Goal: Information Seeking & Learning: Learn about a topic

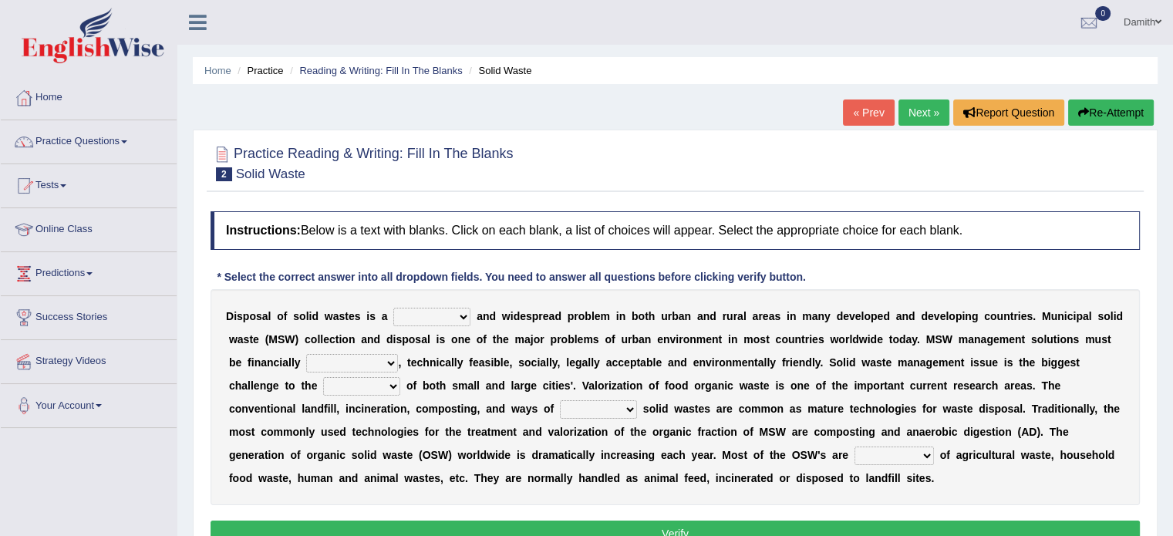
click at [379, 382] on select "plants culture authorities history" at bounding box center [361, 386] width 77 height 19
click at [458, 313] on select "slanting stinging stalling shafting" at bounding box center [431, 317] width 77 height 19
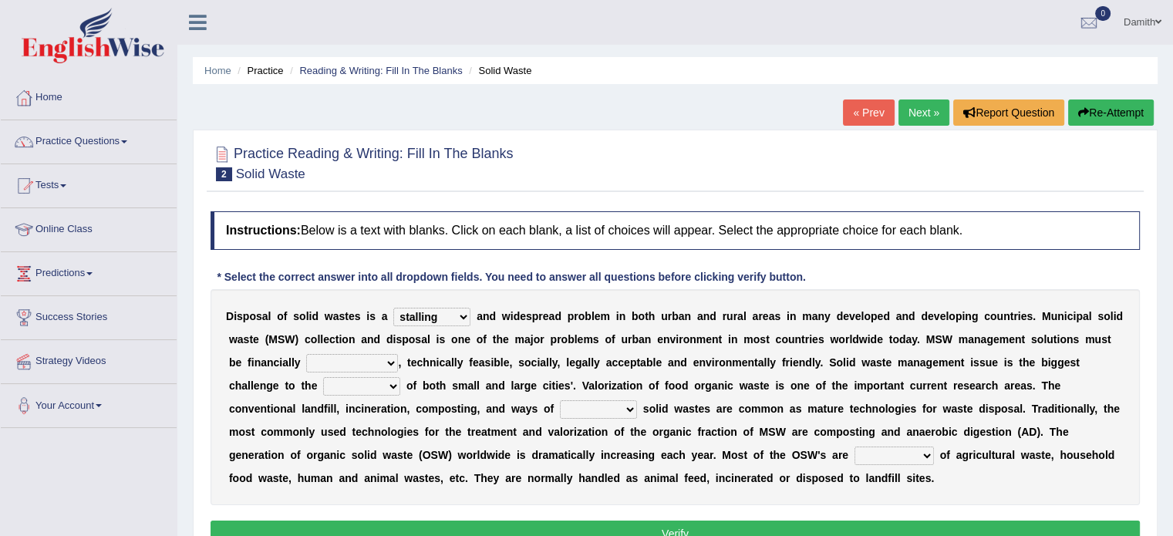
click at [393, 308] on select "slanting stinging stalling shafting" at bounding box center [431, 317] width 77 height 19
click at [449, 310] on select "slanting stinging stalling shafting" at bounding box center [431, 317] width 77 height 19
select select "shafting"
click at [393, 308] on select "slanting stinging stalling shafting" at bounding box center [431, 317] width 77 height 19
click at [355, 362] on select "unattainable sustainable objectionable treasonable" at bounding box center [352, 363] width 92 height 19
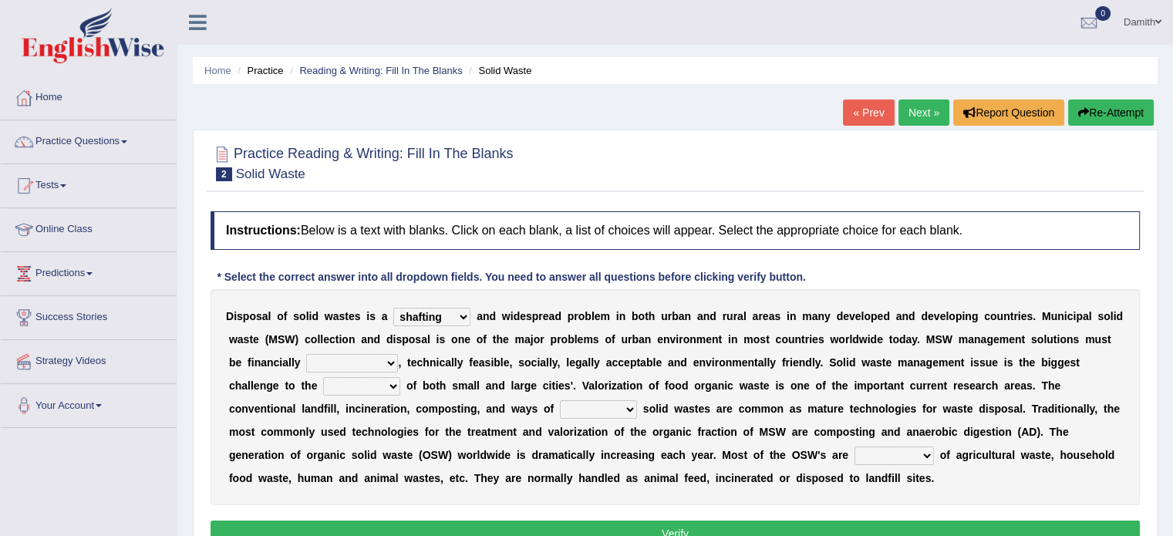
select select "sustainable"
click at [306, 354] on select "unattainable sustainable objectionable treasonable" at bounding box center [352, 363] width 92 height 19
click at [374, 382] on select "plants culture authorities history" at bounding box center [361, 386] width 77 height 19
click at [323, 377] on select "plants culture authorities history" at bounding box center [361, 386] width 77 height 19
click at [355, 382] on select "plants culture authorities history" at bounding box center [361, 386] width 77 height 19
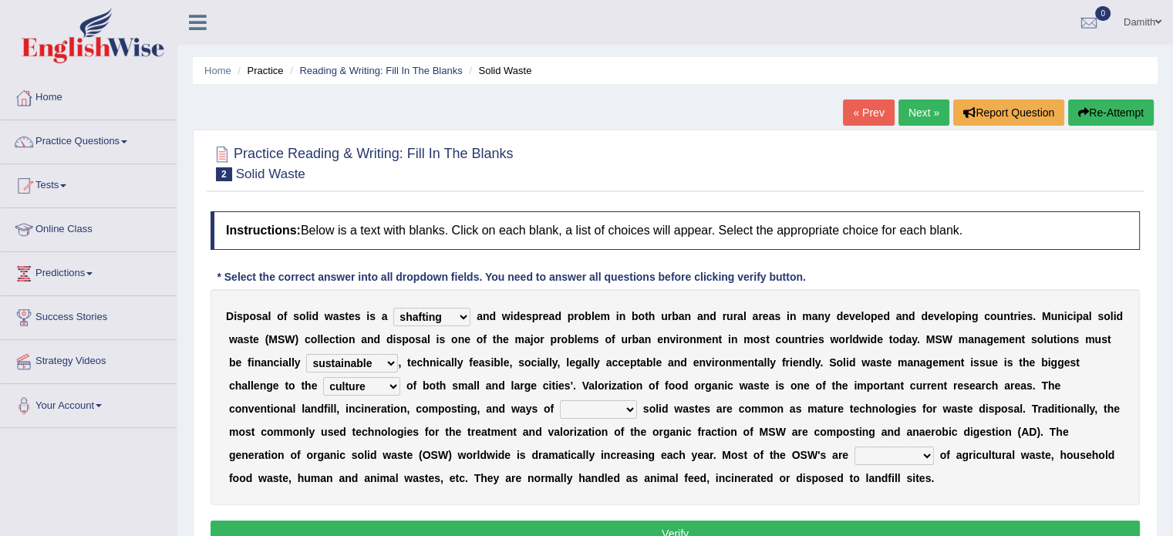
select select "history"
click at [323, 377] on select "plants culture authorities history" at bounding box center [361, 386] width 77 height 19
click at [624, 409] on select "reserving preserving deserving handling" at bounding box center [598, 409] width 77 height 19
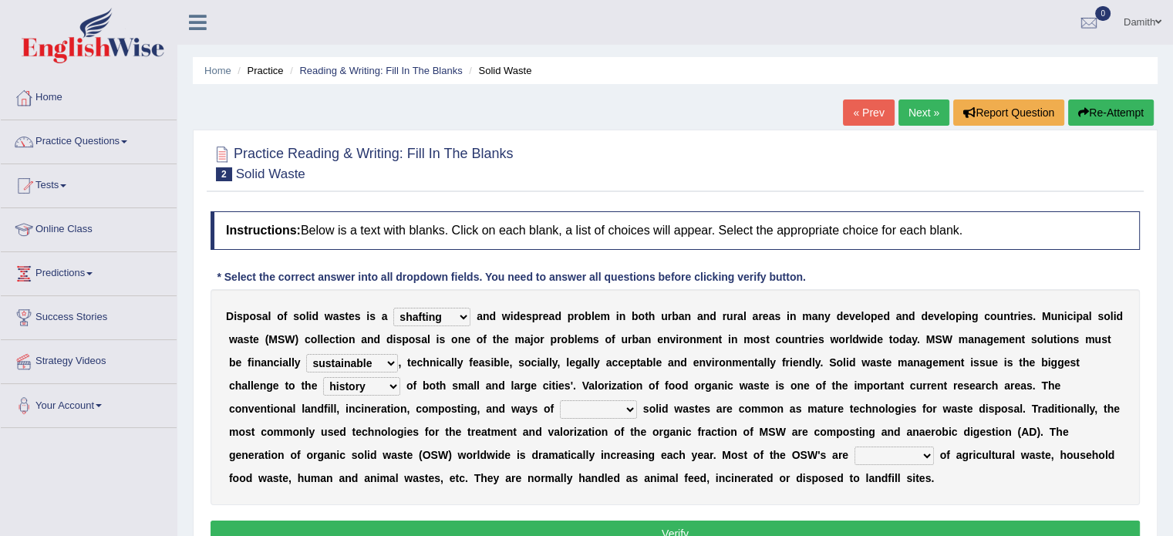
select select "reserving"
click at [560, 400] on select "reserving preserving deserving handling" at bounding box center [598, 409] width 77 height 19
click at [922, 453] on select "composed disposed composing disposing" at bounding box center [893, 455] width 79 height 19
select select "disposed"
click at [854, 446] on select "composed disposed composing disposing" at bounding box center [893, 455] width 79 height 19
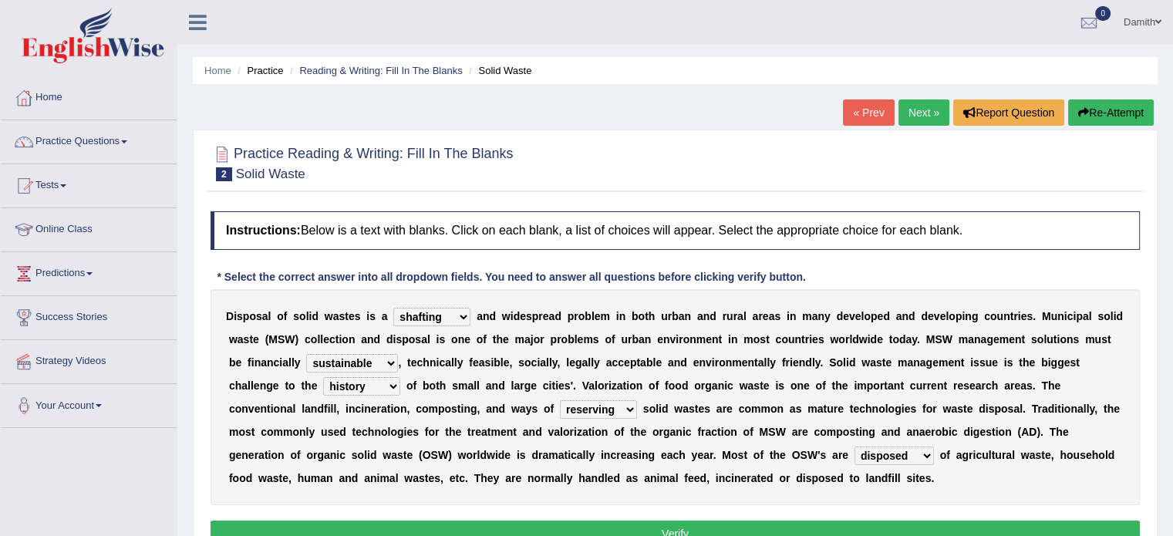
scroll to position [31, 0]
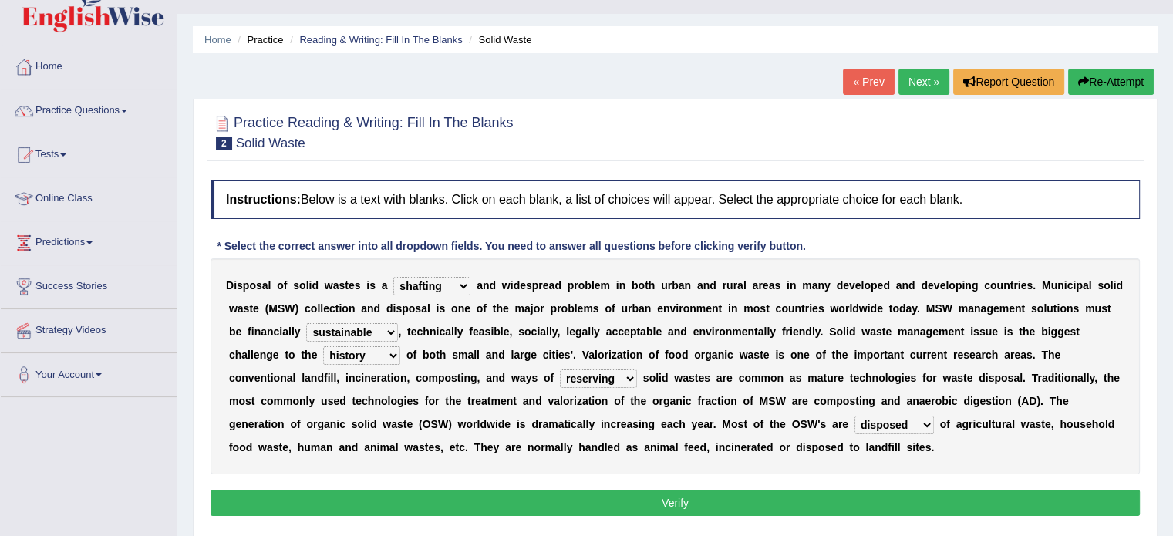
click at [1077, 501] on button "Verify" at bounding box center [674, 503] width 929 height 26
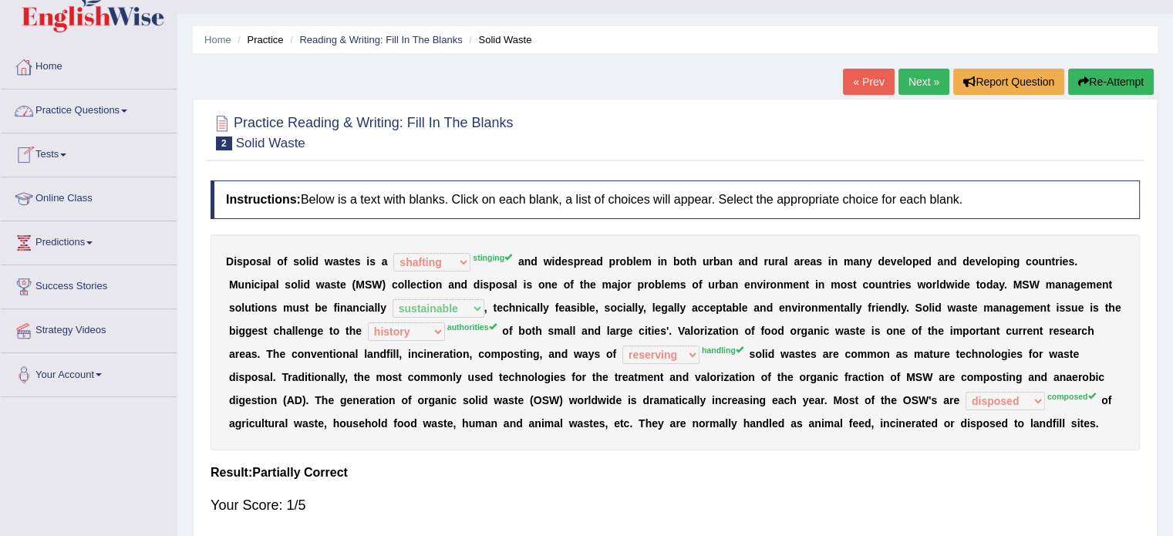
click at [92, 106] on link "Practice Questions" at bounding box center [89, 108] width 176 height 39
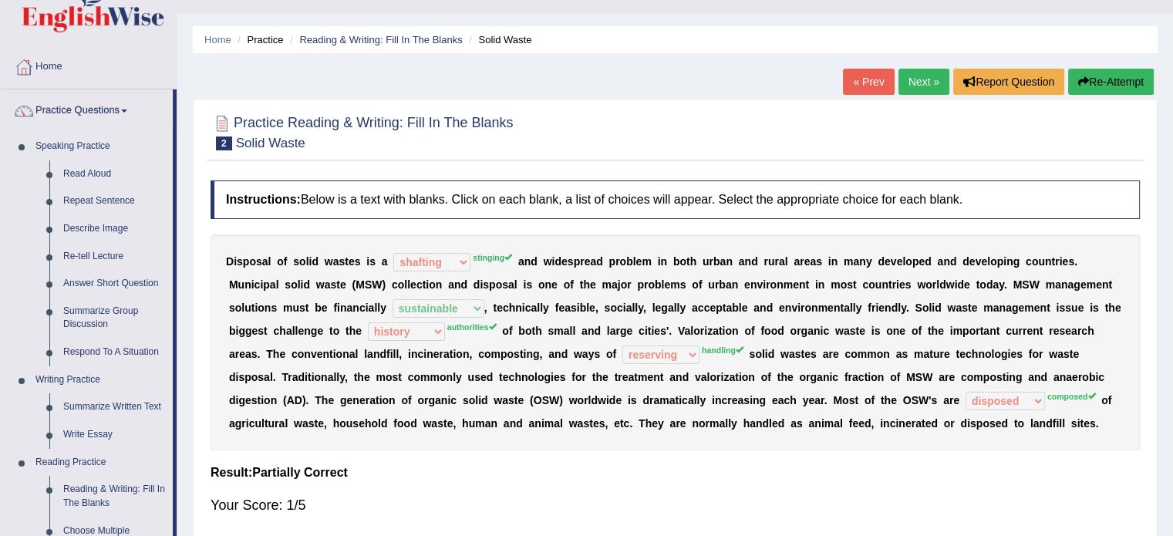
click at [197, 430] on div "Practice Reading & Writing: Fill In The Blanks 2 Solid Waste Instructions: Belo…" at bounding box center [675, 322] width 965 height 446
click at [86, 493] on link "Reading & Writing: Fill In The Blanks" at bounding box center [114, 496] width 116 height 41
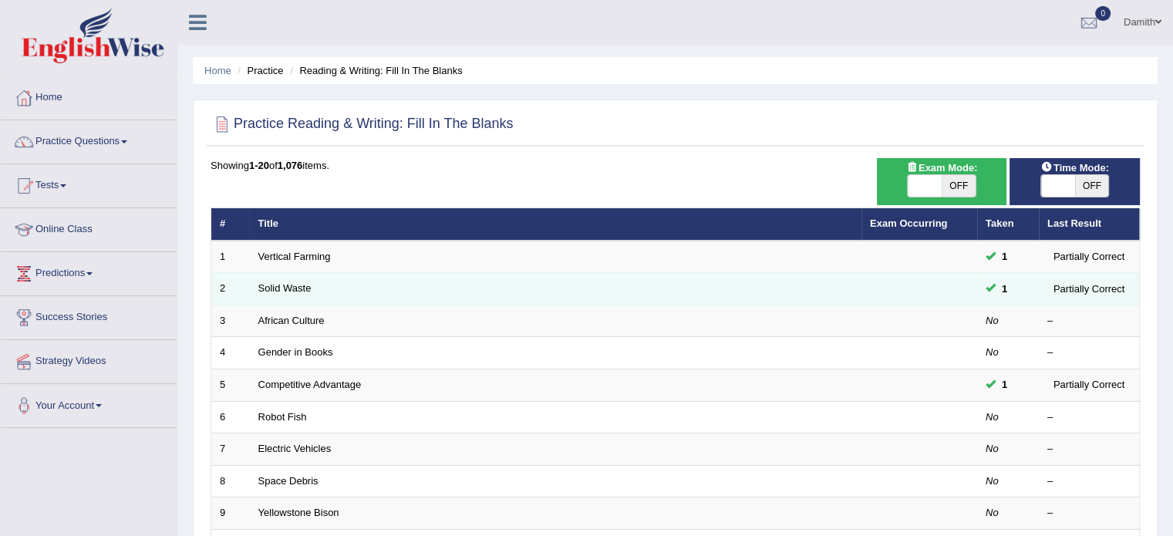
click at [990, 288] on span at bounding box center [990, 287] width 10 height 10
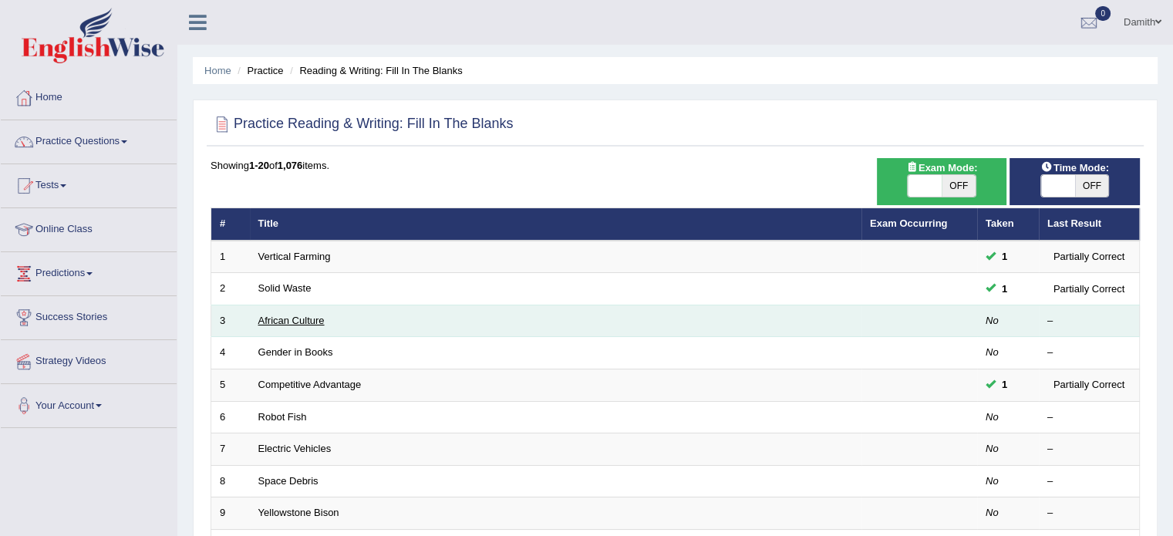
click at [305, 318] on link "African Culture" at bounding box center [291, 321] width 66 height 12
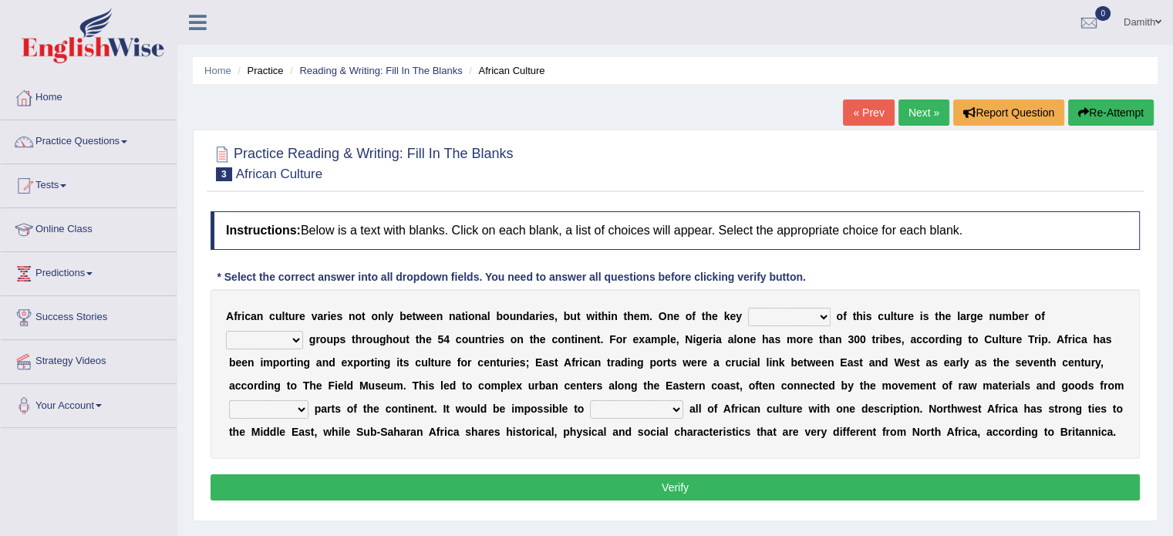
click at [791, 318] on select "conjectures features issues doubts" at bounding box center [789, 317] width 82 height 19
select select "features"
click at [748, 308] on select "conjectures features issues doubts" at bounding box center [789, 317] width 82 height 19
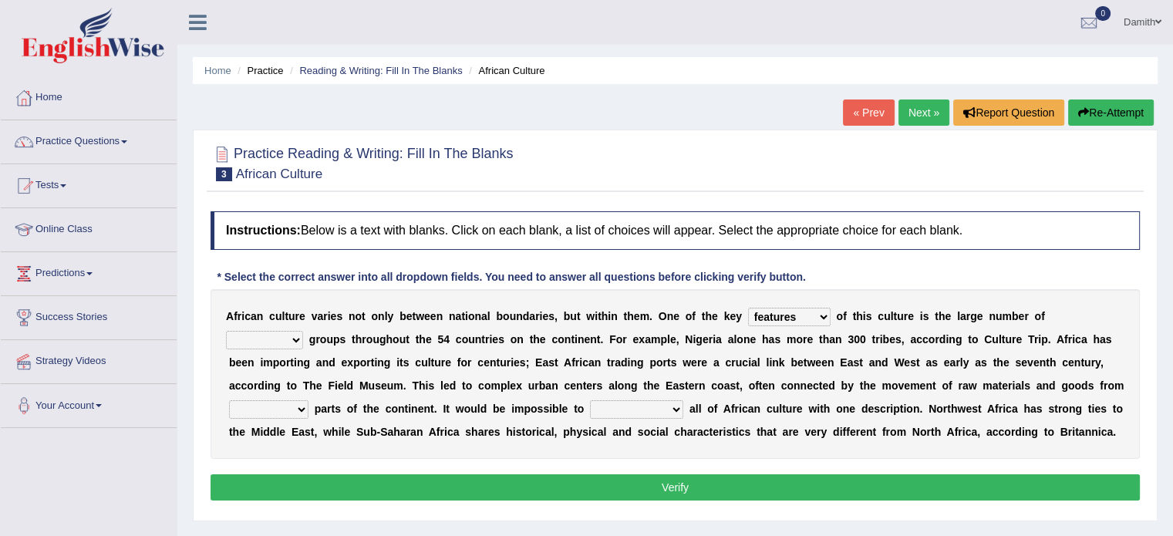
click at [293, 335] on select "ethic ethnic eugenic epic" at bounding box center [264, 340] width 77 height 19
click at [226, 331] on select "ethic ethnic eugenic epic" at bounding box center [264, 340] width 77 height 19
click at [280, 338] on select "ethic ethnic eugenic epic" at bounding box center [264, 340] width 77 height 19
select select "ethic"
click at [226, 331] on select "ethic ethnic eugenic epic" at bounding box center [264, 340] width 77 height 19
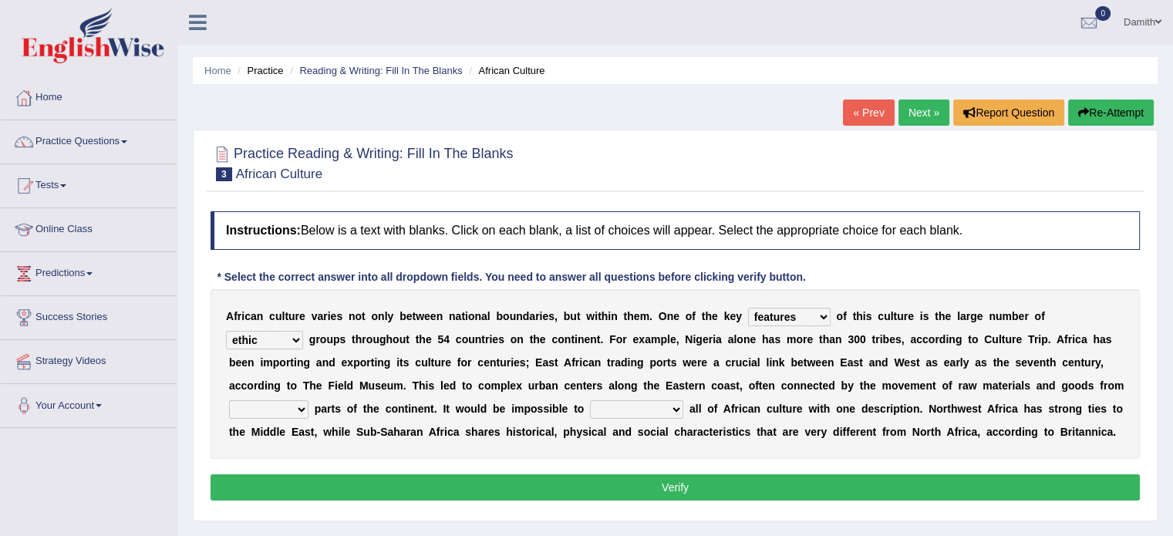
click at [301, 405] on select "forelocked interlocked unlocked landlocked" at bounding box center [268, 409] width 79 height 19
select select "unlocked"
click at [229, 400] on select "forelocked interlocked unlocked landlocked" at bounding box center [268, 409] width 79 height 19
click at [649, 403] on select "characterize conceptualize symbolize synthesize" at bounding box center [636, 409] width 93 height 19
select select "synthesize"
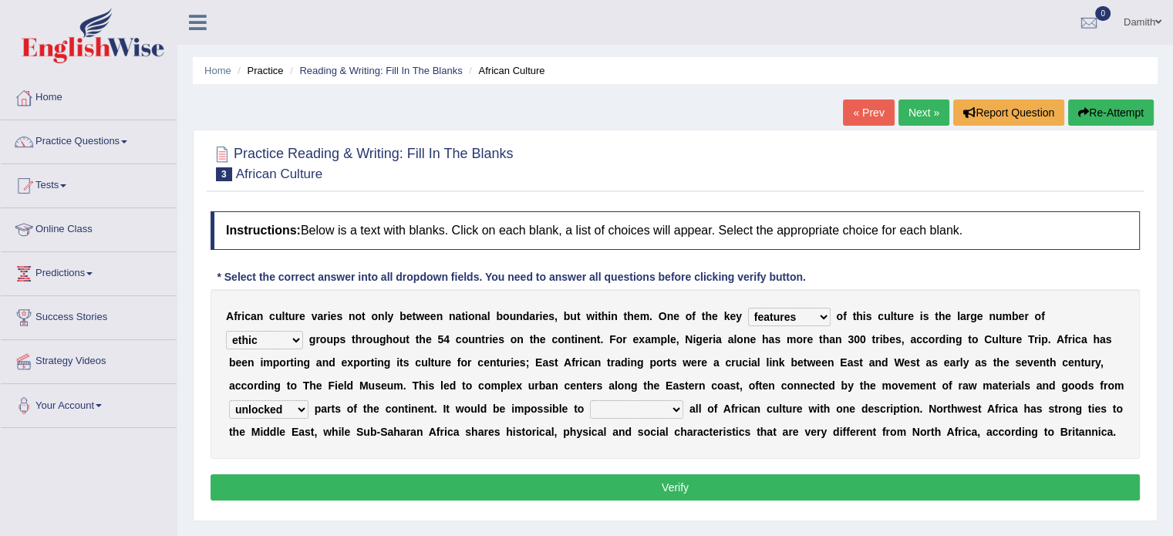
click at [590, 400] on select "characterize conceptualize symbolize synthesize" at bounding box center [636, 409] width 93 height 19
click at [641, 480] on button "Verify" at bounding box center [674, 487] width 929 height 26
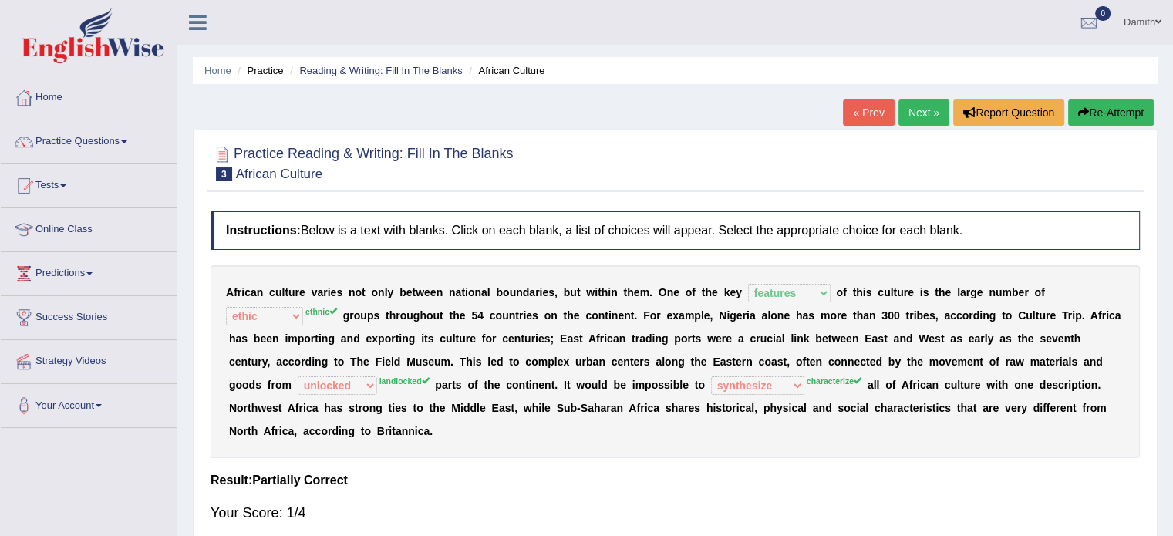
click at [902, 120] on link "Next »" at bounding box center [923, 112] width 51 height 26
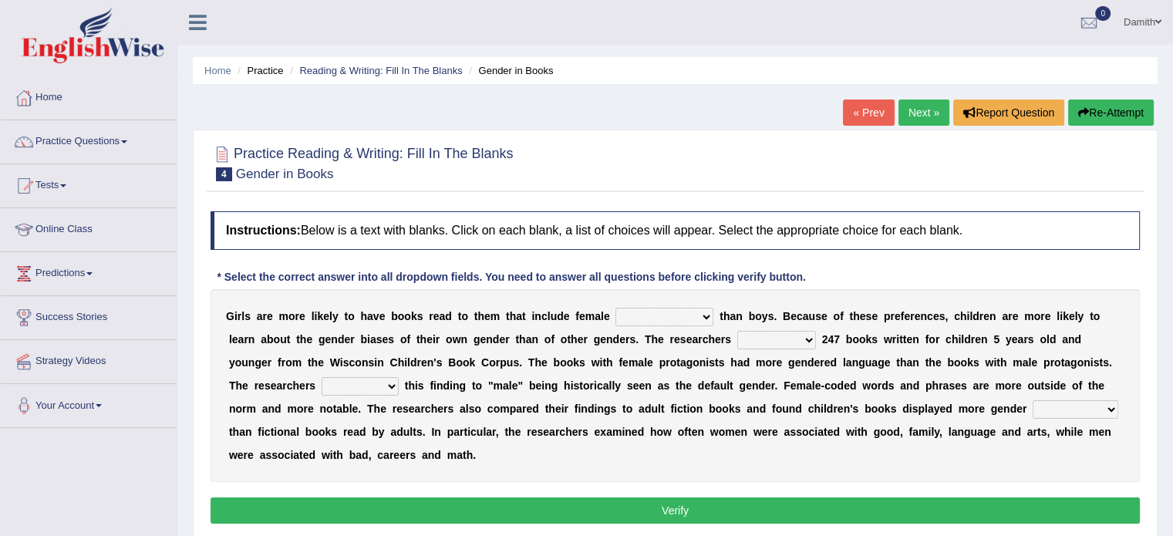
click at [695, 318] on select "protagonists cosmogonists agonists expressionists" at bounding box center [664, 317] width 98 height 19
click at [808, 338] on select "hydrolyzed paralyzed catalyzed analyzed" at bounding box center [776, 340] width 79 height 19
select select "analyzed"
click at [737, 331] on select "hydrolyzed paralyzed catalyzed analyzed" at bounding box center [776, 340] width 79 height 19
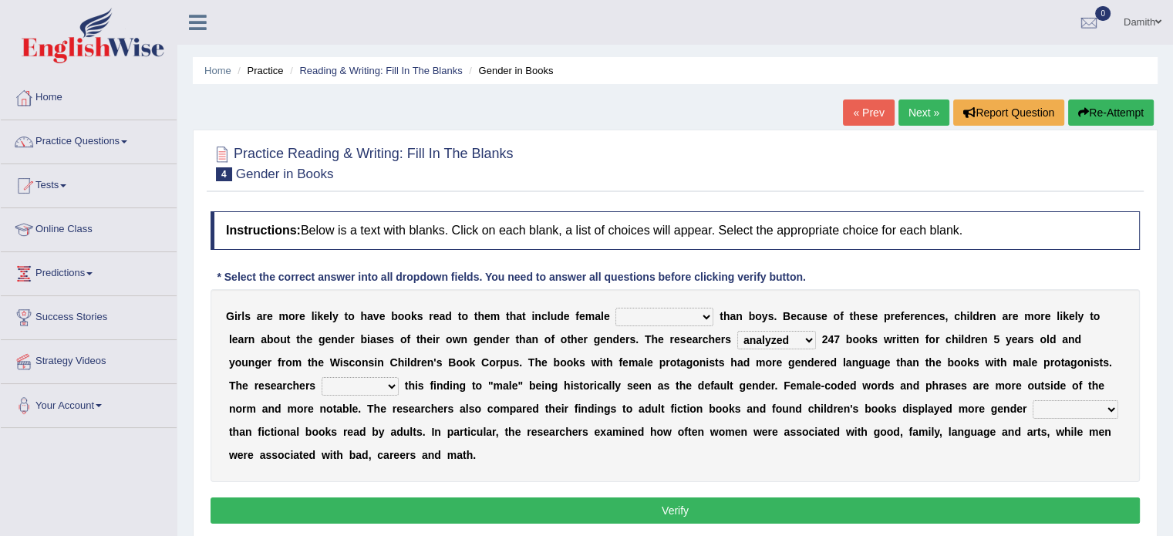
click at [377, 382] on select "contribute tribute distribute attribute" at bounding box center [360, 386] width 77 height 19
select select "contribute"
click at [322, 377] on select "contribute tribute distribute attribute" at bounding box center [360, 386] width 77 height 19
click at [1045, 406] on select "stereotypes teletypes prototypes electrotypes" at bounding box center [1075, 409] width 86 height 19
click at [1002, 460] on div "G i r l s a r e m o r e l i k e l y t o h a v e b o o k s r e a d t o t h e m t…" at bounding box center [674, 385] width 929 height 193
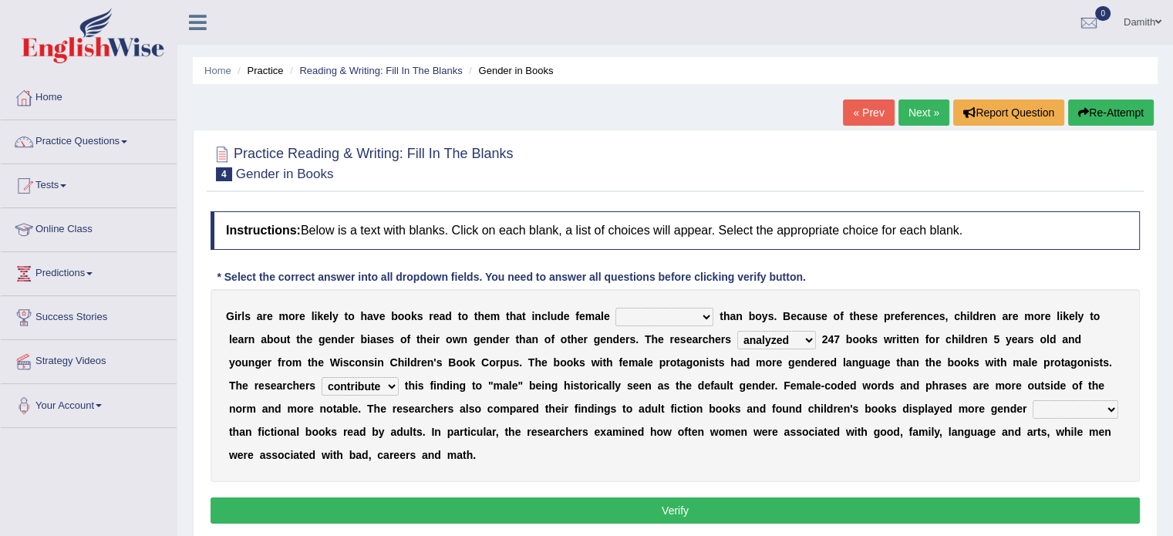
click at [1042, 404] on select "stereotypes teletypes prototypes electrotypes" at bounding box center [1075, 409] width 86 height 19
select select "stereotypes"
click at [1032, 400] on select "stereotypes teletypes prototypes electrotypes" at bounding box center [1075, 409] width 86 height 19
click at [679, 320] on select "protagonists cosmogonists agonists expressionists" at bounding box center [664, 317] width 98 height 19
click at [615, 308] on select "protagonists cosmogonists agonists expressionists" at bounding box center [664, 317] width 98 height 19
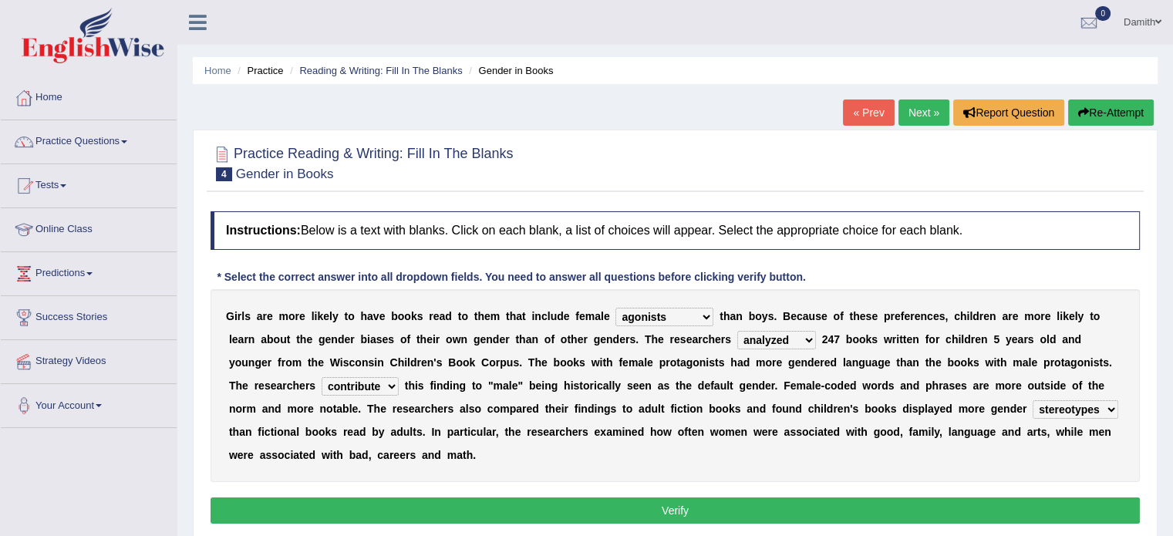
click at [669, 316] on select "protagonists cosmogonists agonists expressionists" at bounding box center [664, 317] width 98 height 19
select select "cosmogonists"
click at [615, 308] on select "protagonists cosmogonists agonists expressionists" at bounding box center [664, 317] width 98 height 19
click at [664, 502] on button "Verify" at bounding box center [674, 510] width 929 height 26
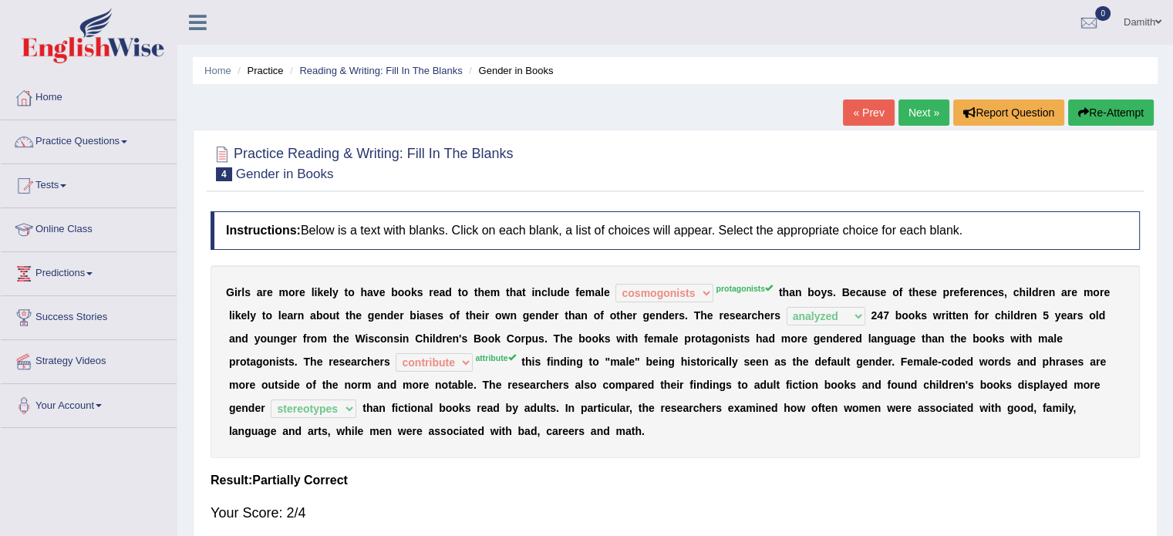
click at [904, 123] on link "Next »" at bounding box center [923, 112] width 51 height 26
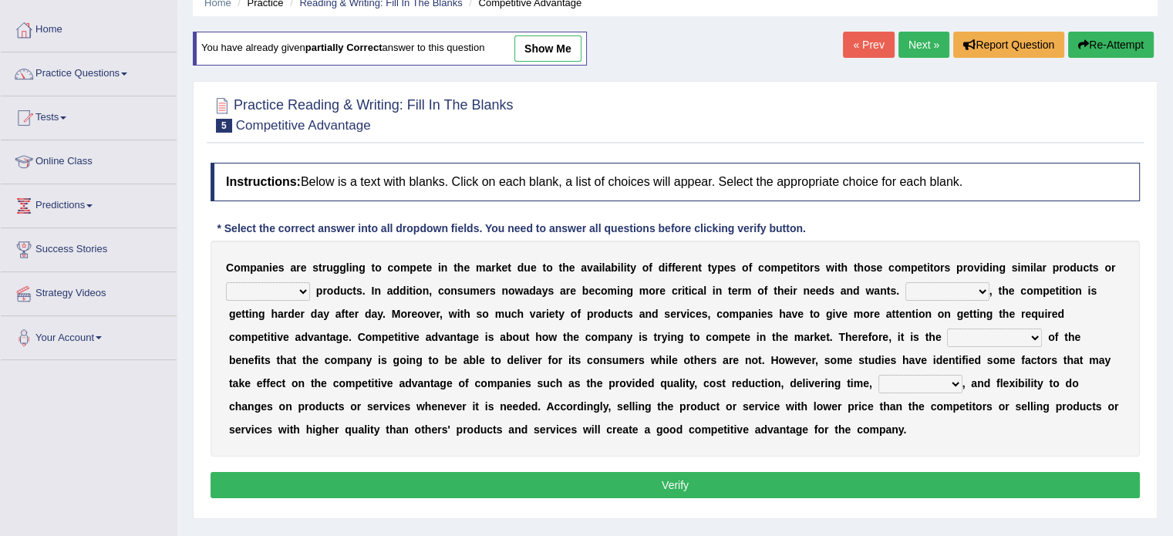
scroll to position [103, 0]
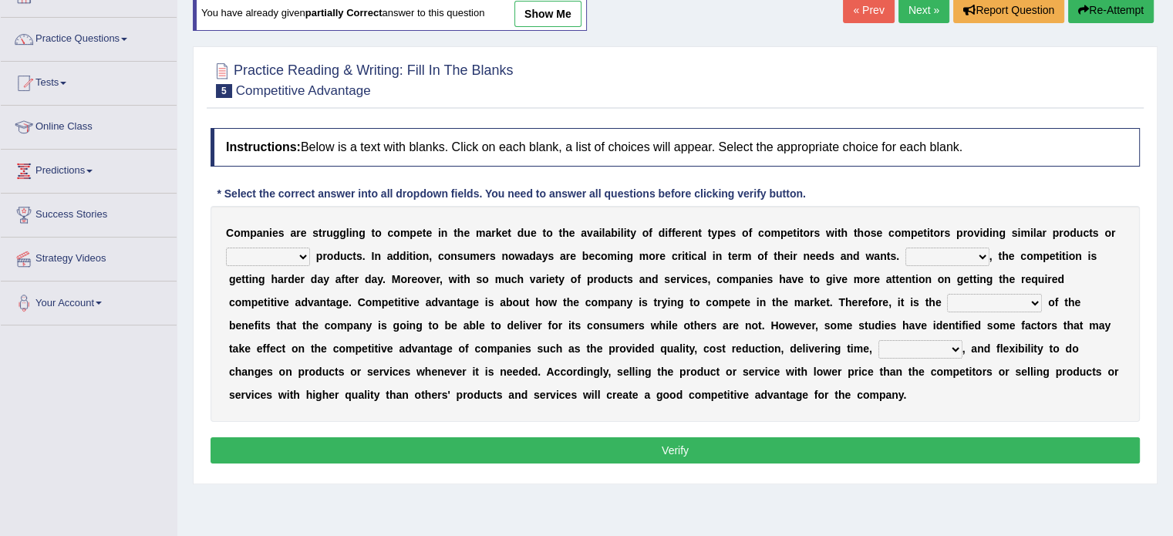
click at [300, 252] on select "constitution restitution substitution institution" at bounding box center [268, 256] width 84 height 19
click at [226, 247] on select "constitution restitution substitution institution" at bounding box center [268, 256] width 84 height 19
click at [301, 247] on select "constitution restitution substitution institution" at bounding box center [268, 256] width 84 height 19
select select "constitution"
click at [226, 247] on select "constitution restitution substitution institution" at bounding box center [268, 256] width 84 height 19
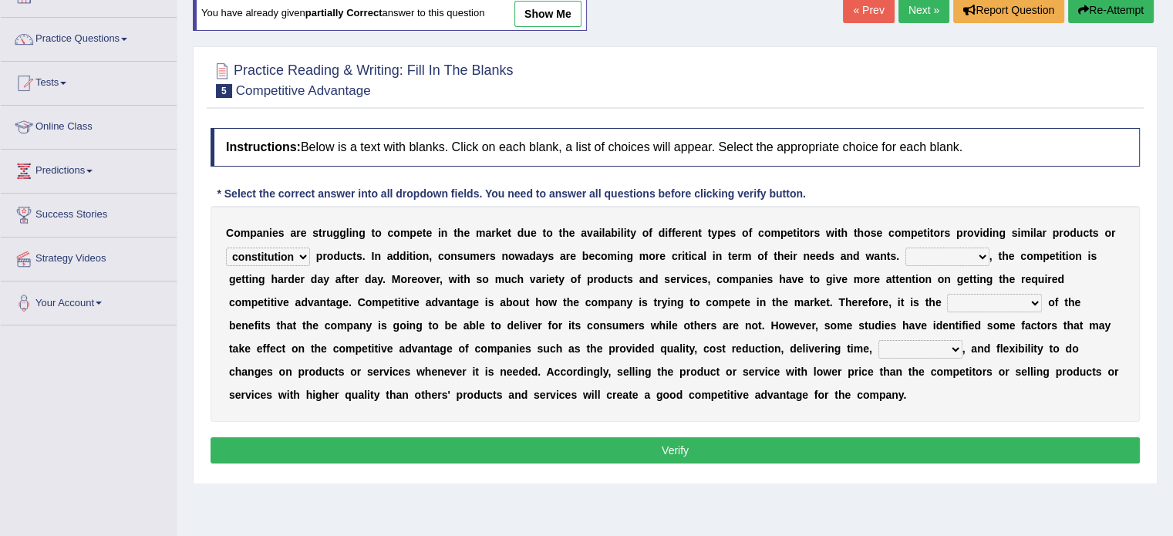
click at [957, 247] on select "However Instead Additionally Therefore" at bounding box center [947, 256] width 84 height 19
select select "However"
click at [905, 247] on select "However Instead Additionally Therefore" at bounding box center [947, 256] width 84 height 19
click at [1017, 298] on select "dissemination ordination determination incarnation" at bounding box center [994, 303] width 95 height 19
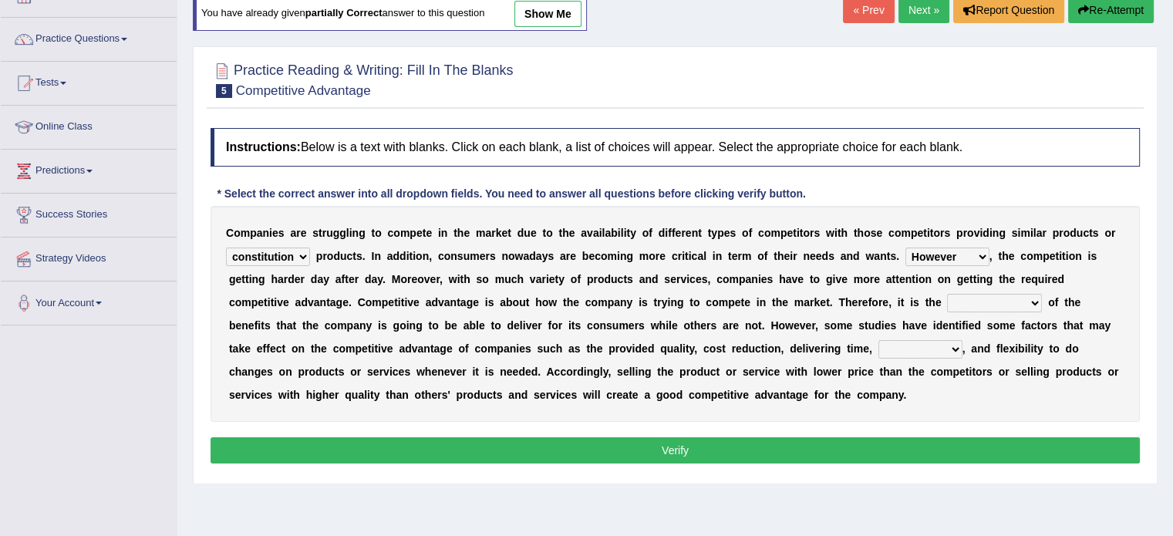
click at [956, 294] on select "dissemination ordination determination incarnation" at bounding box center [994, 303] width 95 height 19
select select "determination"
click at [947, 294] on select "dissemination ordination determination incarnation" at bounding box center [994, 303] width 95 height 19
click at [906, 345] on select "captivation aggregation deprivation innovation" at bounding box center [920, 349] width 84 height 19
select select "innovation"
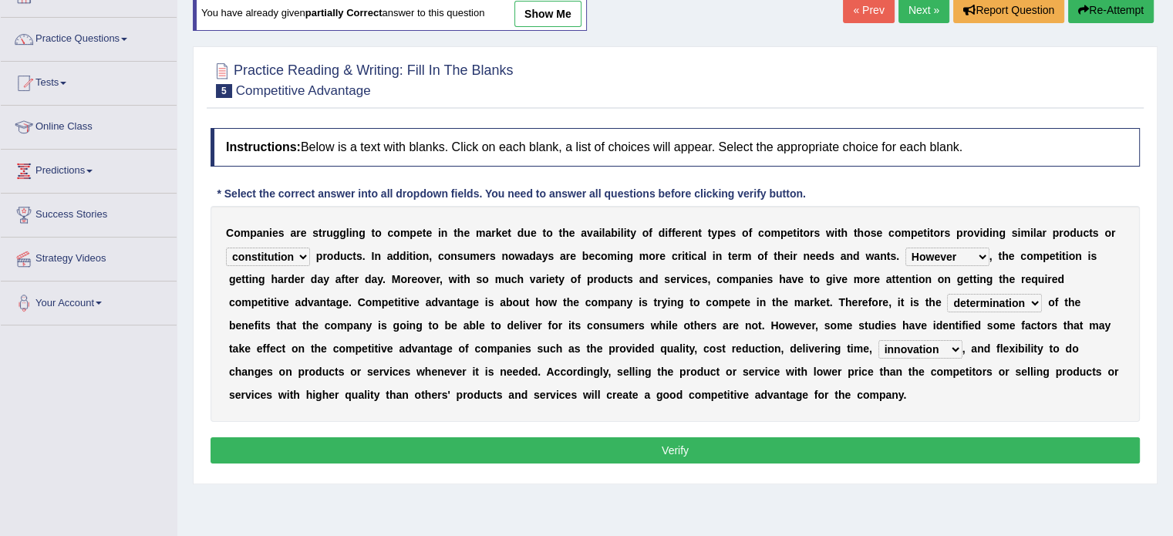
click at [878, 340] on select "captivation aggregation deprivation innovation" at bounding box center [920, 349] width 84 height 19
click at [904, 439] on button "Verify" at bounding box center [674, 450] width 929 height 26
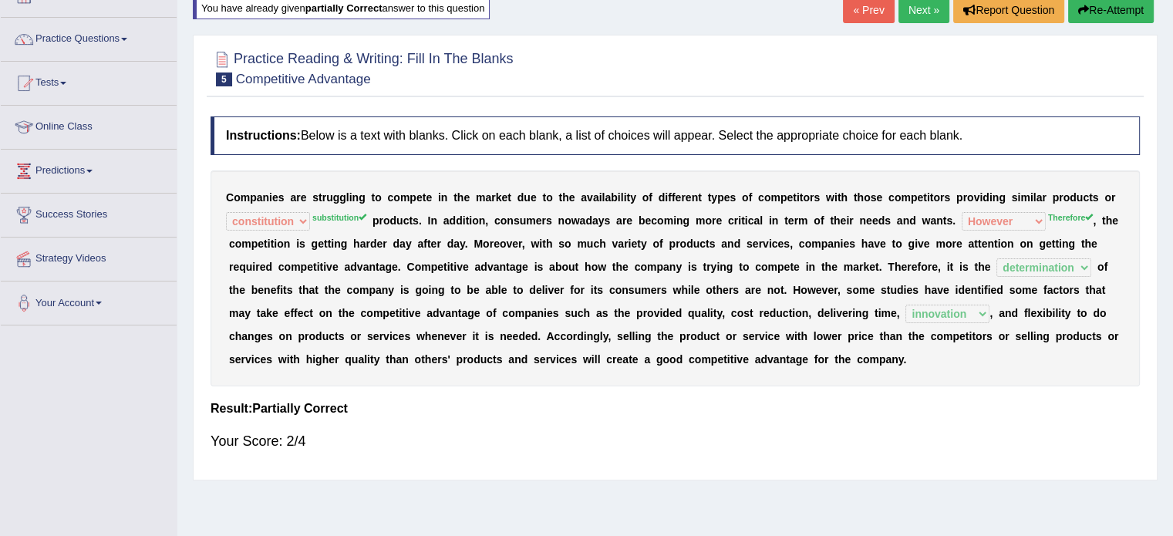
click at [921, 0] on link "Next »" at bounding box center [923, 10] width 51 height 26
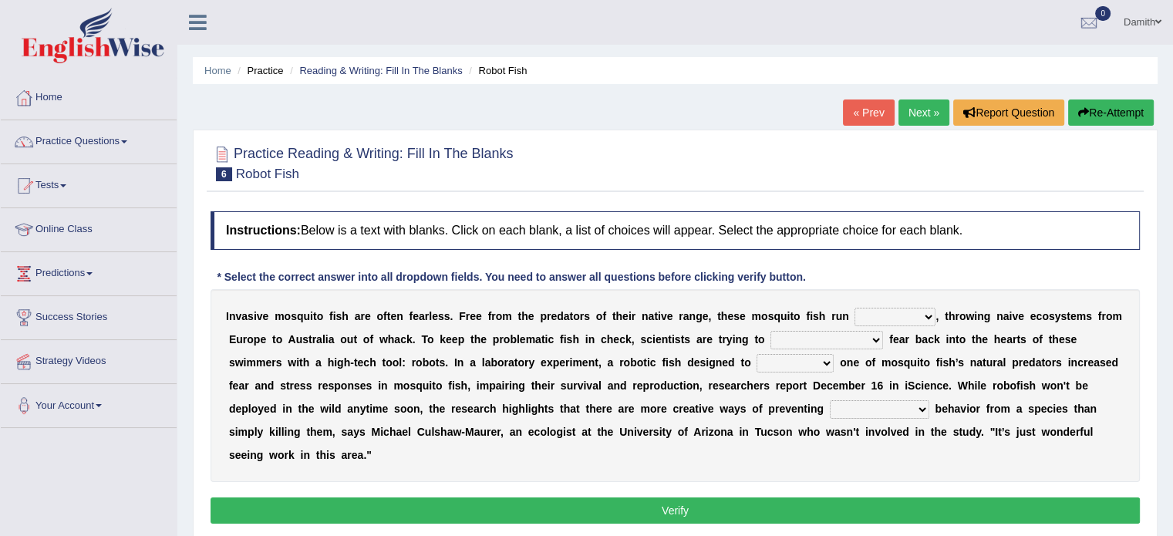
click at [912, 314] on select "occupant flippant rampant concordant" at bounding box center [894, 317] width 81 height 19
select select "flippant"
click at [854, 308] on select "occupant flippant rampant concordant" at bounding box center [894, 317] width 81 height 19
click at [832, 336] on select "accept spike strike [PERSON_NAME]" at bounding box center [826, 340] width 113 height 19
select select "spike"
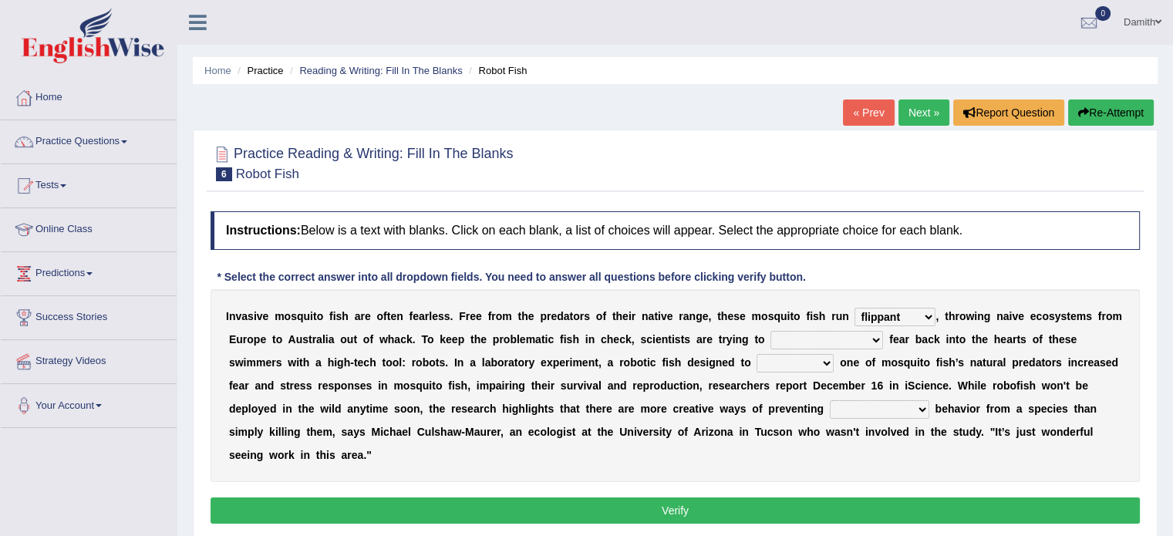
click at [770, 331] on select "accept spike strike [PERSON_NAME]" at bounding box center [826, 340] width 113 height 19
click at [756, 357] on select "bequest mimic battle conquest" at bounding box center [794, 363] width 77 height 19
select select "battle"
click at [756, 354] on select "bequest mimic battle conquest" at bounding box center [794, 363] width 77 height 19
click at [830, 412] on select "unprivileged unprecedented uncharted unwanted" at bounding box center [879, 409] width 99 height 19
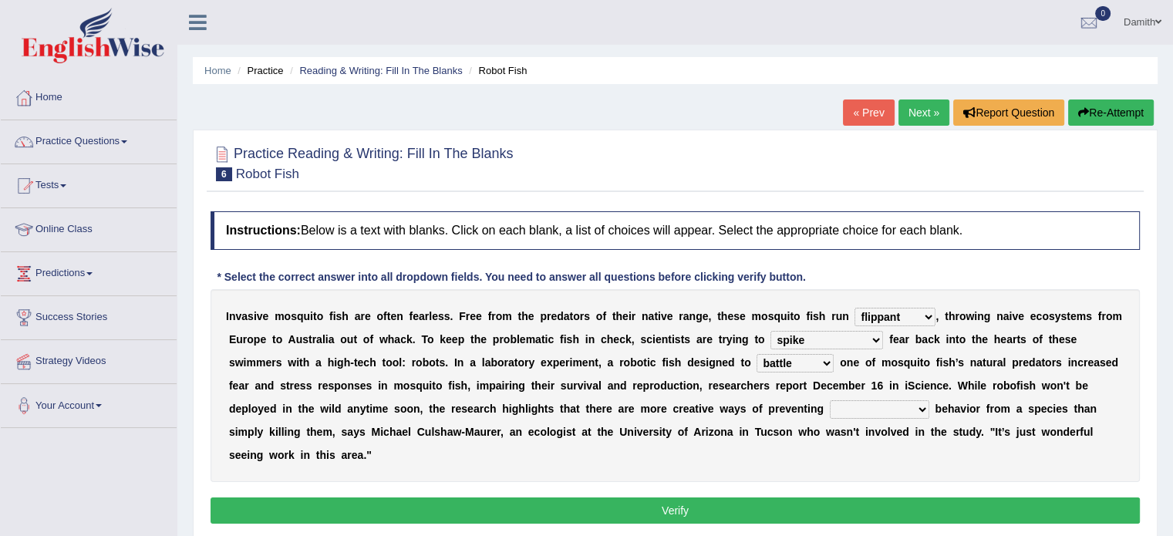
click at [830, 400] on select "unprivileged unprecedented uncharted unwanted" at bounding box center [879, 409] width 99 height 19
click at [830, 412] on select "unprivileged unprecedented uncharted unwanted" at bounding box center [879, 409] width 99 height 19
select select "unwanted"
click at [830, 400] on select "unprivileged unprecedented uncharted unwanted" at bounding box center [879, 409] width 99 height 19
click at [713, 507] on button "Verify" at bounding box center [674, 510] width 929 height 26
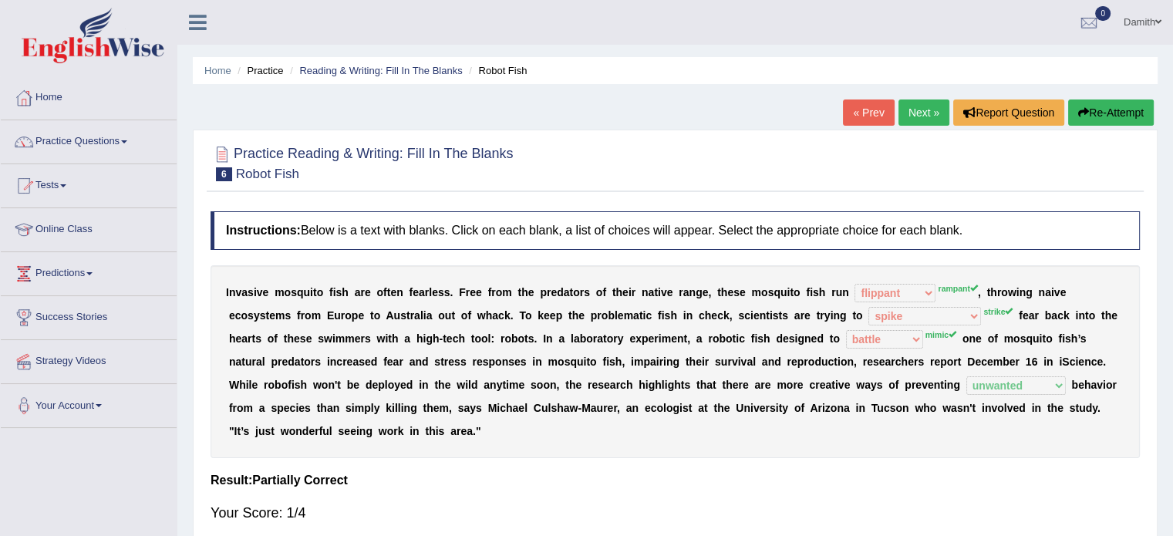
drag, startPoint x: 713, startPoint y: 507, endPoint x: 789, endPoint y: 431, distance: 107.4
click at [789, 431] on div "Instructions: Below is a text with blanks. Click on each blank, a list of choic…" at bounding box center [675, 374] width 937 height 340
click at [909, 119] on link "Next »" at bounding box center [923, 112] width 51 height 26
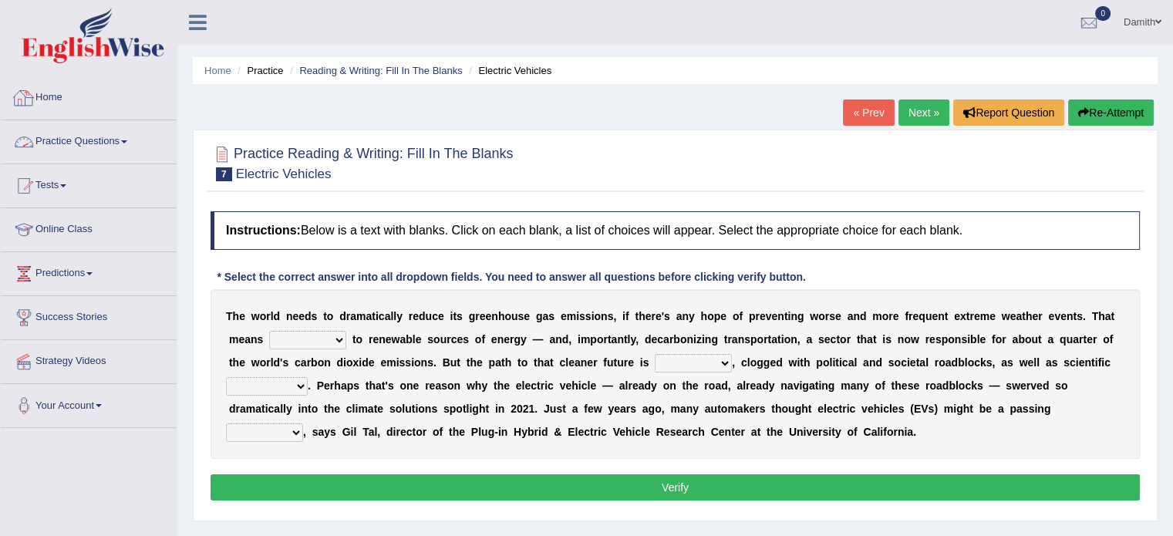
click at [89, 113] on link "Home" at bounding box center [89, 95] width 176 height 39
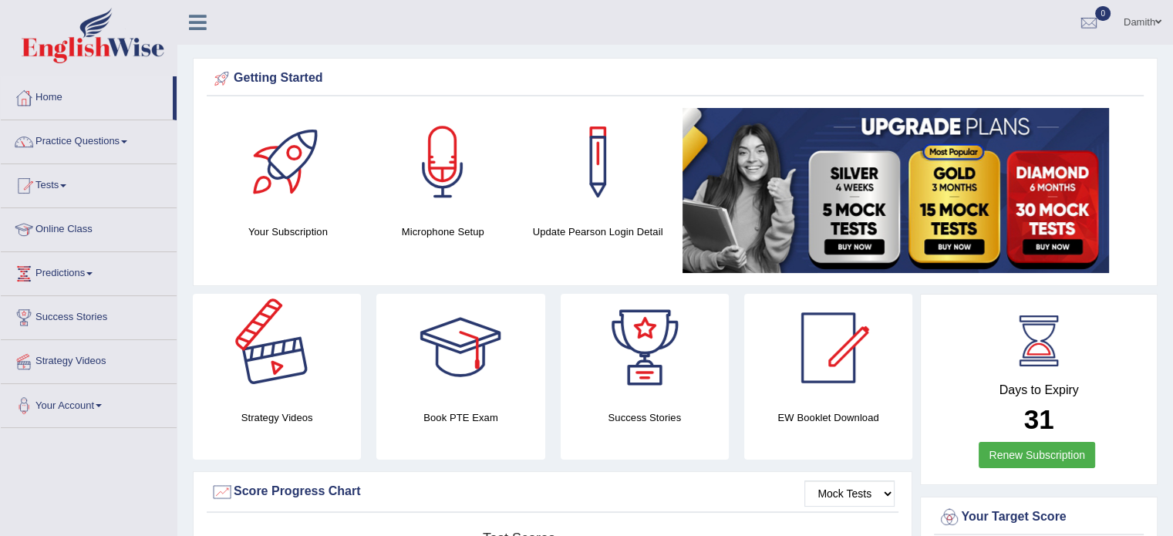
click at [307, 370] on div at bounding box center [277, 348] width 108 height 108
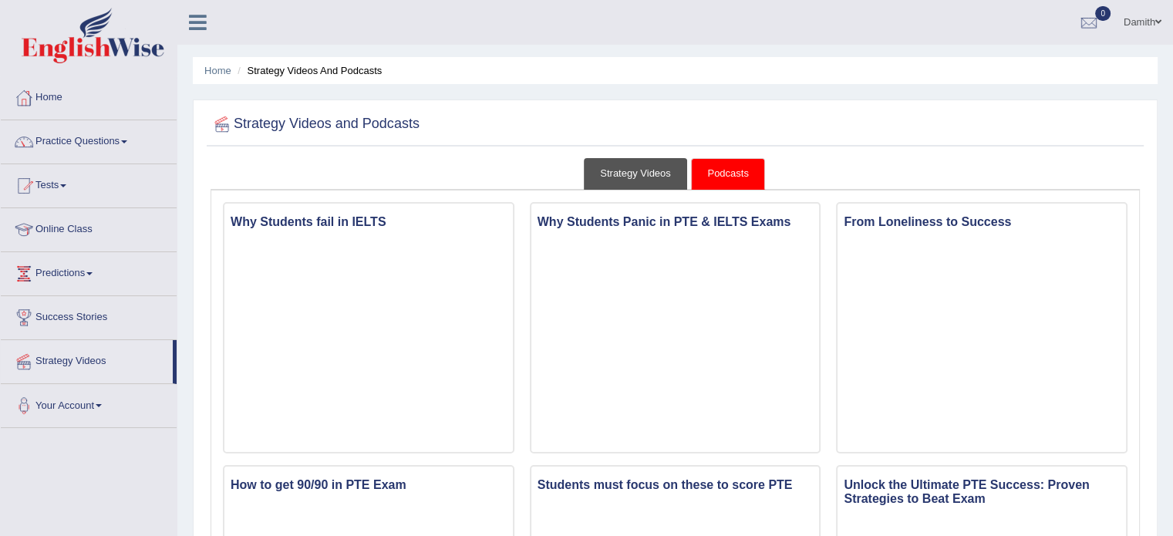
click at [623, 163] on link "Strategy Videos" at bounding box center [635, 174] width 103 height 32
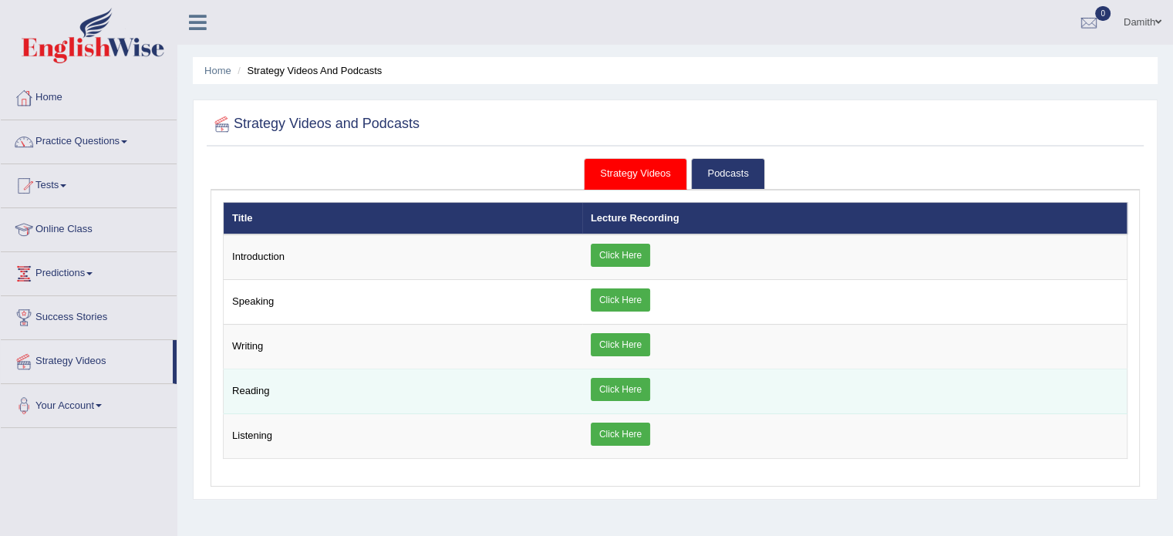
click at [331, 379] on td "Reading" at bounding box center [403, 391] width 359 height 45
click at [598, 388] on link "Click Here" at bounding box center [620, 389] width 59 height 23
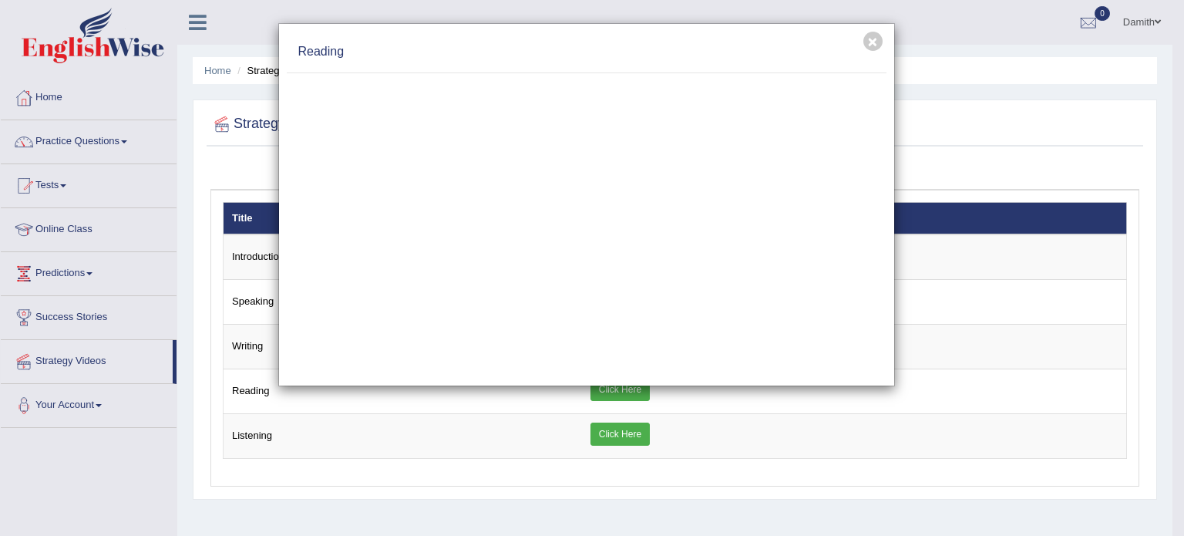
click at [993, 18] on div "× Reading" at bounding box center [592, 268] width 1184 height 536
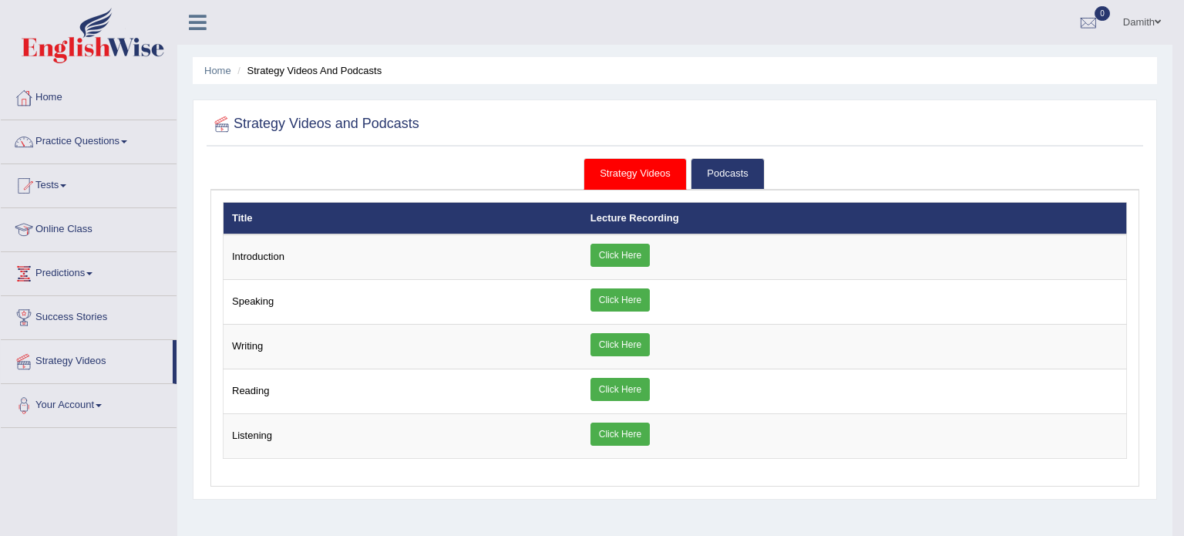
click at [993, 18] on div "Toggle navigation Home Practice Questions Speaking Practice Read Aloud Repeat S…" at bounding box center [586, 401] width 1173 height 802
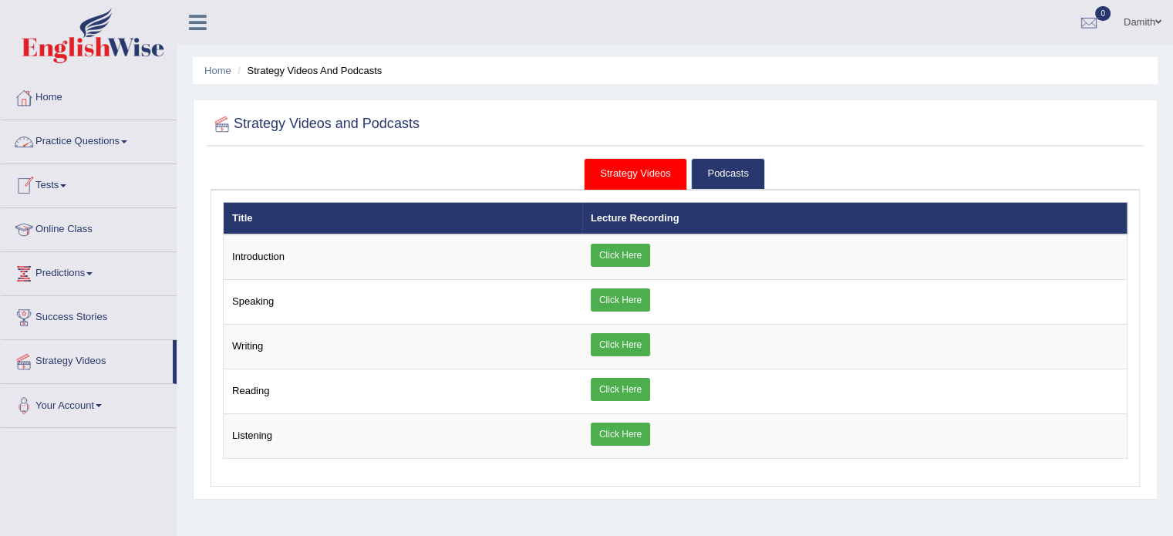
click at [91, 144] on link "Practice Questions" at bounding box center [89, 139] width 176 height 39
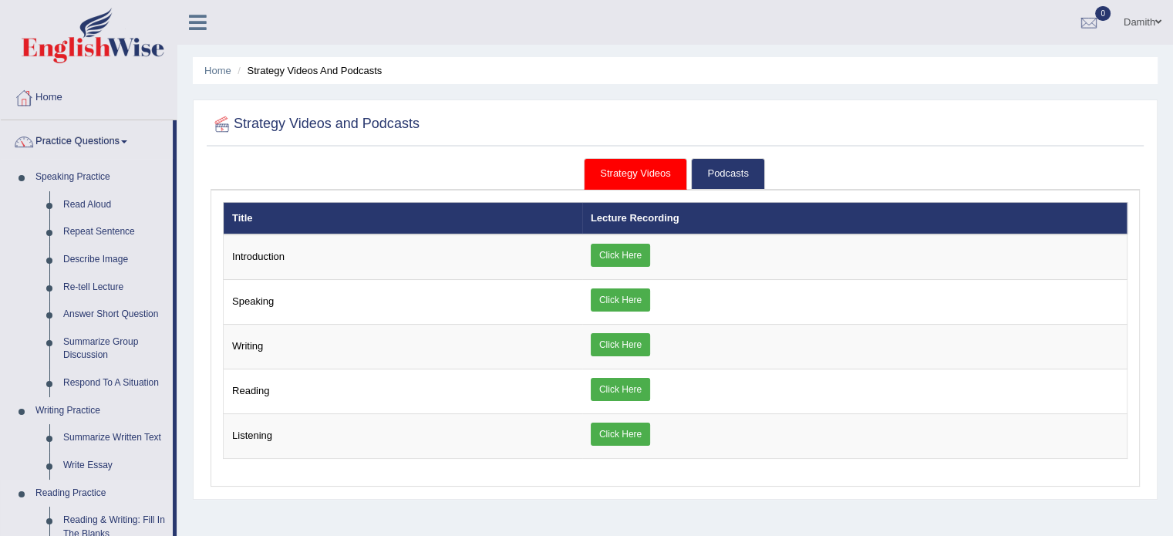
click at [68, 486] on link "Reading Practice" at bounding box center [101, 494] width 144 height 28
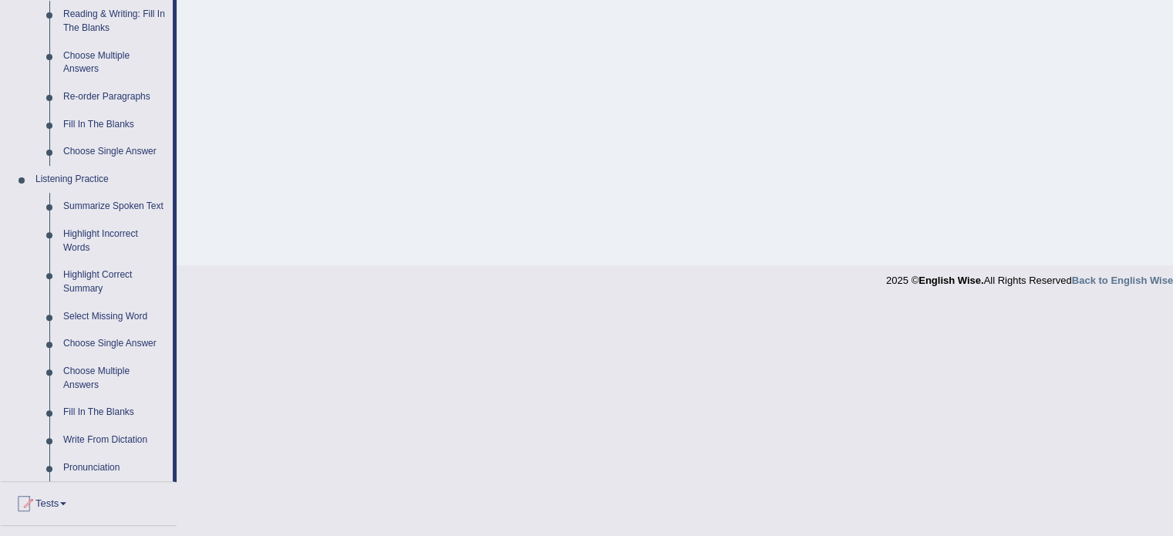
drag, startPoint x: 177, startPoint y: 495, endPoint x: 173, endPoint y: 536, distance: 41.0
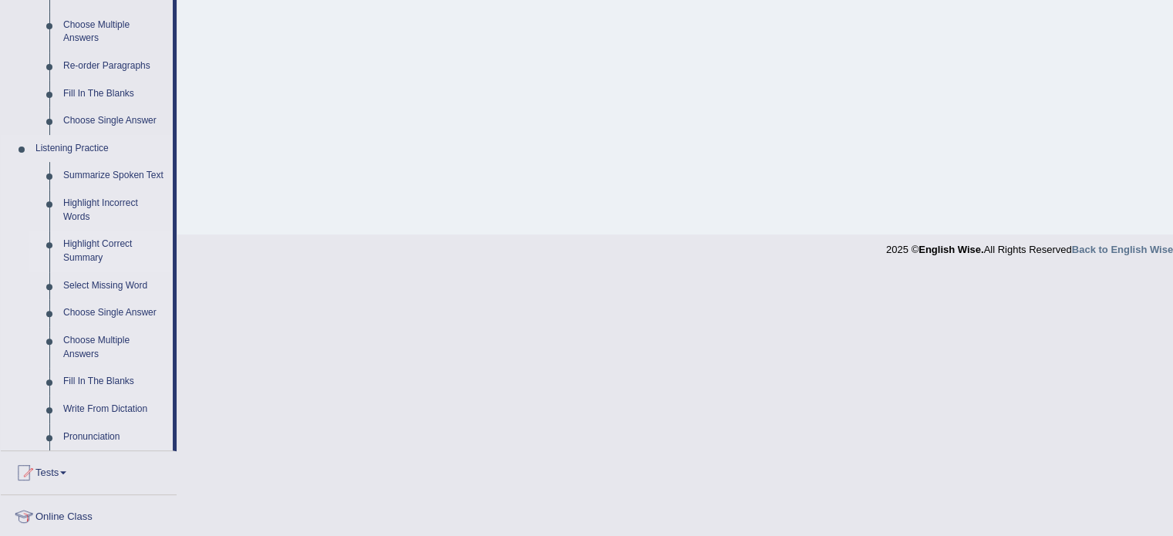
click at [163, 251] on link "Highlight Correct Summary" at bounding box center [114, 251] width 116 height 41
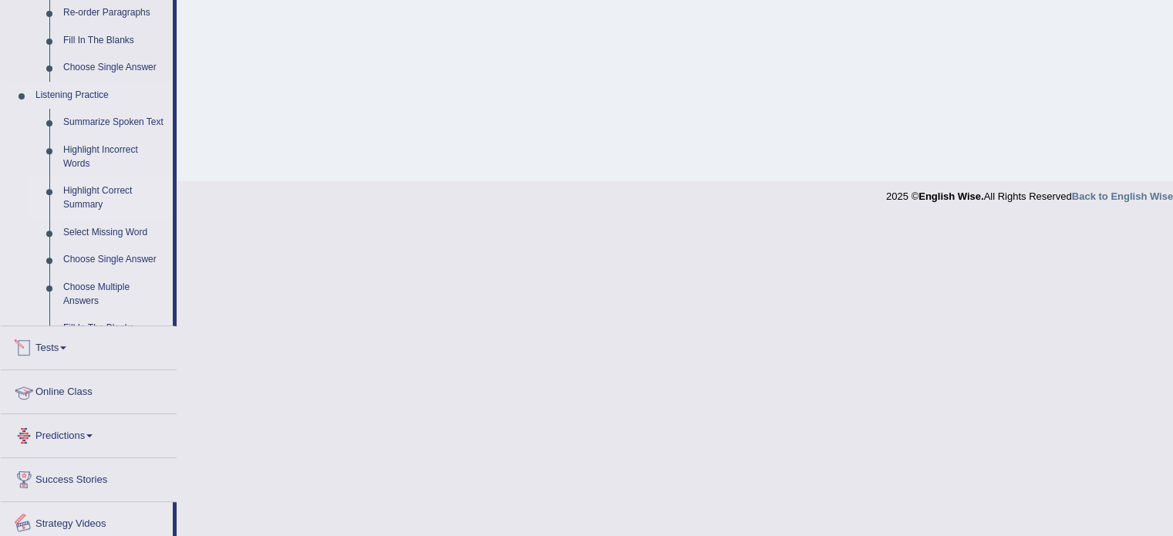
scroll to position [469, 0]
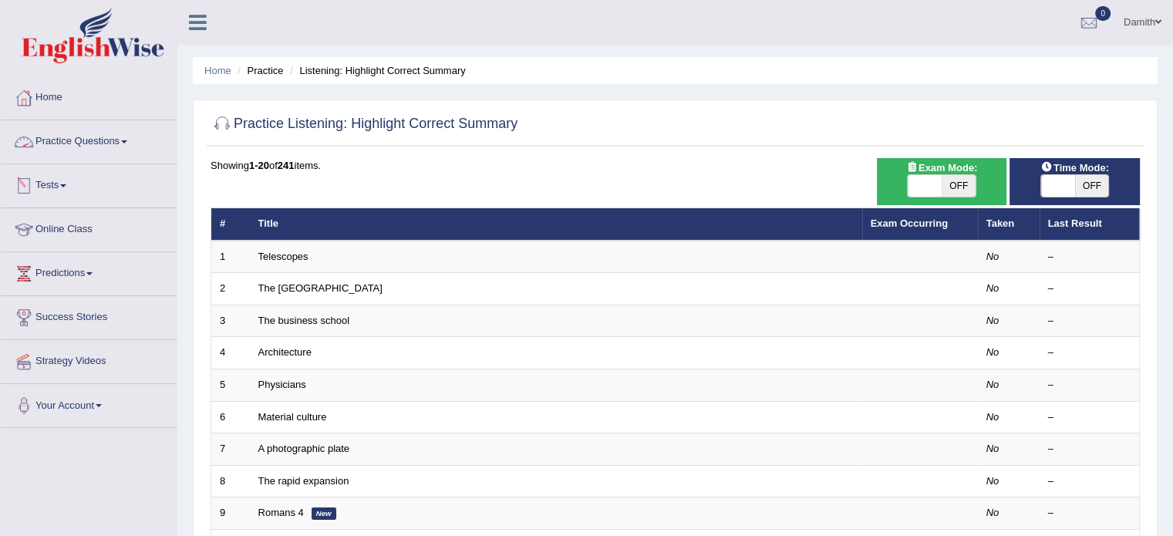
click at [127, 143] on span at bounding box center [124, 141] width 6 height 3
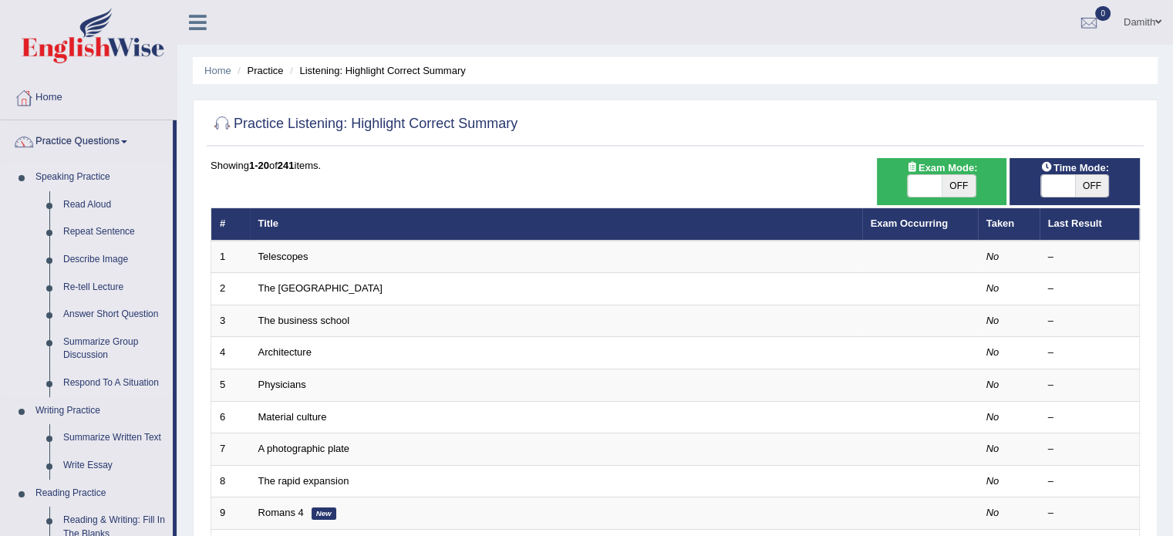
click at [20, 177] on li "Speaking Practice Read Aloud Repeat Sentence Describe Image Re-tell Lecture Ans…" at bounding box center [87, 280] width 172 height 234
click at [22, 416] on li "Writing Practice Summarize Written Text Write Essay" at bounding box center [87, 438] width 172 height 82
click at [29, 489] on link "Reading Practice" at bounding box center [101, 494] width 144 height 28
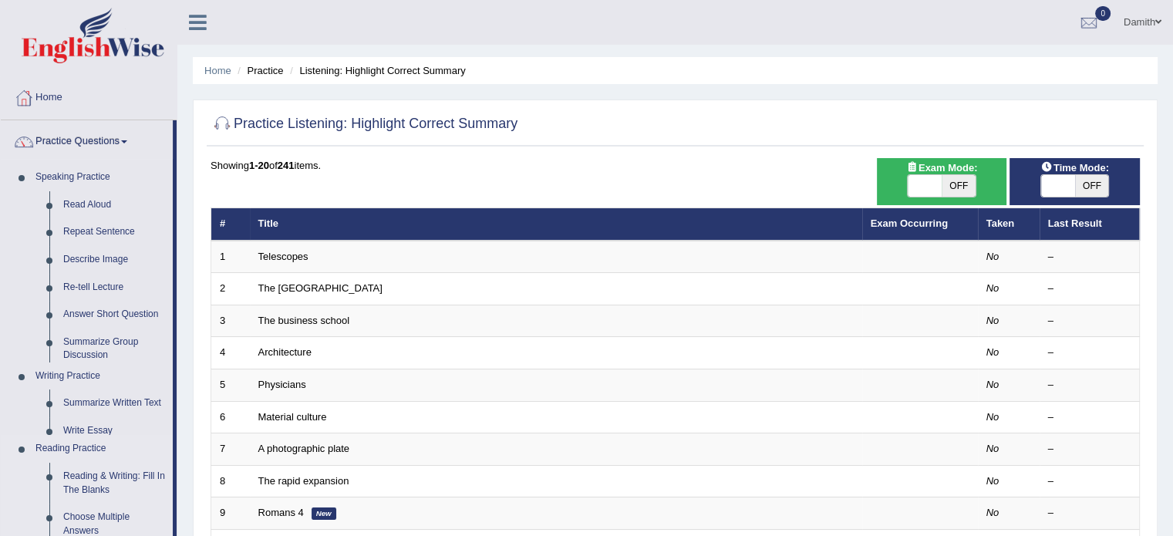
click at [29, 489] on ul "Speaking Practice Read Aloud Repeat Sentence Describe Image Re-tell Lecture Ans…" at bounding box center [87, 505] width 172 height 685
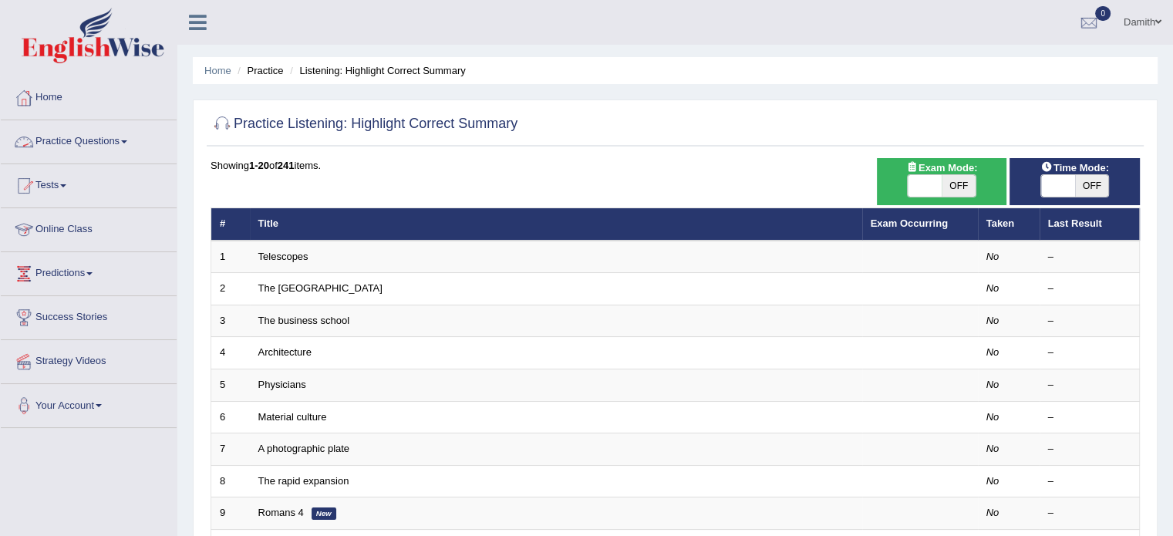
click at [52, 143] on link "Practice Questions" at bounding box center [89, 139] width 176 height 39
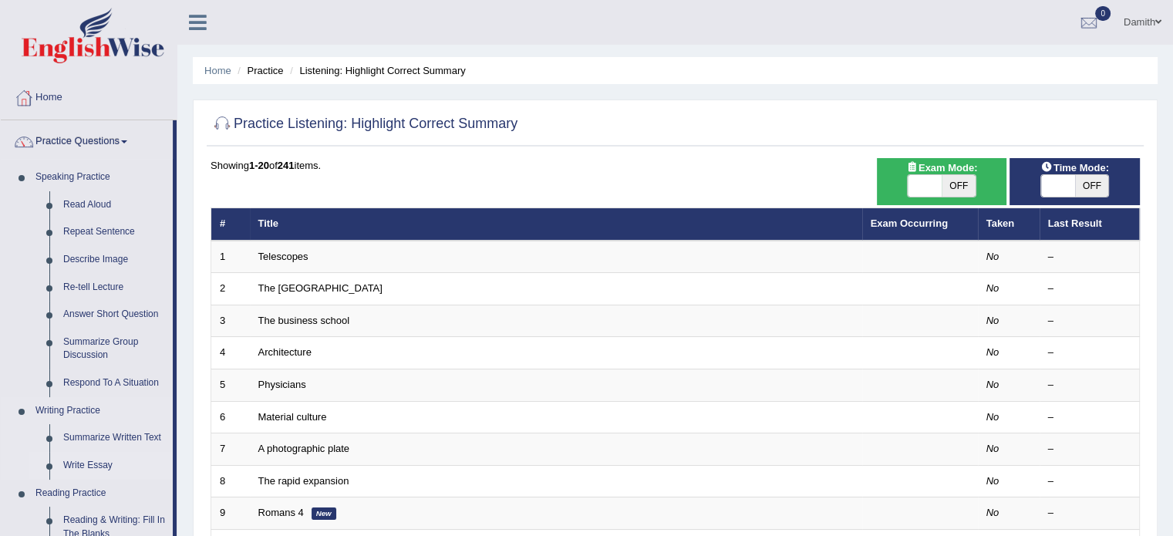
click at [169, 467] on link "Write Essay" at bounding box center [114, 466] width 116 height 28
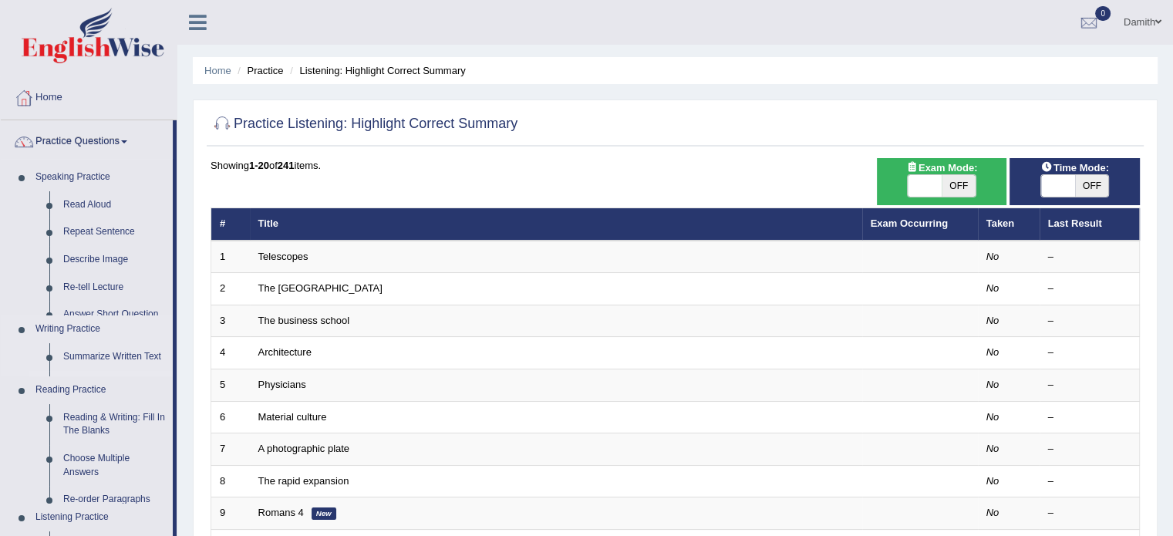
click at [169, 467] on ul "Speaking Practice Read Aloud Repeat Sentence Describe Image Re-tell Lecture Ans…" at bounding box center [87, 411] width 172 height 496
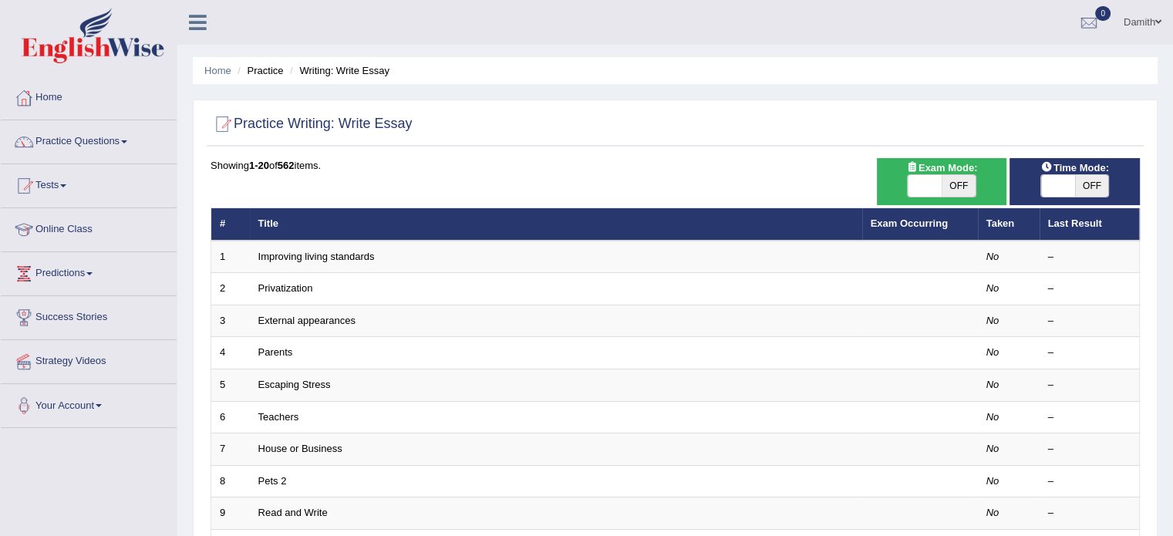
click at [127, 325] on link "Success Stories" at bounding box center [89, 315] width 176 height 39
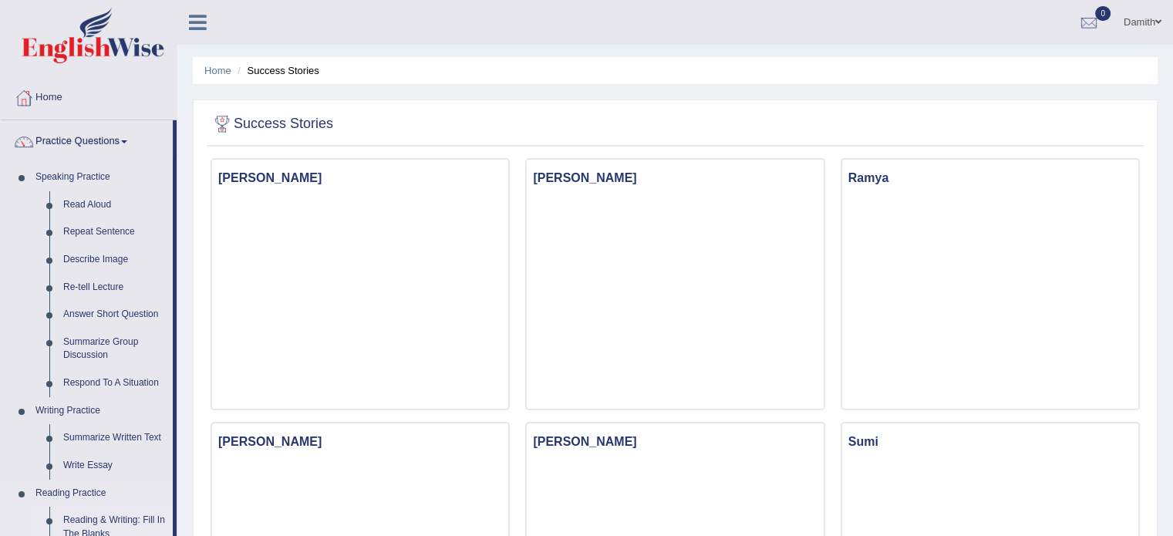
click at [80, 516] on link "Reading & Writing: Fill In The Blanks" at bounding box center [114, 527] width 116 height 41
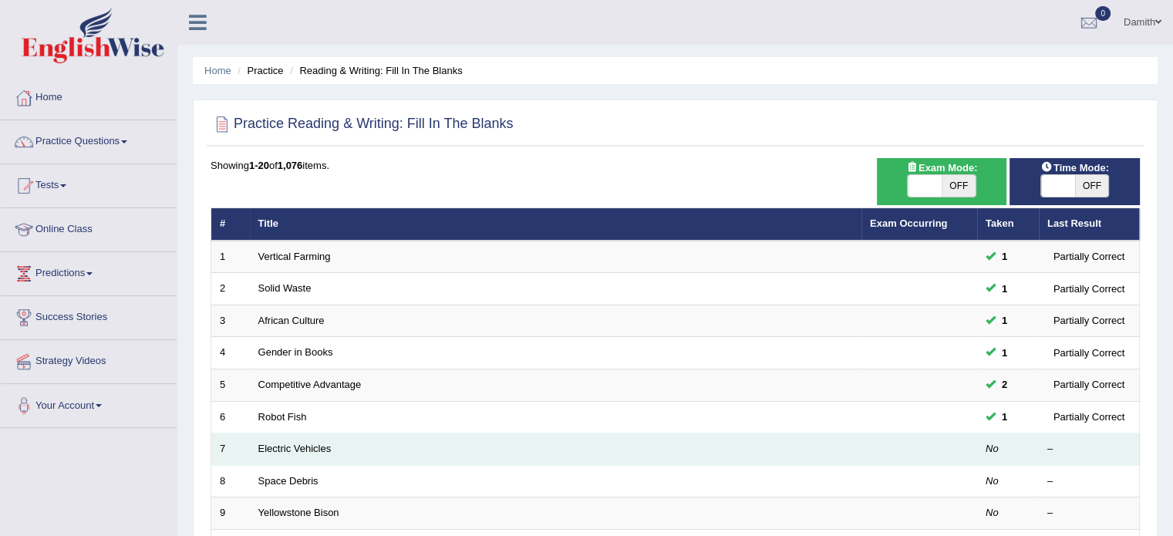
click at [953, 446] on td at bounding box center [919, 449] width 116 height 32
click at [295, 440] on td "Electric Vehicles" at bounding box center [555, 449] width 611 height 32
click at [265, 446] on link "Electric Vehicles" at bounding box center [294, 449] width 73 height 12
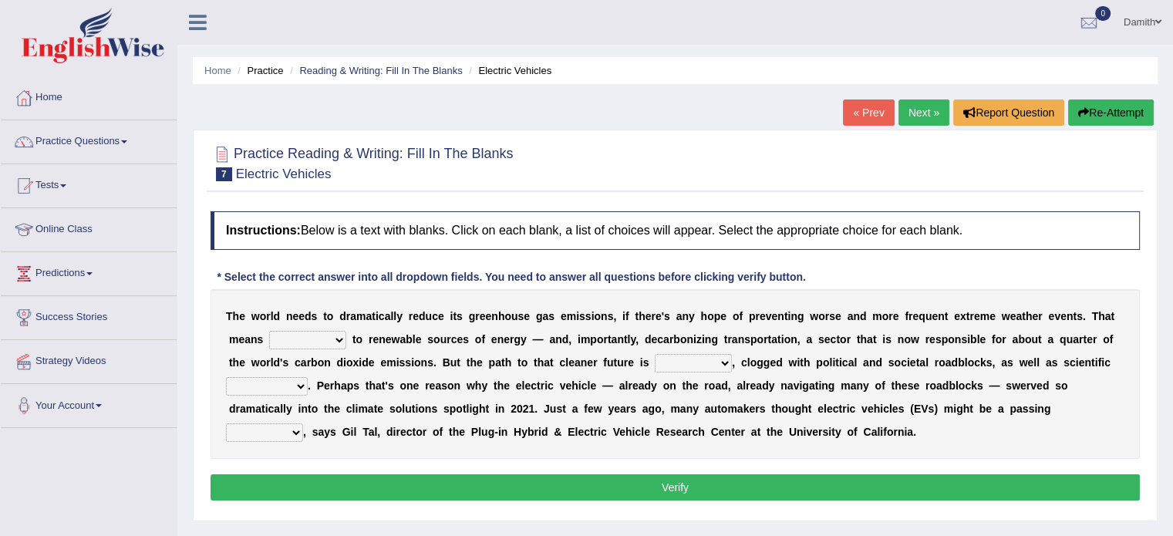
click at [322, 332] on select "grafting drafting crafting shifting" at bounding box center [307, 340] width 77 height 19
select select "shifting"
click at [269, 331] on select "grafting drafting crafting shifting" at bounding box center [307, 340] width 77 height 19
click at [715, 359] on select "daunting daunted daunt dauntless" at bounding box center [693, 363] width 77 height 19
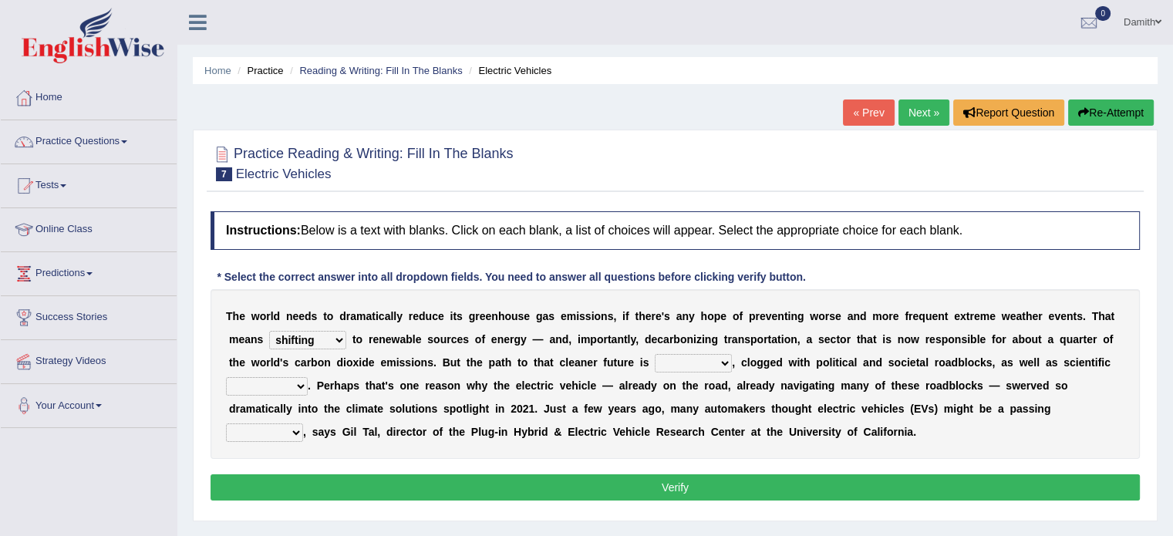
click at [715, 359] on select "daunting daunted daunt dauntless" at bounding box center [693, 363] width 77 height 19
click at [655, 354] on select "daunting daunted daunt dauntless" at bounding box center [693, 363] width 77 height 19
click at [708, 364] on select "daunting daunted daunt dauntless" at bounding box center [693, 363] width 77 height 19
select select "daunted"
click at [655, 354] on select "daunting daunted daunt dauntless" at bounding box center [693, 363] width 77 height 19
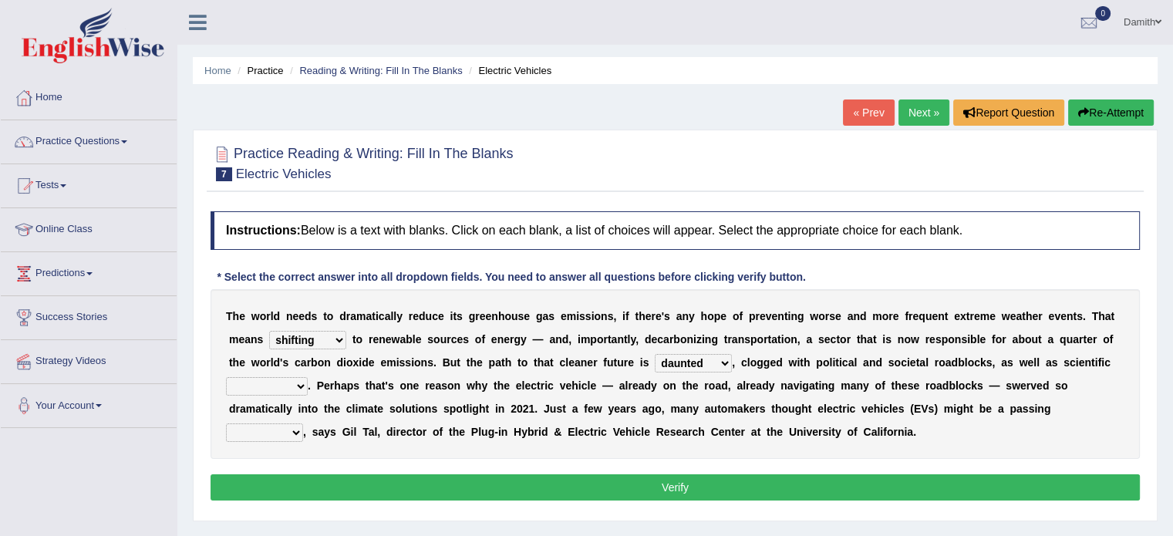
click at [292, 379] on select "spectacles obstacles tentacles receptacles" at bounding box center [267, 386] width 82 height 19
select select "spectacles"
click at [226, 377] on select "spectacles obstacles tentacles receptacles" at bounding box center [267, 386] width 82 height 19
click at [792, 412] on div "T h e w o r l d n e e d s t o d r a m a t i c a l l y r e d u c e i t s g r e e…" at bounding box center [674, 374] width 929 height 170
click at [288, 425] on select "fad gad tad lad" at bounding box center [264, 432] width 77 height 19
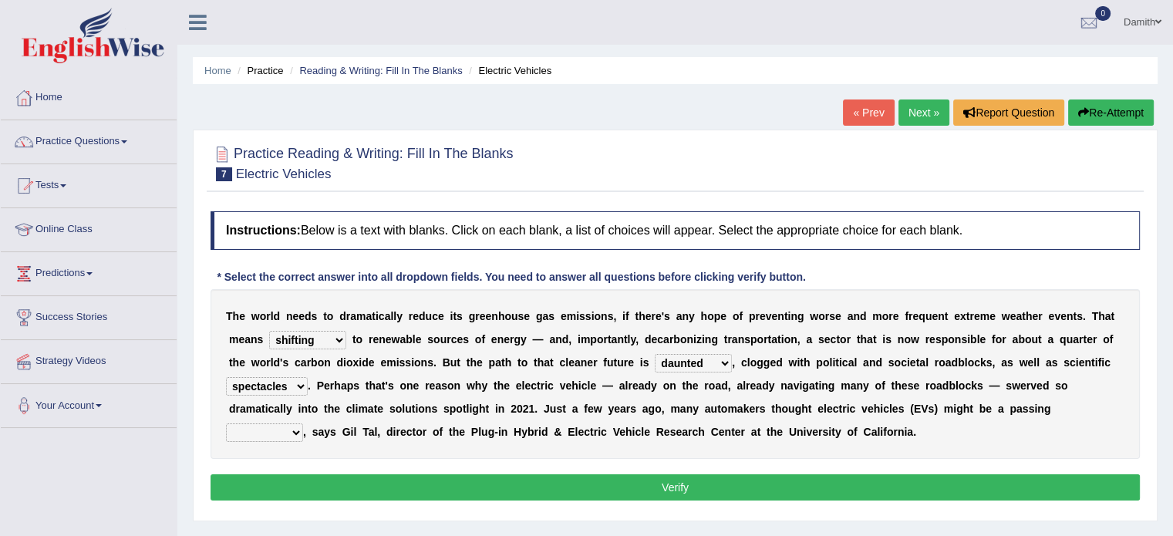
select select "fad"
click at [226, 423] on select "fad gad tad lad" at bounding box center [264, 432] width 77 height 19
click at [293, 490] on button "Verify" at bounding box center [674, 487] width 929 height 26
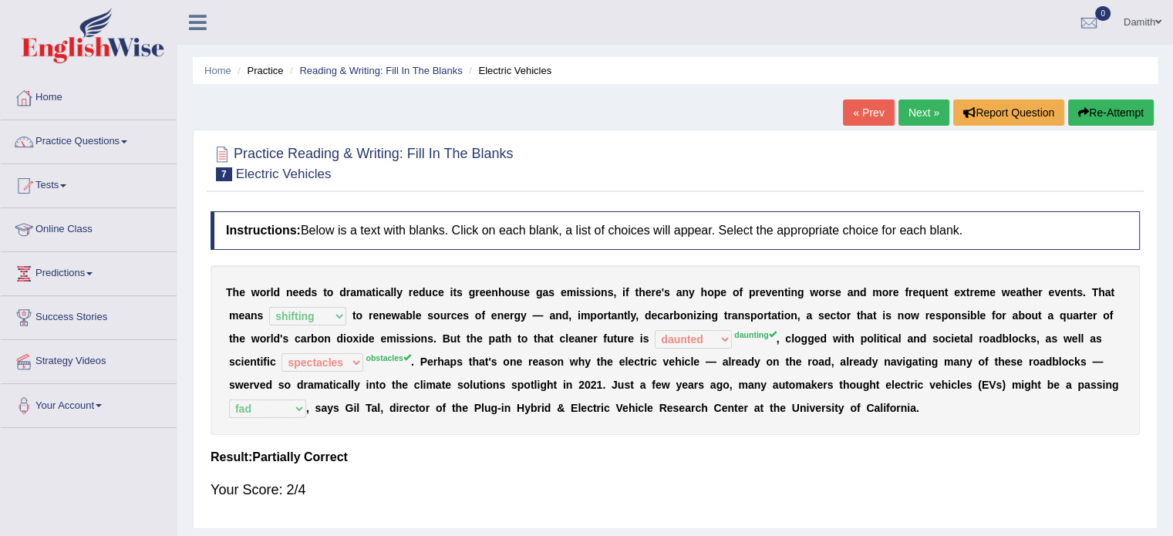
click at [913, 112] on link "Next »" at bounding box center [923, 112] width 51 height 26
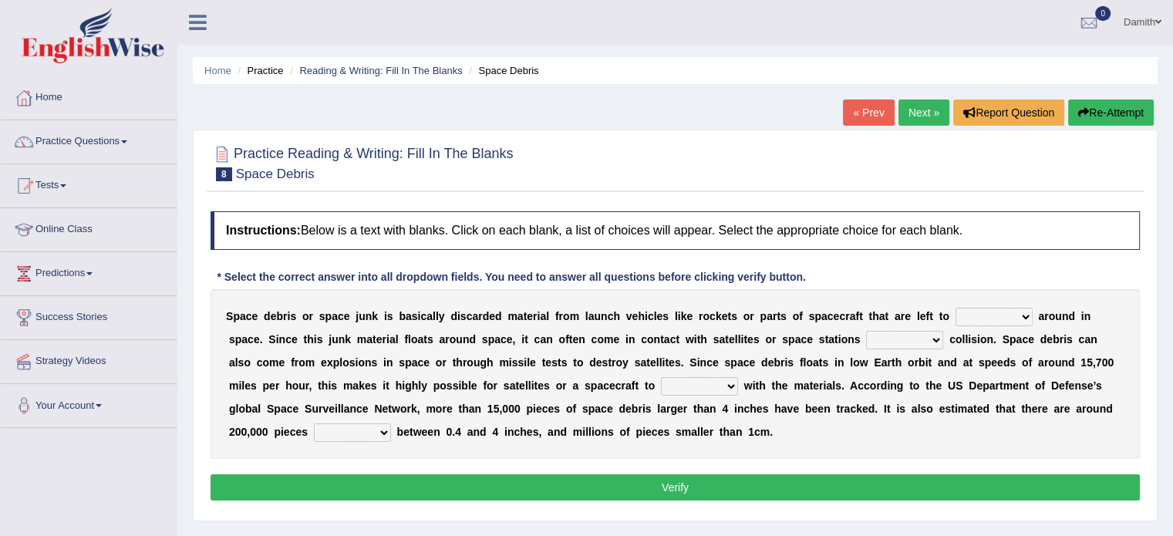
click at [913, 112] on link "Next »" at bounding box center [923, 112] width 51 height 26
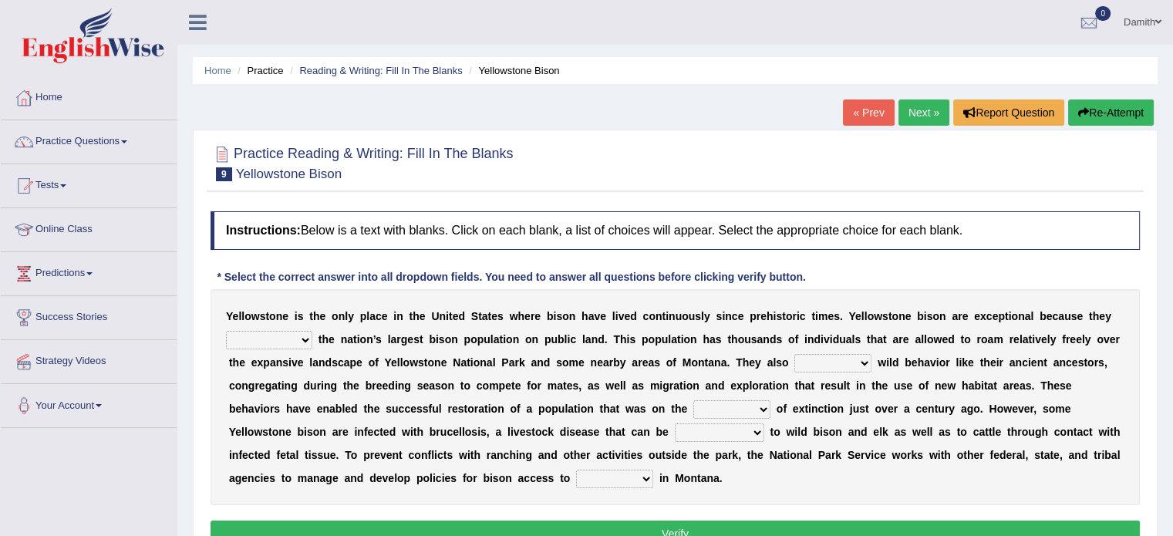
click at [865, 100] on link "« Prev" at bounding box center [868, 112] width 51 height 26
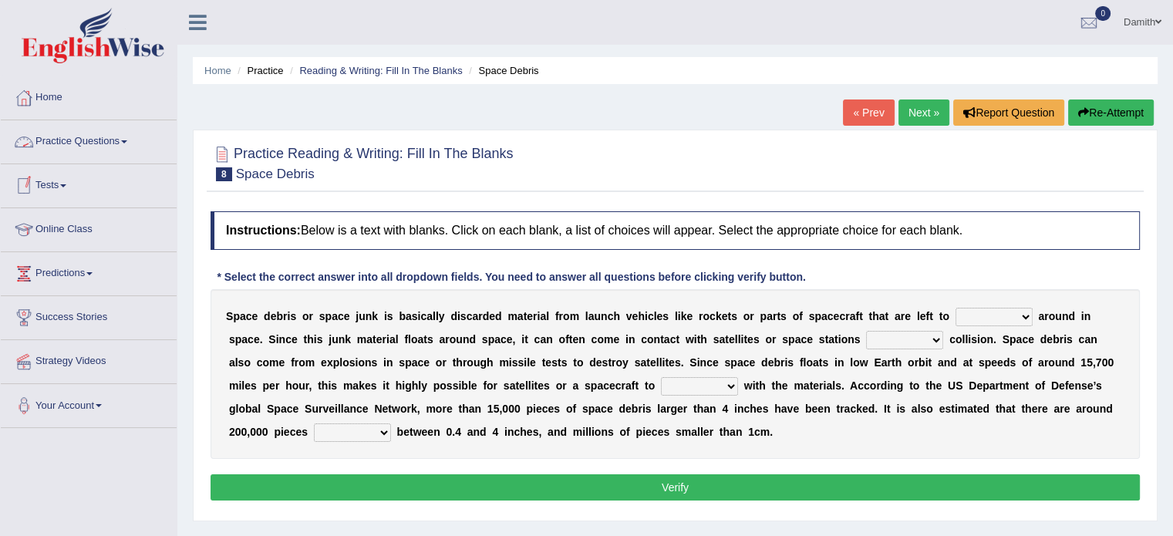
click at [110, 140] on link "Practice Questions" at bounding box center [89, 139] width 176 height 39
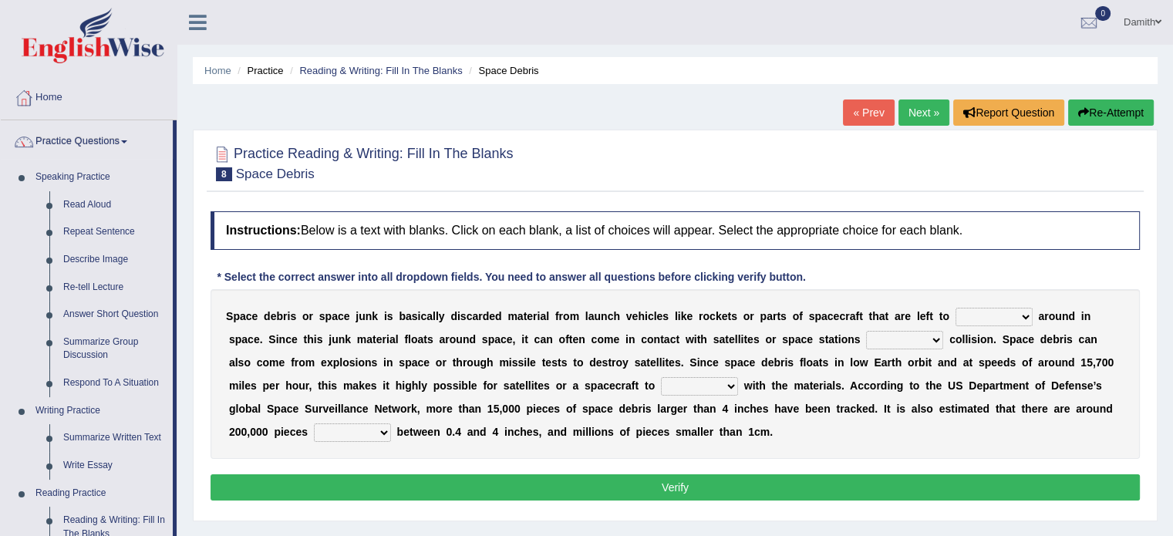
click at [180, 514] on div "Home Practice Reading & Writing: Fill In The Blanks Space Debris « Prev Next » …" at bounding box center [674, 385] width 995 height 771
drag, startPoint x: 180, startPoint y: 514, endPoint x: 166, endPoint y: 320, distance: 194.8
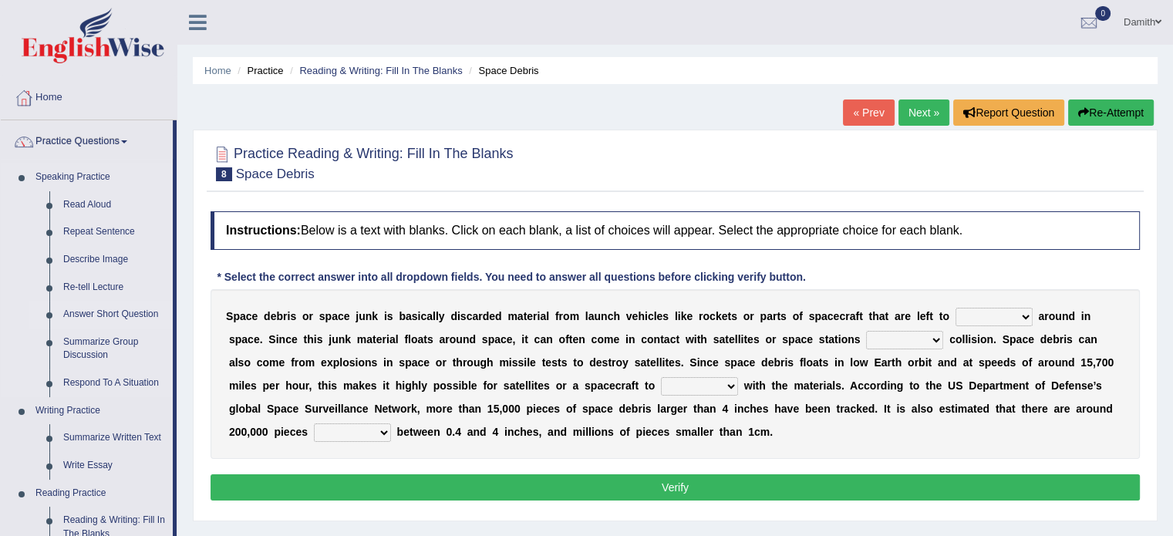
click at [166, 320] on div "Toggle navigation Home Practice Questions Speaking Practice Read Aloud Repeat S…" at bounding box center [586, 401] width 1173 height 802
drag, startPoint x: 177, startPoint y: 218, endPoint x: 179, endPoint y: 336, distance: 118.0
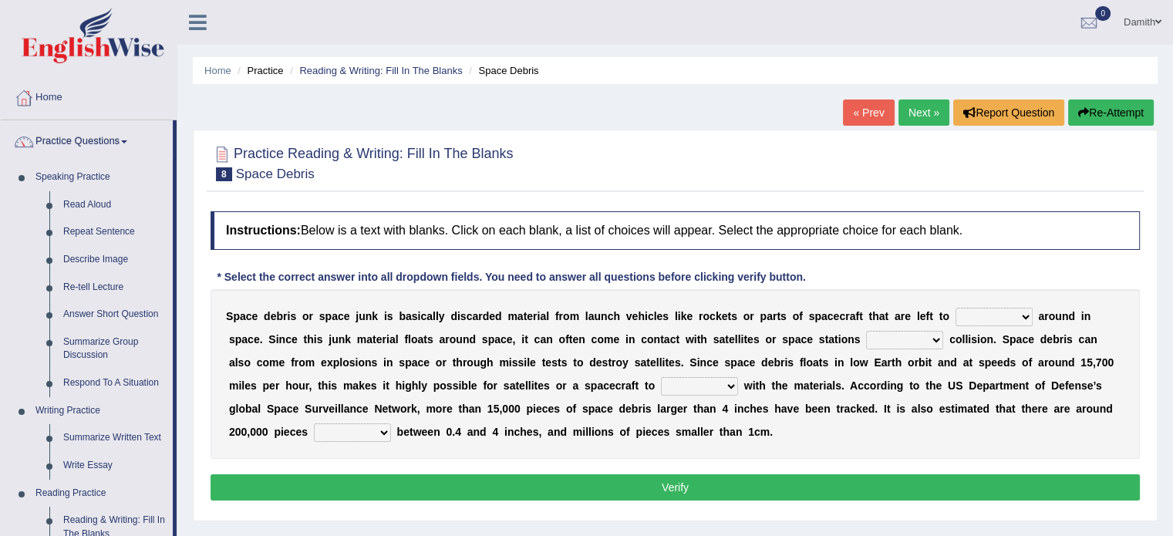
click at [179, 503] on div "Home Practice Reading & Writing: Fill In The Blanks Space Debris « Prev Next » …" at bounding box center [674, 385] width 995 height 771
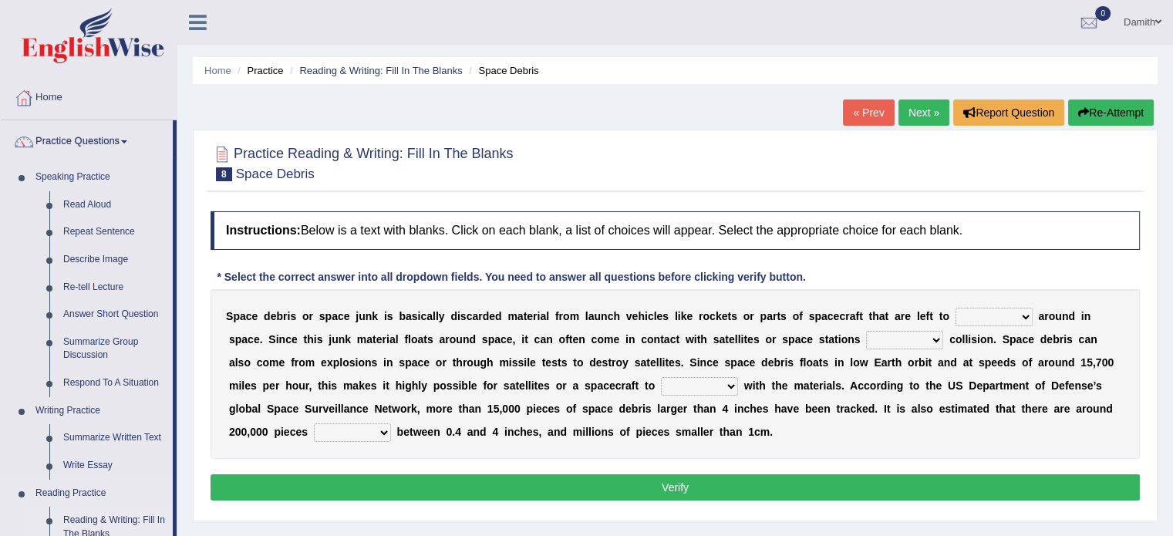
drag, startPoint x: 179, startPoint y: 503, endPoint x: 84, endPoint y: 524, distance: 96.9
click at [84, 524] on div "Toggle navigation Home Practice Questions Speaking Practice Read Aloud Repeat S…" at bounding box center [586, 401] width 1173 height 802
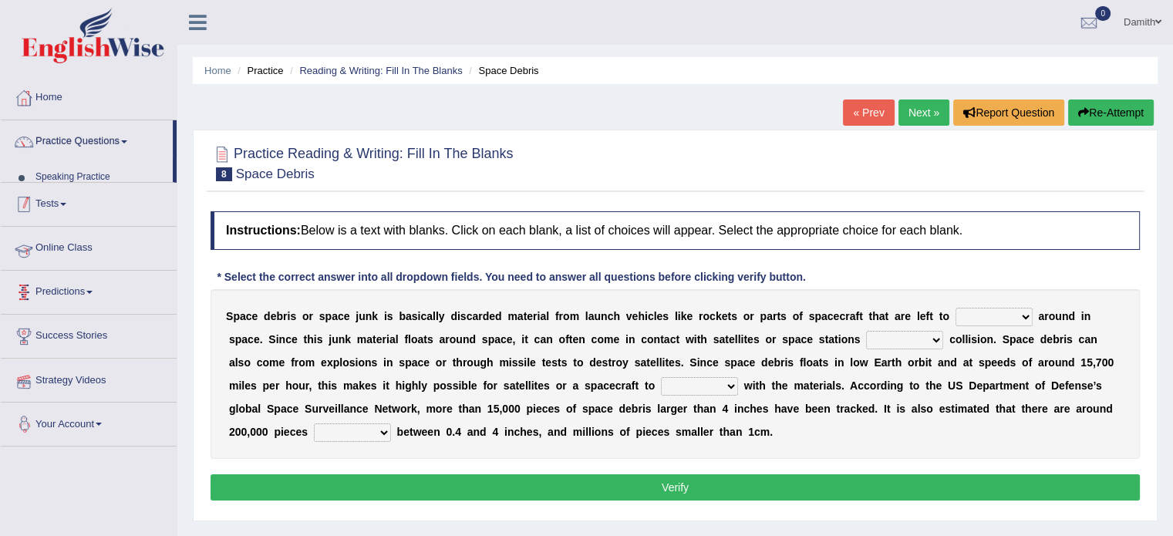
click at [21, 500] on div "Toggle navigation Home Practice Questions Speaking Practice Read Aloud Repeat S…" at bounding box center [586, 401] width 1173 height 802
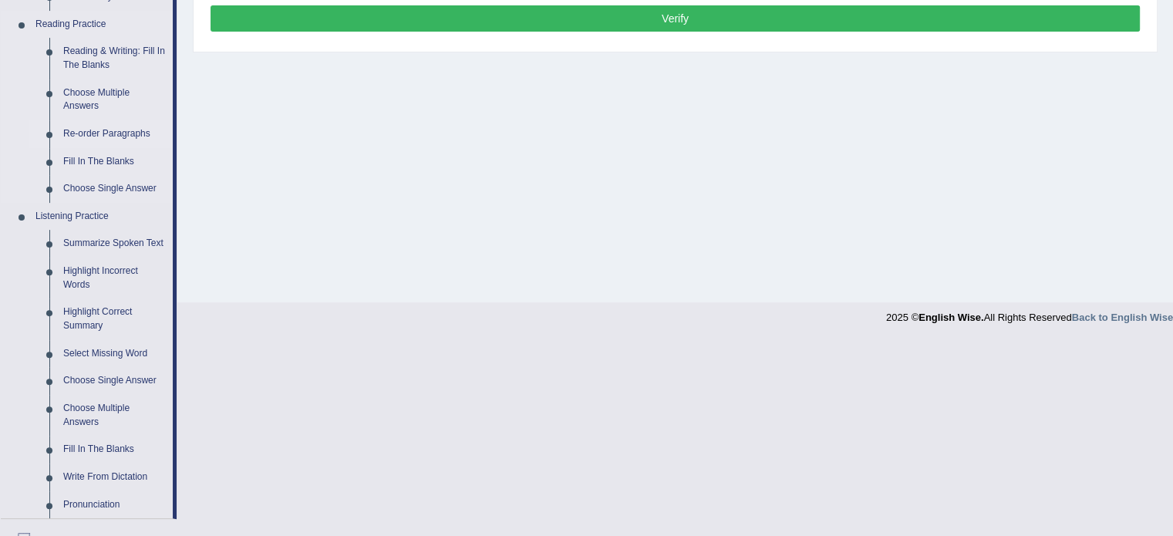
click at [109, 128] on link "Re-order Paragraphs" at bounding box center [114, 134] width 116 height 28
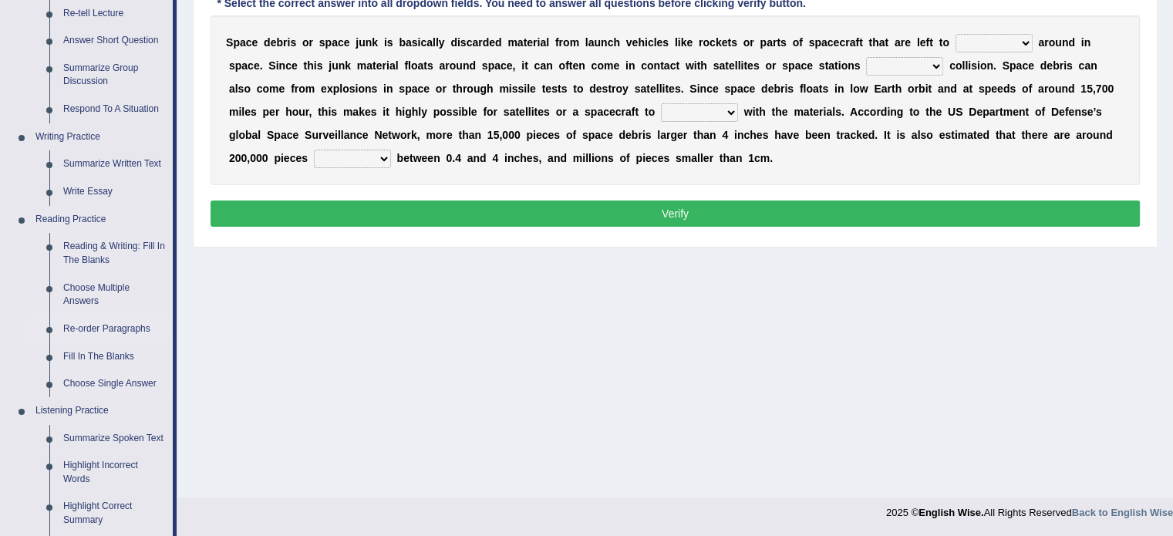
scroll to position [702, 0]
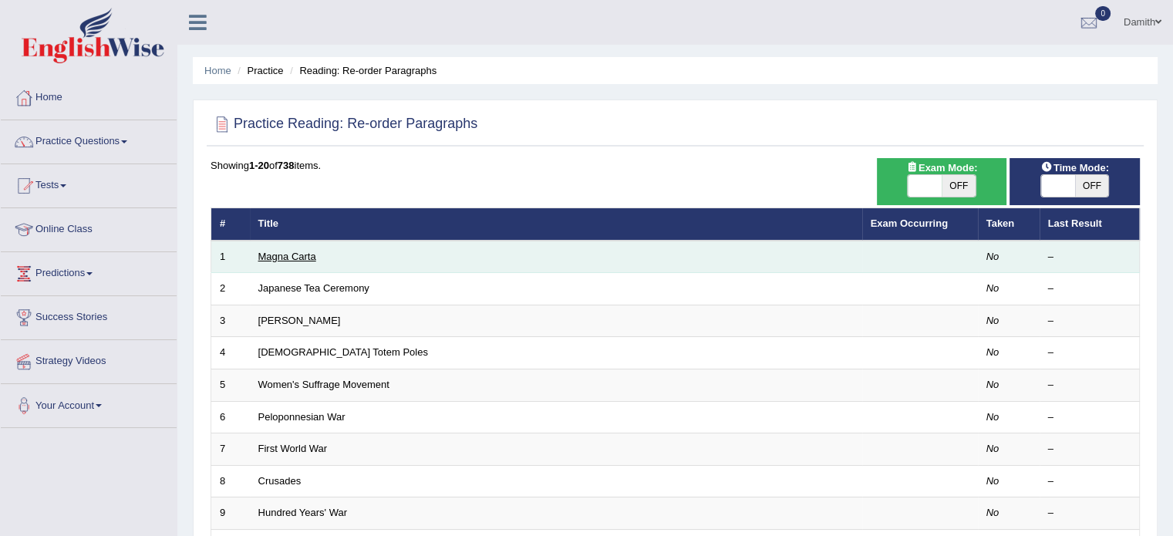
click at [284, 260] on link "Magna Carta" at bounding box center [287, 257] width 58 height 12
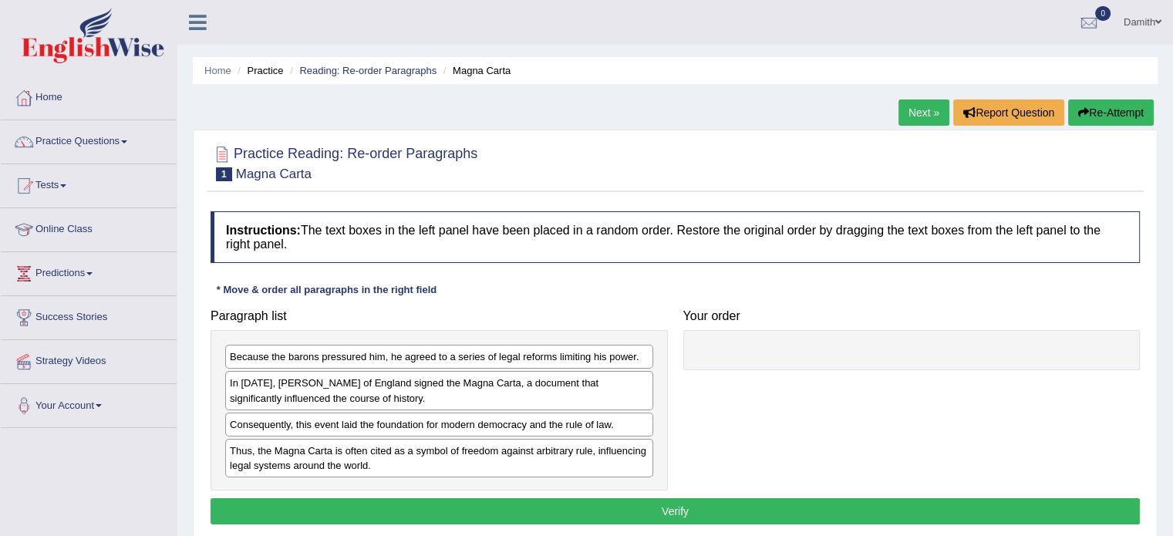
drag, startPoint x: 493, startPoint y: 392, endPoint x: 606, endPoint y: 362, distance: 117.1
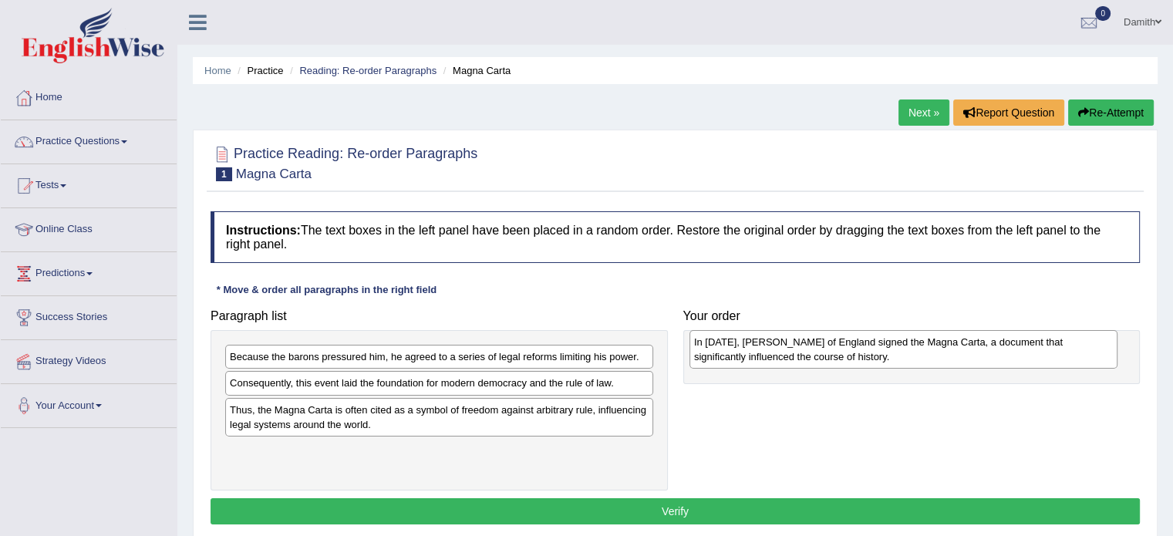
drag, startPoint x: 354, startPoint y: 391, endPoint x: 818, endPoint y: 350, distance: 465.9
click at [818, 350] on div "In 1215, King John of England signed the Magna Carta, a document that significa…" at bounding box center [903, 349] width 428 height 39
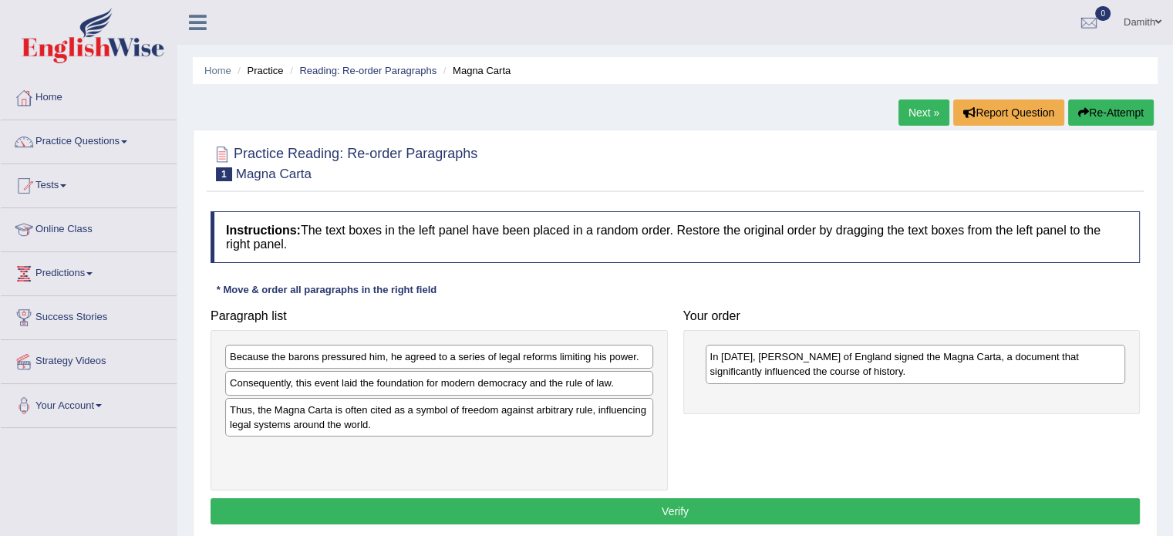
click at [443, 419] on div "Thus, the Magna Carta is often cited as a symbol of freedom against arbitrary r…" at bounding box center [439, 417] width 428 height 39
drag, startPoint x: 443, startPoint y: 419, endPoint x: 560, endPoint y: 412, distance: 117.4
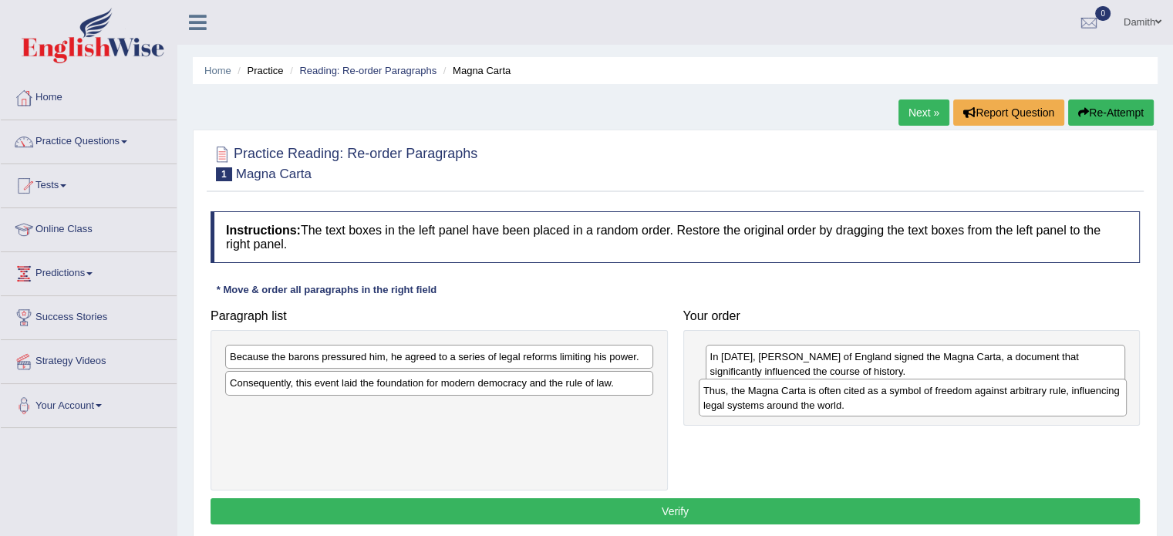
drag, startPoint x: 560, startPoint y: 412, endPoint x: 1033, endPoint y: 394, distance: 473.8
click at [1033, 394] on div "Thus, the Magna Carta is often cited as a symbol of freedom against arbitrary r…" at bounding box center [913, 398] width 428 height 39
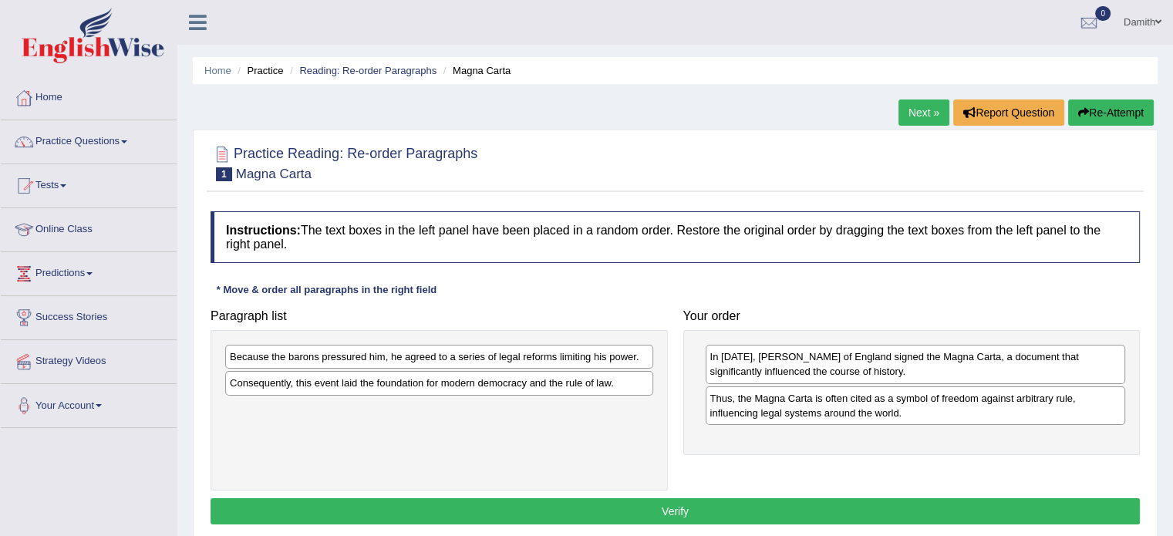
click at [392, 384] on div "Consequently, this event laid the foundation for modern democracy and the rule …" at bounding box center [439, 383] width 428 height 24
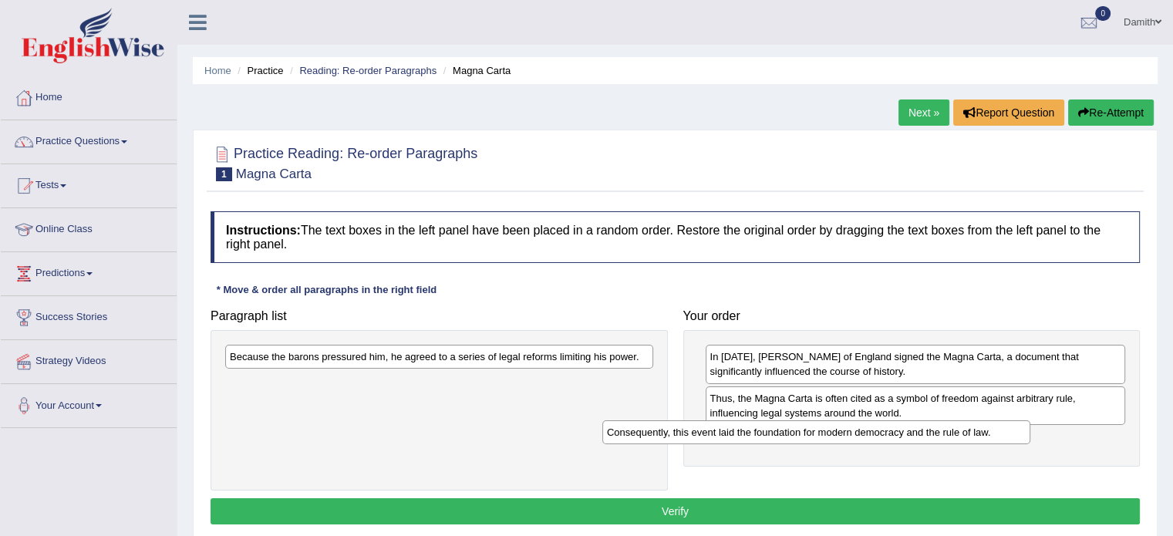
drag, startPoint x: 429, startPoint y: 375, endPoint x: 805, endPoint y: 425, distance: 379.5
click at [805, 425] on div "Consequently, this event laid the foundation for modern democracy and the rule …" at bounding box center [816, 432] width 428 height 24
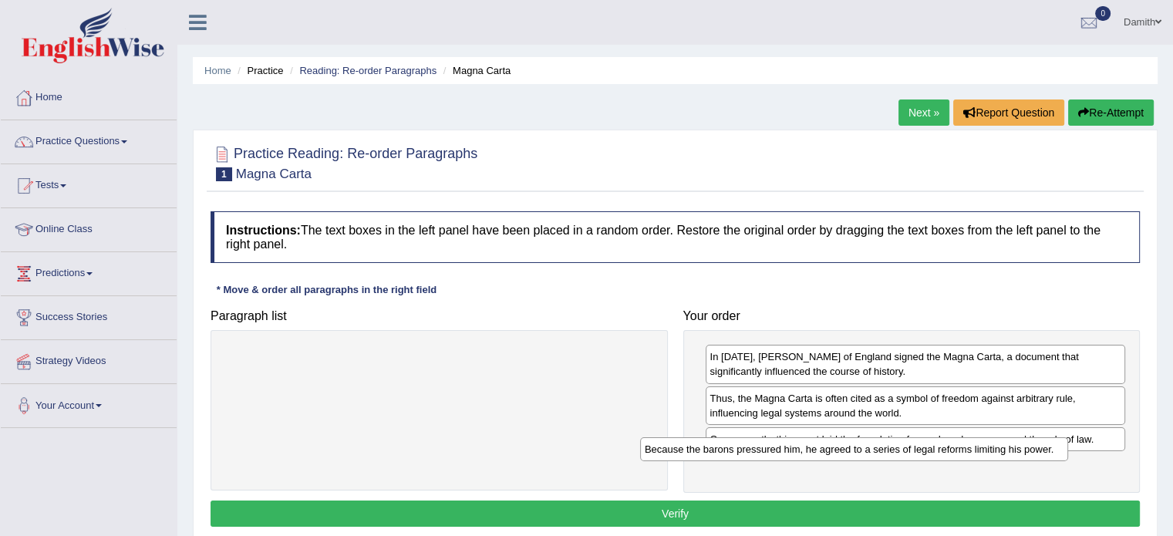
drag, startPoint x: 473, startPoint y: 357, endPoint x: 897, endPoint y: 449, distance: 434.0
click at [897, 449] on div "Because the barons pressured him, he agreed to a series of legal reforms limiti…" at bounding box center [854, 449] width 428 height 24
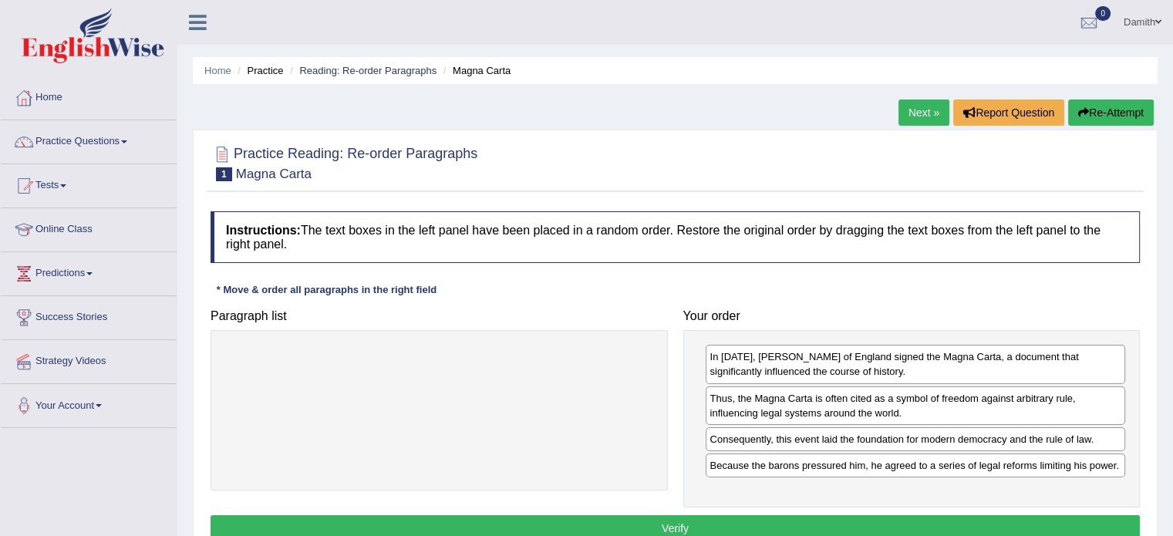
click at [867, 518] on button "Verify" at bounding box center [674, 528] width 929 height 26
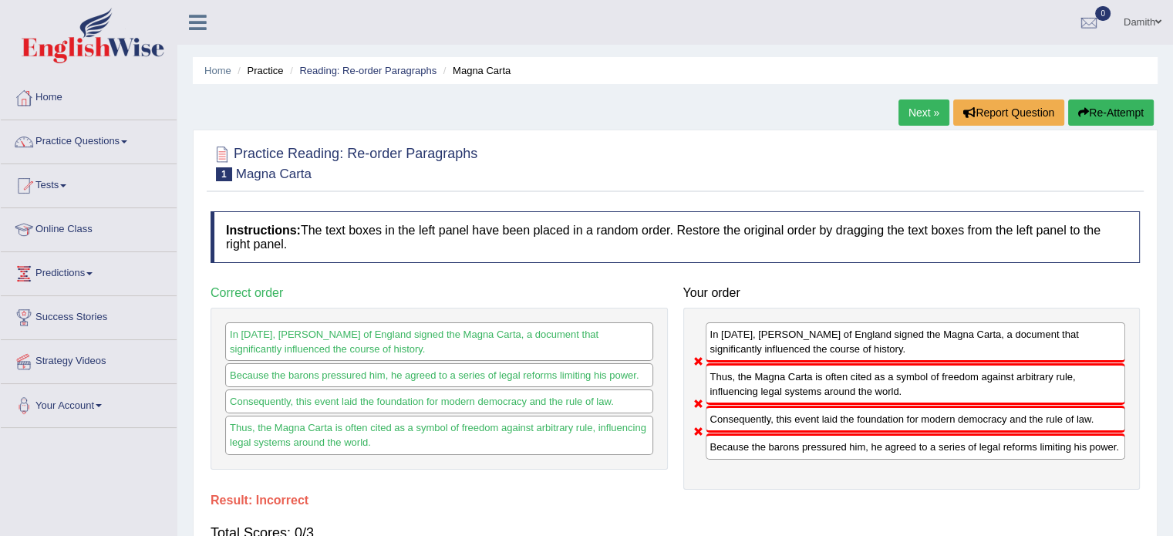
scroll to position [31, 0]
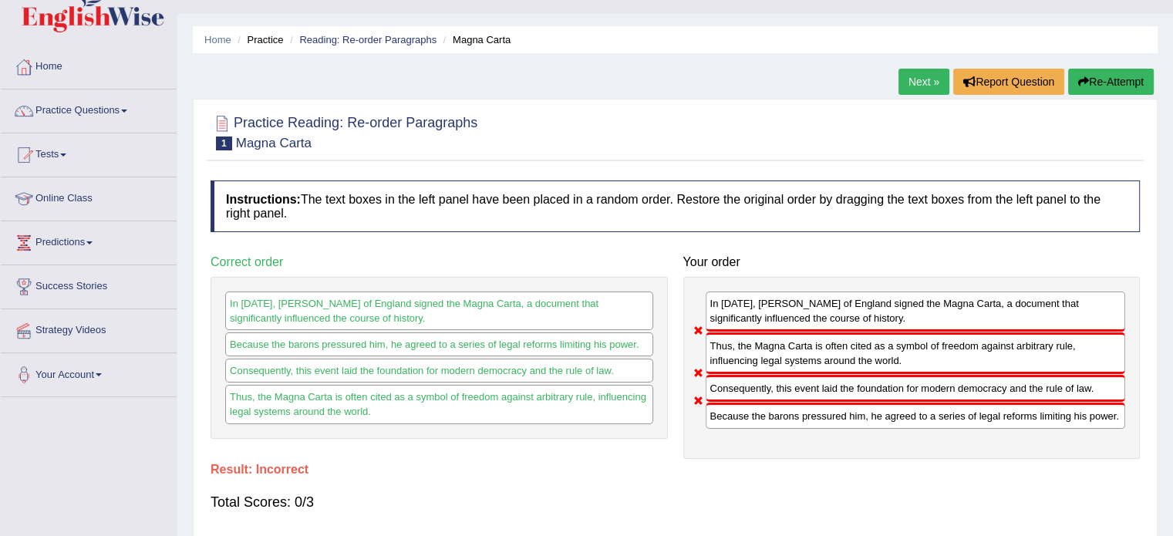
click at [1107, 76] on button "Re-Attempt" at bounding box center [1111, 82] width 86 height 26
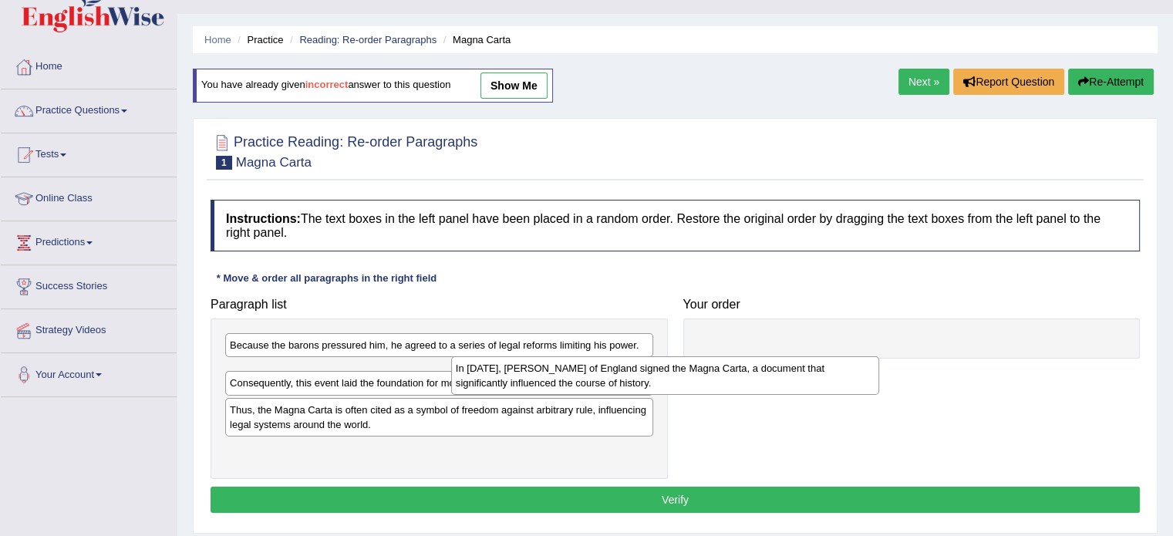
drag, startPoint x: 497, startPoint y: 384, endPoint x: 787, endPoint y: 363, distance: 290.6
click at [787, 363] on div "In [DATE], [PERSON_NAME] of England signed the Magna Carta, a document that sig…" at bounding box center [665, 375] width 428 height 39
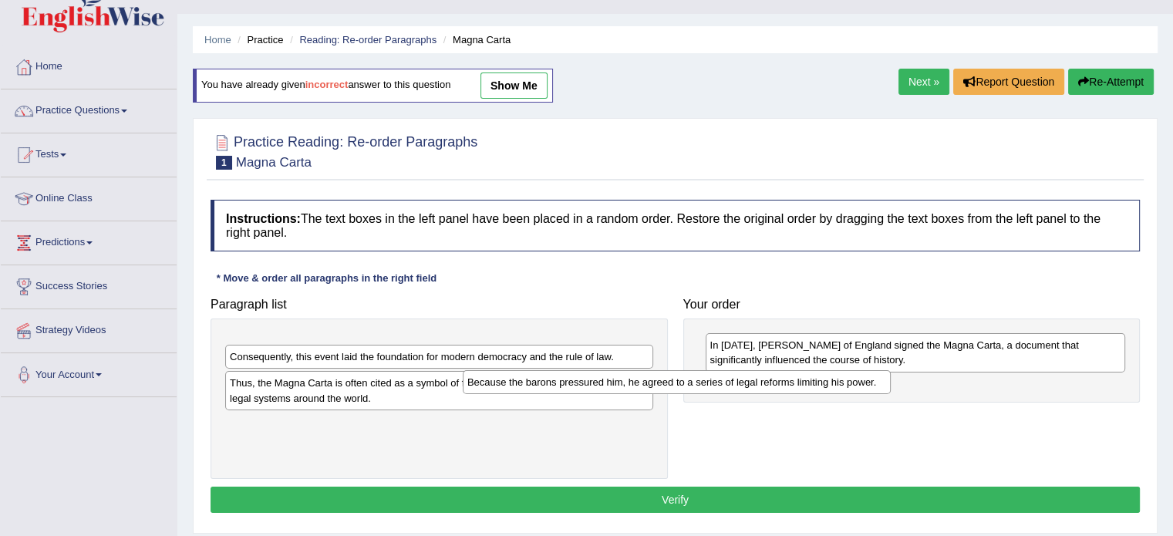
drag, startPoint x: 580, startPoint y: 344, endPoint x: 820, endPoint y: 381, distance: 243.4
click at [820, 381] on div "Because the barons pressured him, he agreed to a series of legal reforms limiti…" at bounding box center [677, 382] width 428 height 24
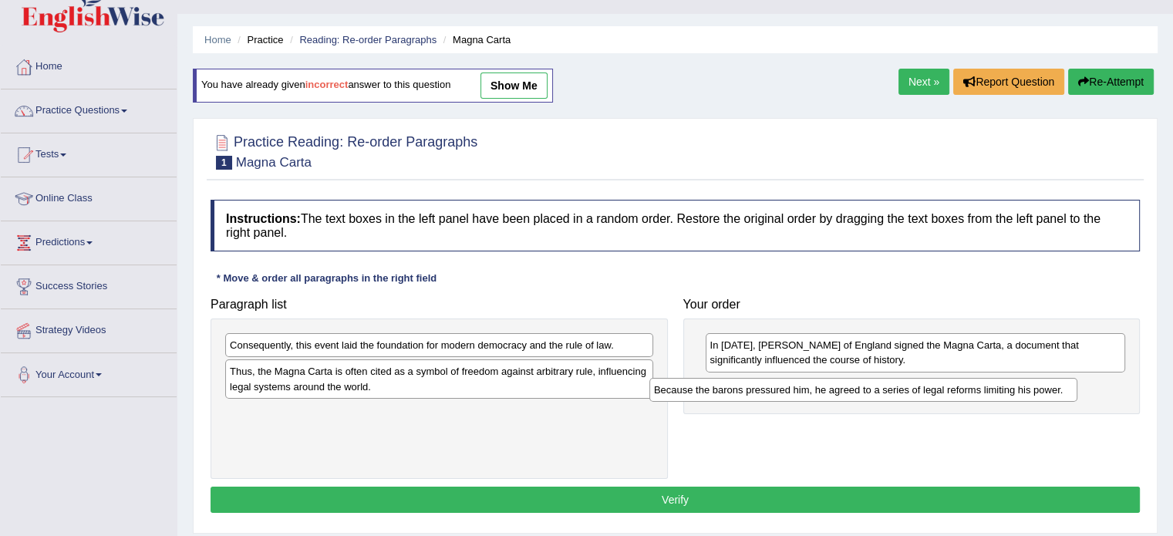
drag, startPoint x: 447, startPoint y: 346, endPoint x: 876, endPoint y: 389, distance: 430.8
click at [876, 389] on div "Because the barons pressured him, he agreed to a series of legal reforms limiti…" at bounding box center [863, 390] width 428 height 24
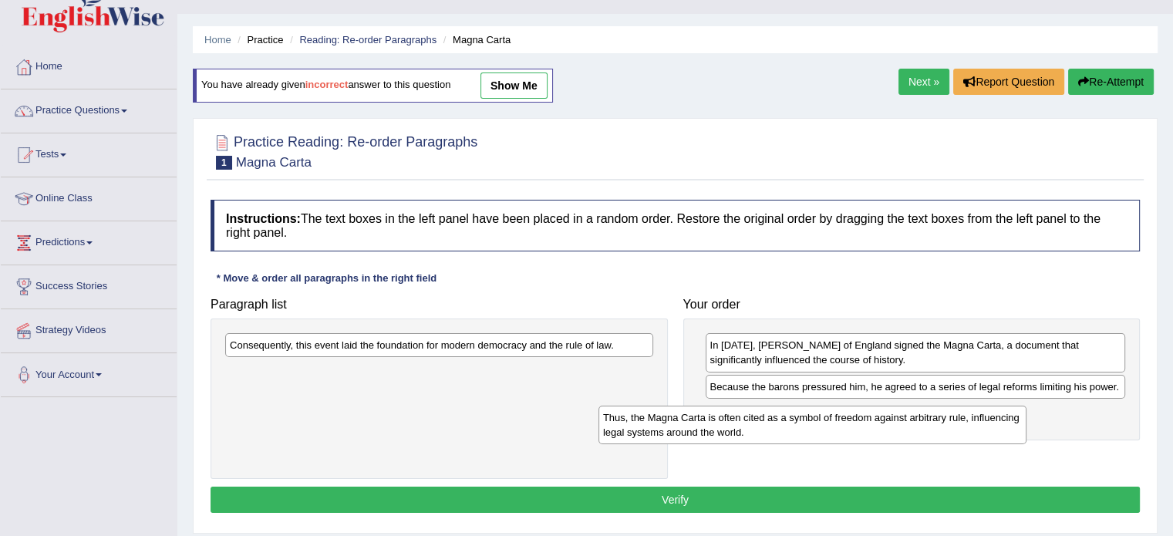
drag, startPoint x: 497, startPoint y: 374, endPoint x: 870, endPoint y: 420, distance: 376.0
click at [870, 420] on div "Thus, the Magna Carta is often cited as a symbol of freedom against arbitrary r…" at bounding box center [812, 425] width 428 height 39
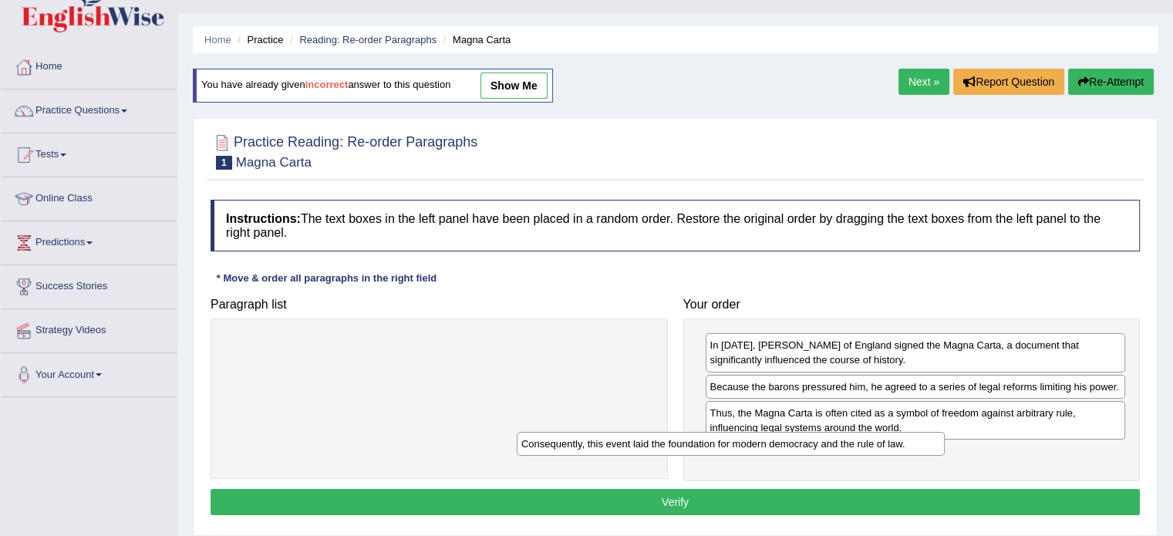
drag, startPoint x: 549, startPoint y: 342, endPoint x: 912, endPoint y: 466, distance: 384.0
click at [912, 456] on div "Consequently, this event laid the foundation for modern democracy and the rule …" at bounding box center [731, 444] width 428 height 24
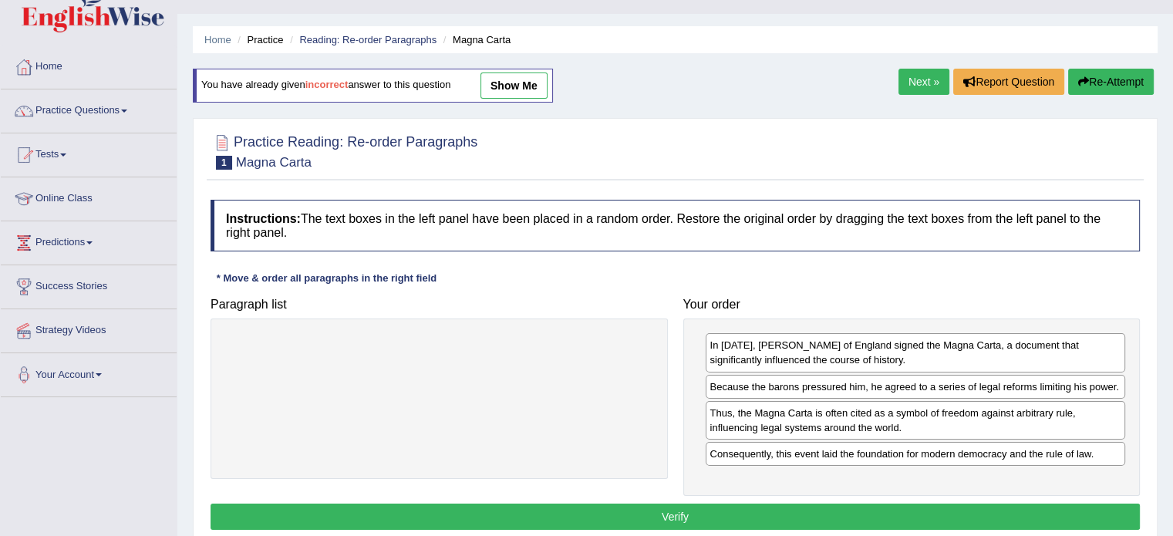
click at [897, 514] on button "Verify" at bounding box center [674, 516] width 929 height 26
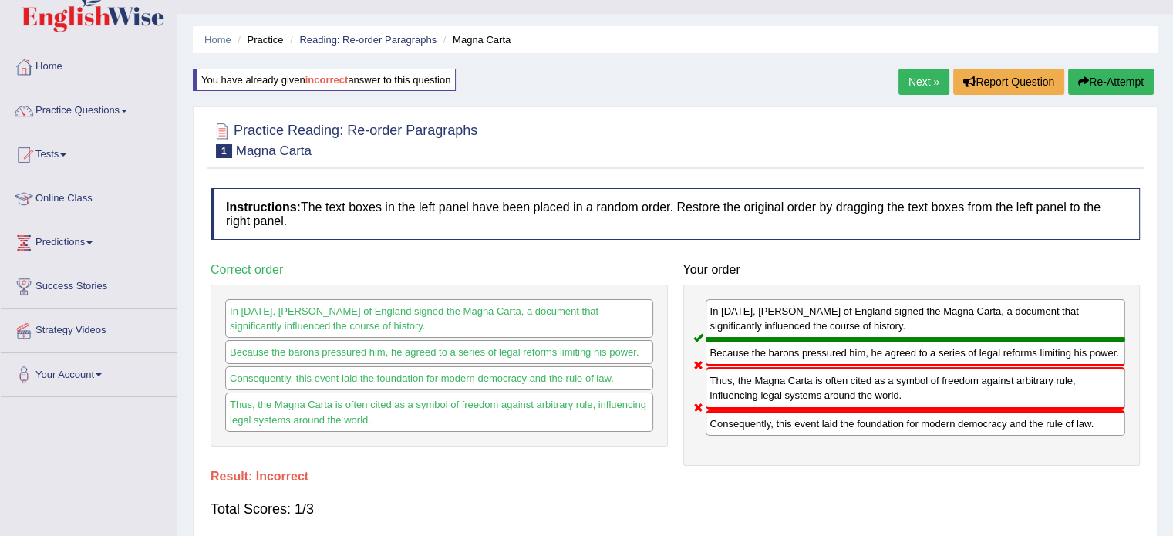
click at [1090, 69] on button "Re-Attempt" at bounding box center [1111, 82] width 86 height 26
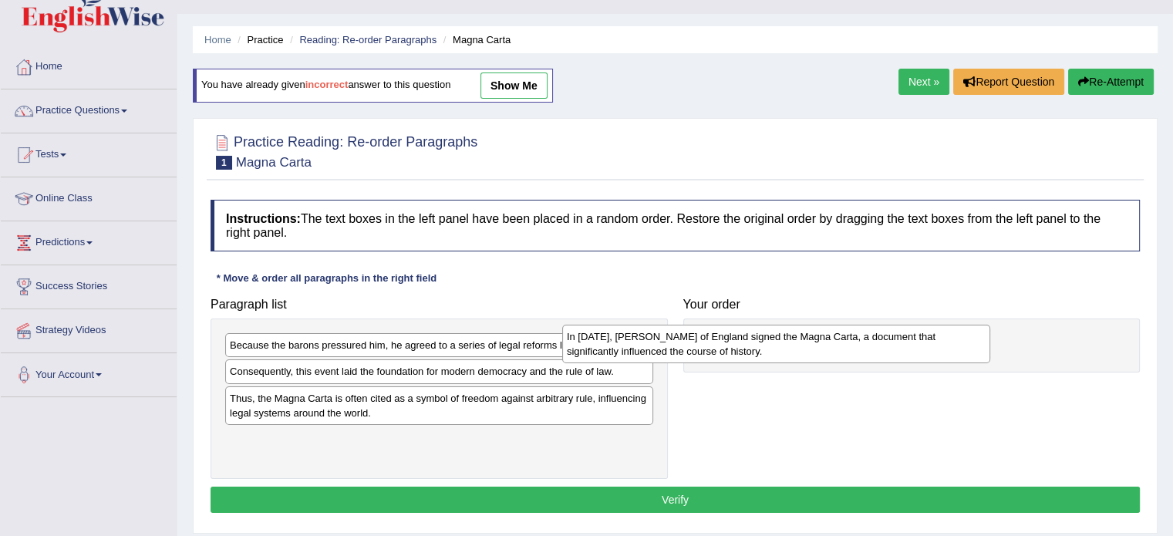
drag, startPoint x: 388, startPoint y: 386, endPoint x: 752, endPoint y: 340, distance: 367.6
click at [752, 340] on div "In [DATE], [PERSON_NAME] of England signed the Magna Carta, a document that sig…" at bounding box center [776, 344] width 428 height 39
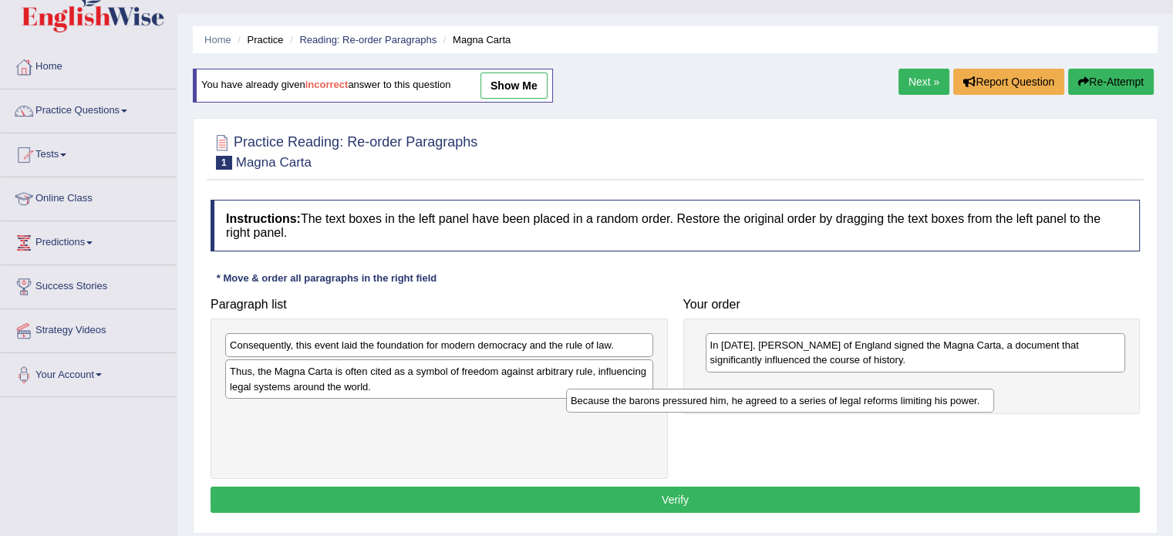
drag, startPoint x: 307, startPoint y: 352, endPoint x: 725, endPoint y: 399, distance: 420.6
click at [725, 399] on div "Because the barons pressured him, he agreed to a series of legal reforms limiti…" at bounding box center [780, 401] width 428 height 24
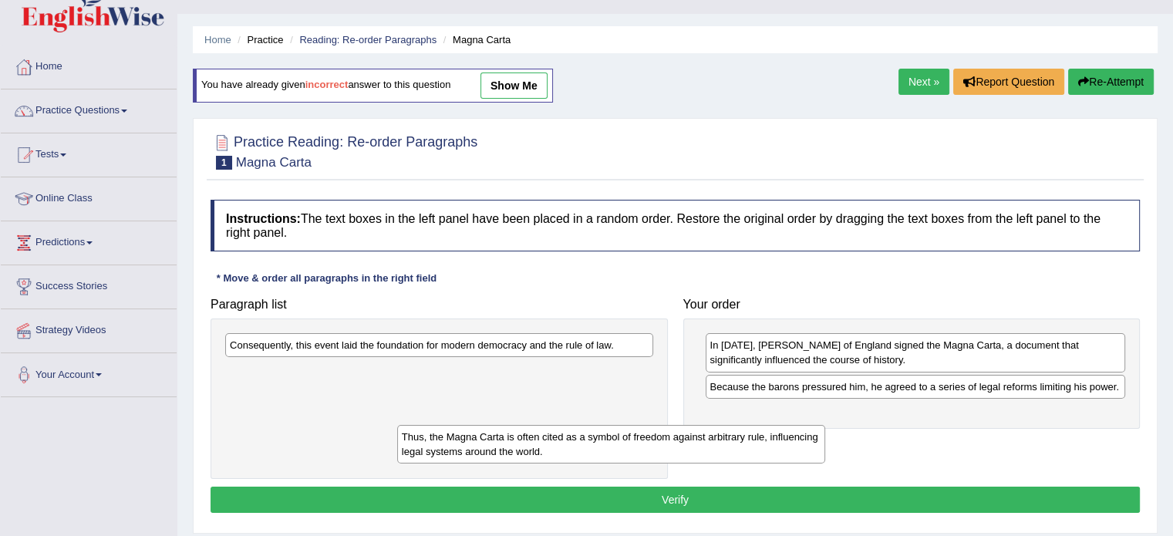
drag, startPoint x: 334, startPoint y: 384, endPoint x: 438, endPoint y: 437, distance: 116.9
click at [438, 437] on div "Thus, the Magna Carta is often cited as a symbol of freedom against arbitrary r…" at bounding box center [611, 444] width 428 height 39
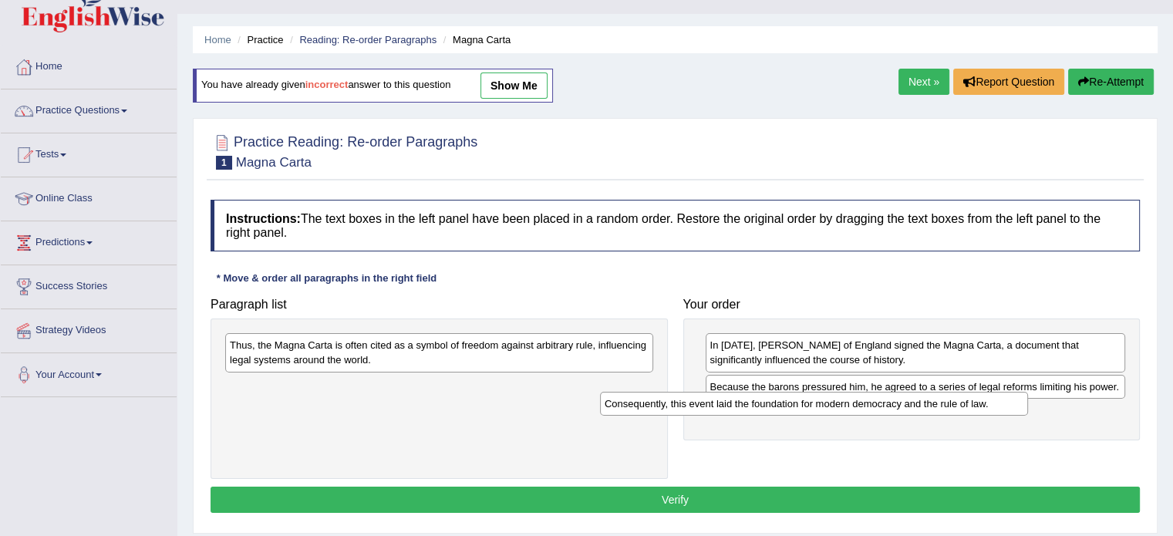
drag, startPoint x: 540, startPoint y: 345, endPoint x: 931, endPoint y: 404, distance: 395.4
click at [931, 404] on div "Consequently, this event laid the foundation for modern democracy and the rule …" at bounding box center [814, 404] width 428 height 24
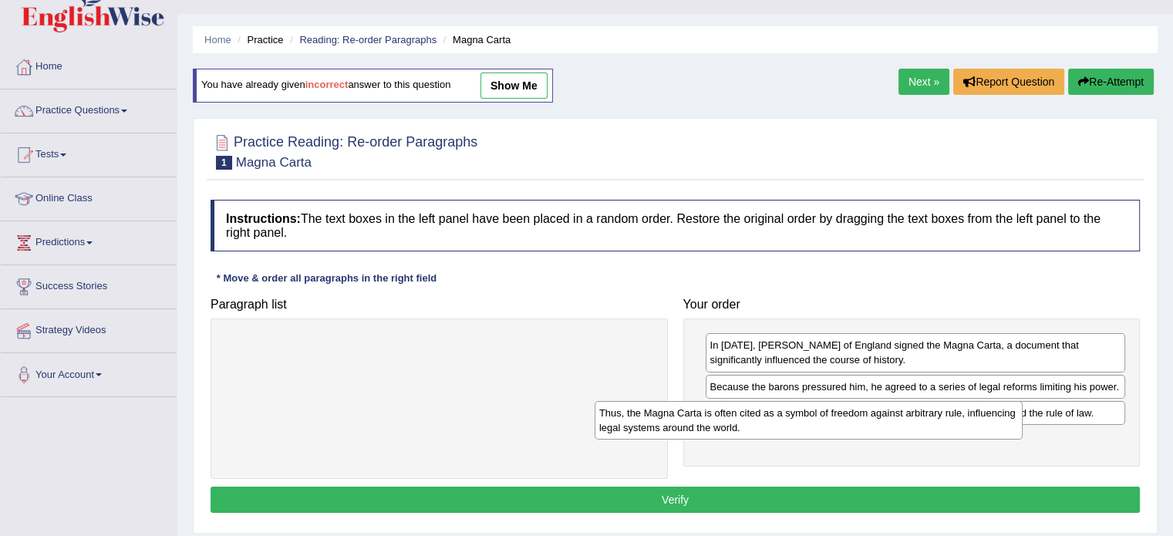
drag, startPoint x: 577, startPoint y: 351, endPoint x: 973, endPoint y: 431, distance: 404.3
click at [973, 431] on div "Thus, the Magna Carta is often cited as a symbol of freedom against arbitrary r…" at bounding box center [808, 420] width 428 height 39
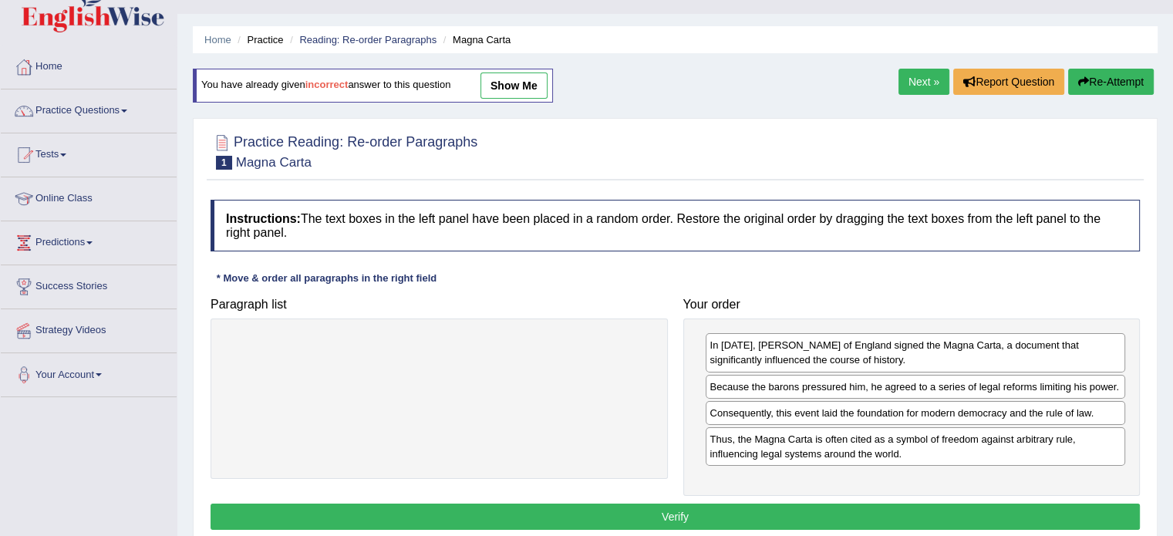
click at [913, 514] on button "Verify" at bounding box center [674, 516] width 929 height 26
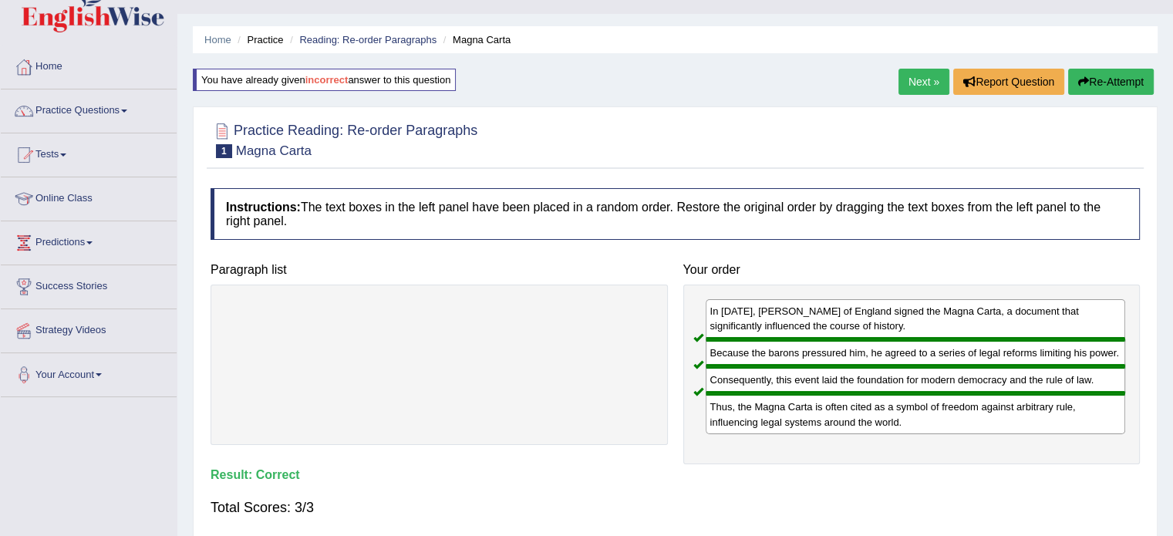
click at [919, 78] on link "Next »" at bounding box center [923, 82] width 51 height 26
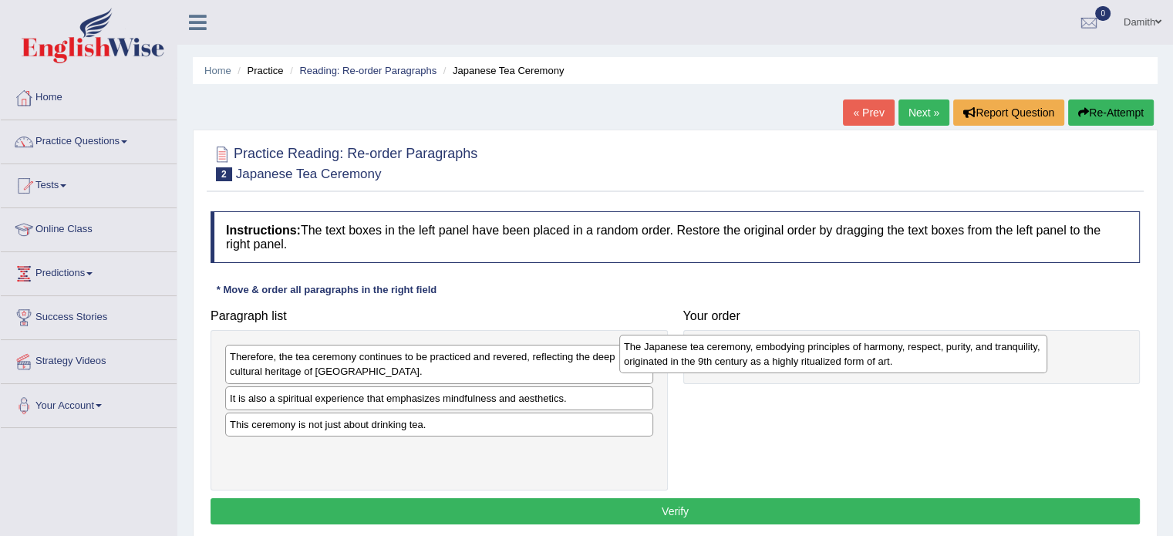
drag, startPoint x: 311, startPoint y: 406, endPoint x: 710, endPoint y: 354, distance: 402.0
click at [710, 354] on div "The Japanese tea ceremony, embodying principles of harmony, respect, purity, an…" at bounding box center [833, 354] width 428 height 39
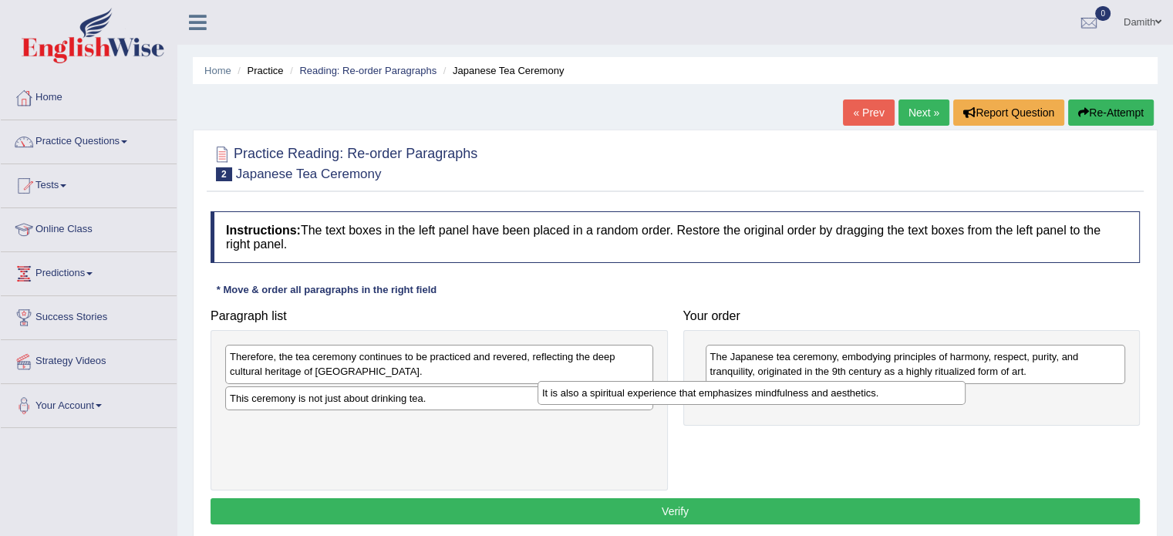
drag, startPoint x: 436, startPoint y: 392, endPoint x: 748, endPoint y: 388, distance: 312.3
click at [748, 388] on div "It is also a spiritual experience that emphasizes mindfulness and aesthetics." at bounding box center [751, 393] width 428 height 24
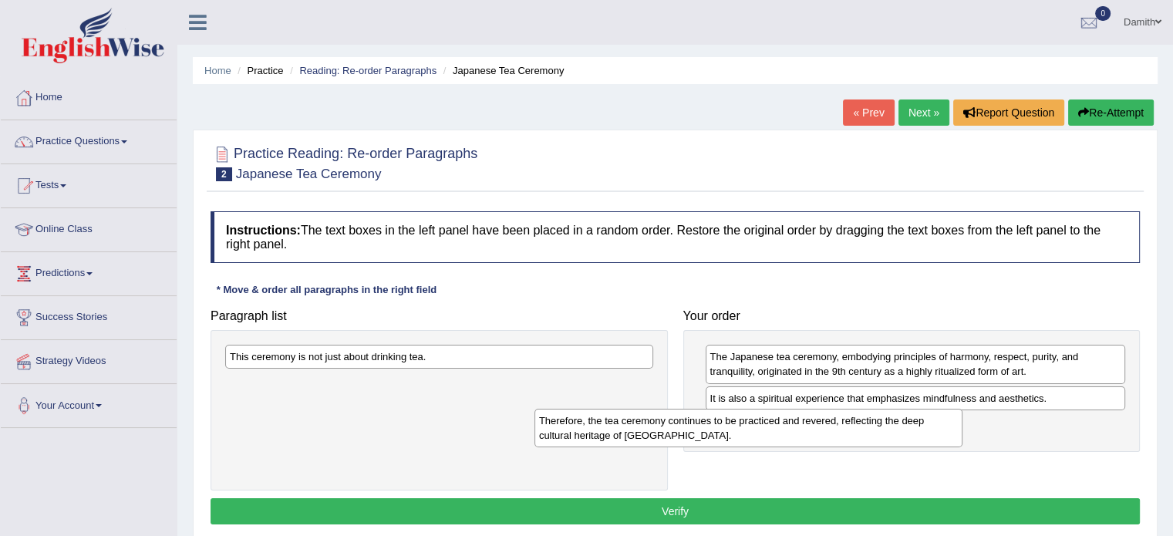
drag, startPoint x: 507, startPoint y: 360, endPoint x: 812, endPoint y: 422, distance: 310.7
click at [817, 423] on div "Therefore, the tea ceremony continues to be practiced and revered, reflecting t…" at bounding box center [748, 428] width 428 height 39
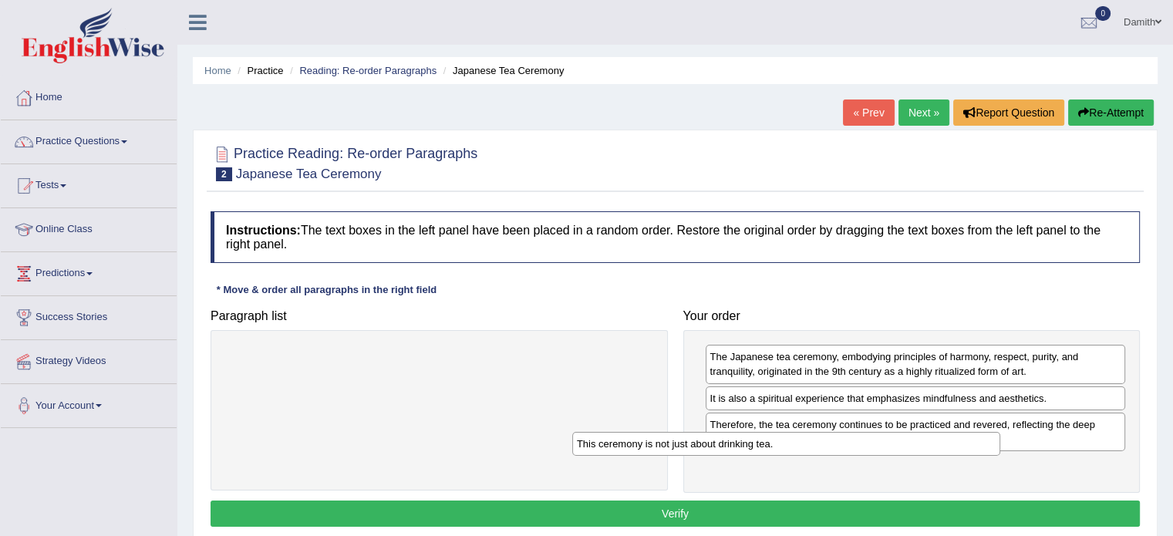
drag, startPoint x: 541, startPoint y: 360, endPoint x: 904, endPoint y: 461, distance: 376.2
click at [904, 456] on div "This ceremony is not just about drinking tea." at bounding box center [786, 444] width 428 height 24
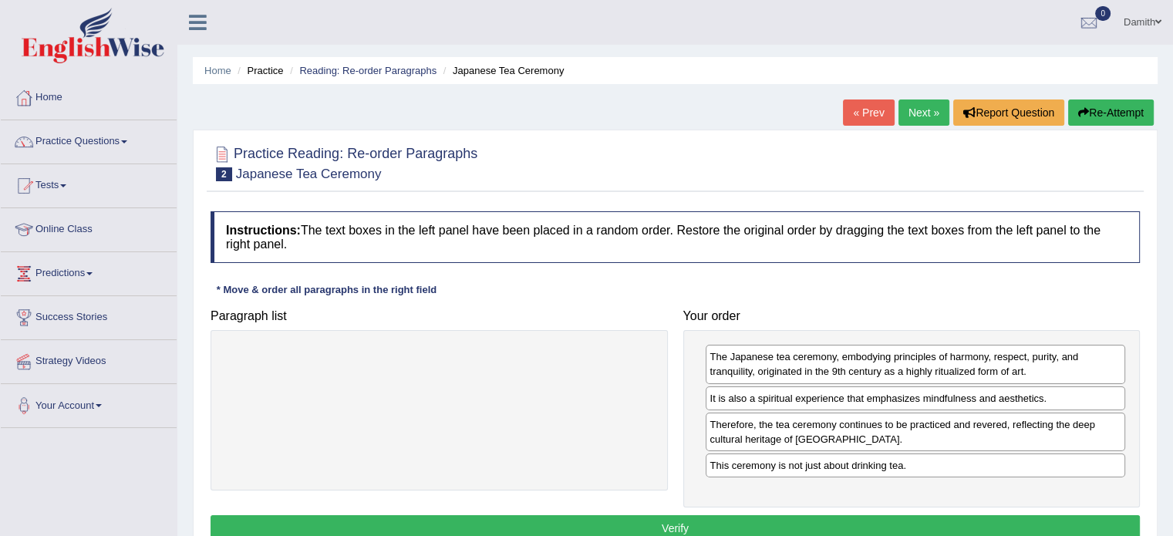
click at [783, 515] on button "Verify" at bounding box center [674, 528] width 929 height 26
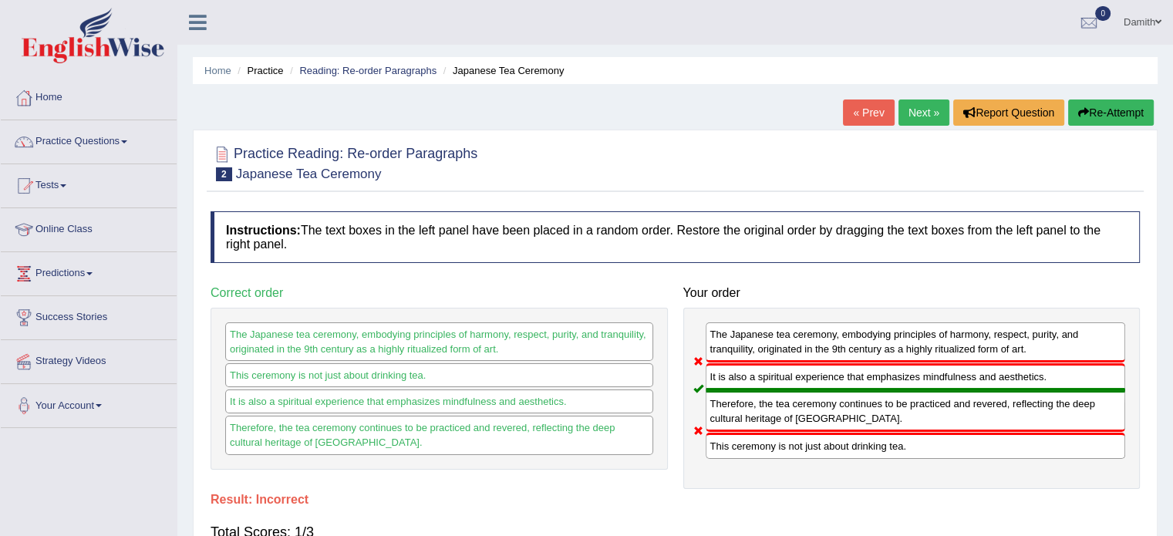
click at [1106, 116] on button "Re-Attempt" at bounding box center [1111, 112] width 86 height 26
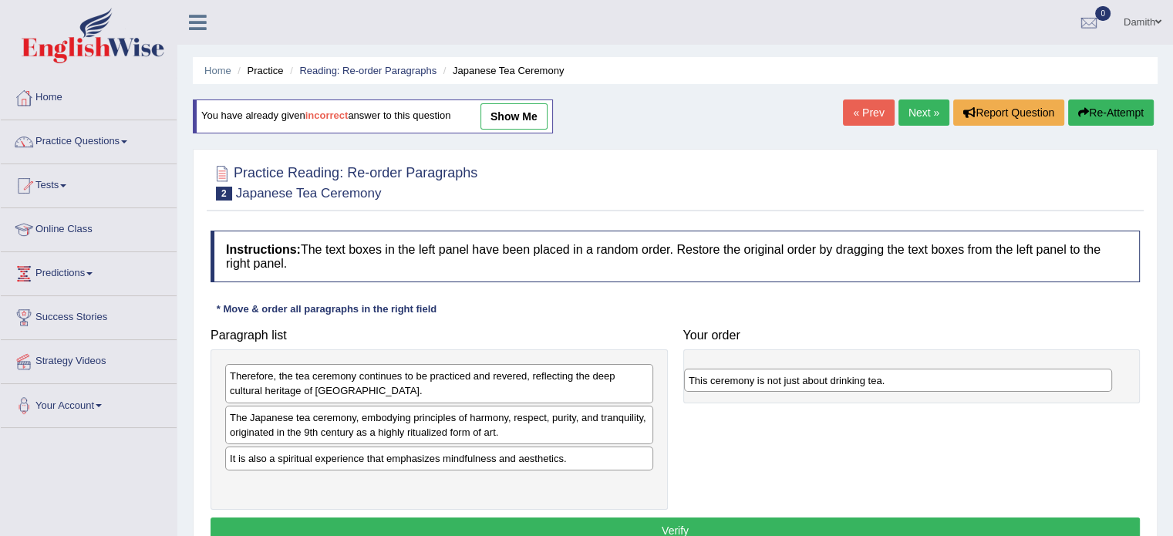
drag, startPoint x: 280, startPoint y: 486, endPoint x: 750, endPoint y: 382, distance: 481.9
click at [750, 382] on div "This ceremony is not just about drinking tea." at bounding box center [898, 381] width 428 height 24
drag, startPoint x: 479, startPoint y: 433, endPoint x: 738, endPoint y: 420, distance: 259.3
drag, startPoint x: 586, startPoint y: 425, endPoint x: 682, endPoint y: 422, distance: 95.7
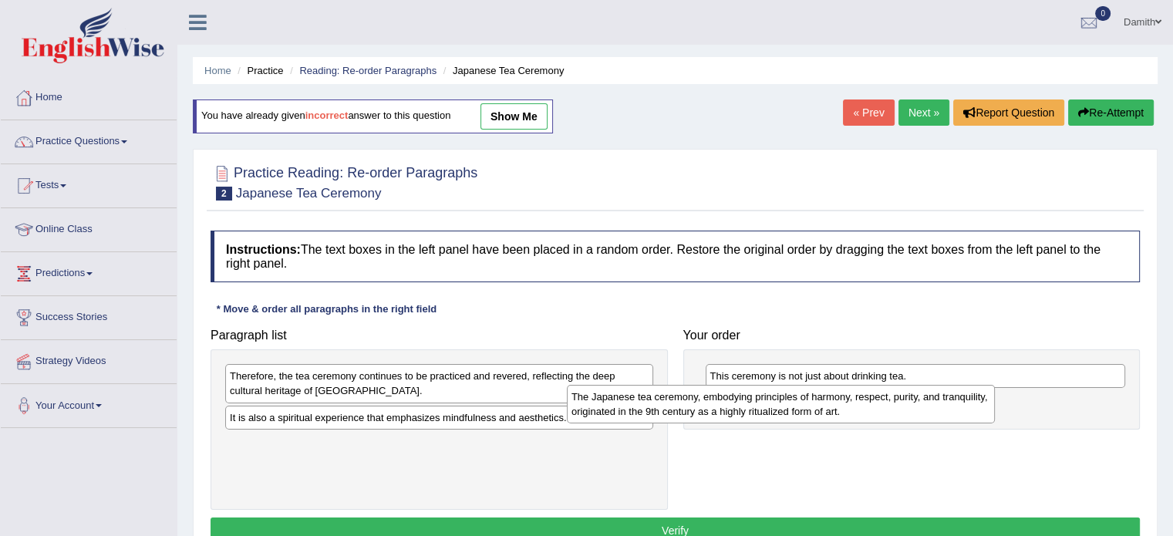
drag, startPoint x: 300, startPoint y: 419, endPoint x: 641, endPoint y: 399, distance: 342.1
click at [641, 399] on div "The Japanese tea ceremony, embodying principles of harmony, respect, purity, an…" at bounding box center [781, 404] width 428 height 39
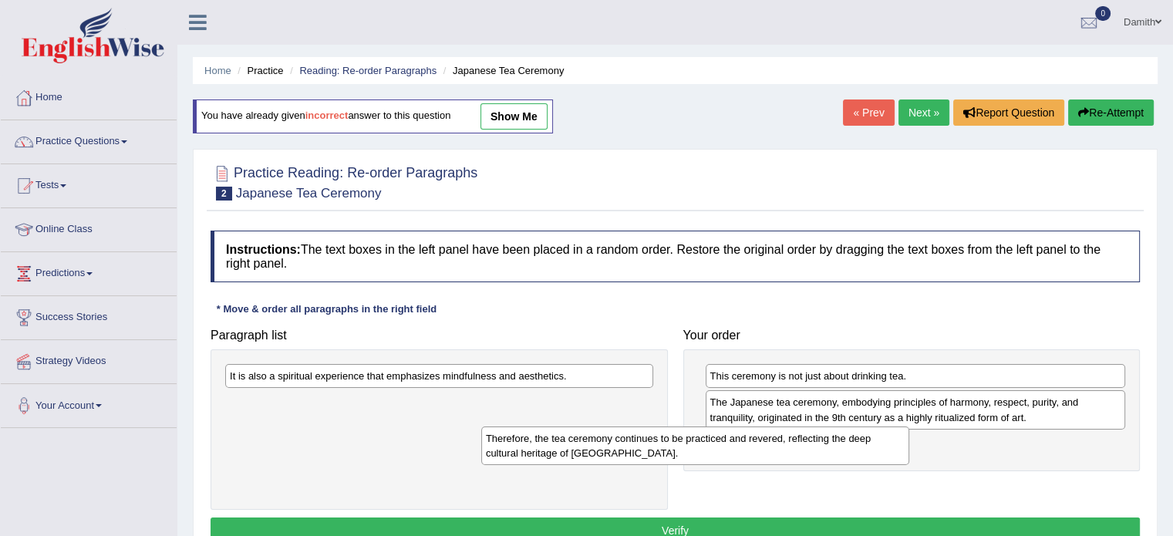
drag, startPoint x: 591, startPoint y: 387, endPoint x: 857, endPoint y: 449, distance: 273.2
click at [857, 449] on div "Therefore, the tea ceremony continues to be practiced and revered, reflecting t…" at bounding box center [695, 445] width 428 height 39
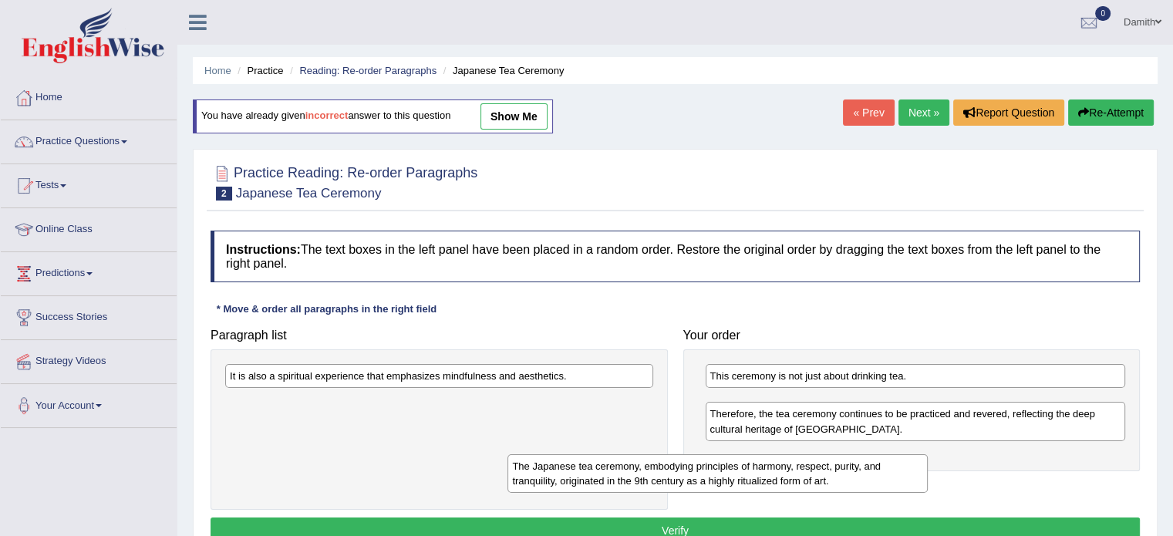
drag, startPoint x: 810, startPoint y: 415, endPoint x: 594, endPoint y: 490, distance: 228.5
click at [594, 490] on div "The Japanese tea ceremony, embodying principles of harmony, respect, purity, an…" at bounding box center [717, 473] width 420 height 39
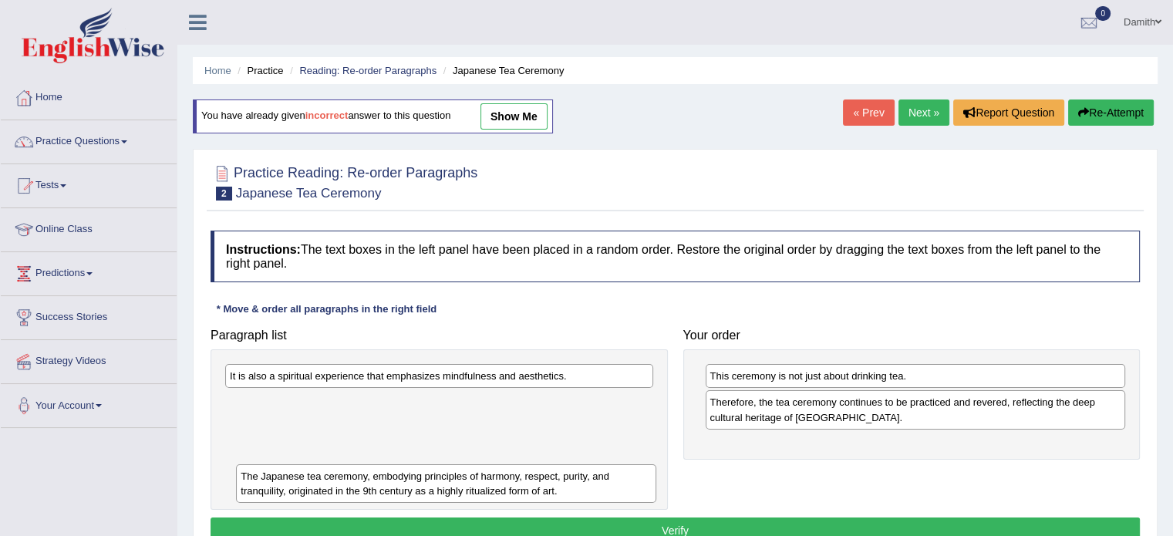
drag, startPoint x: 746, startPoint y: 406, endPoint x: 175, endPoint y: 462, distance: 573.2
click at [175, 462] on div "Toggle navigation Home Practice Questions Speaking Practice Read Aloud Repeat S…" at bounding box center [586, 401] width 1173 height 802
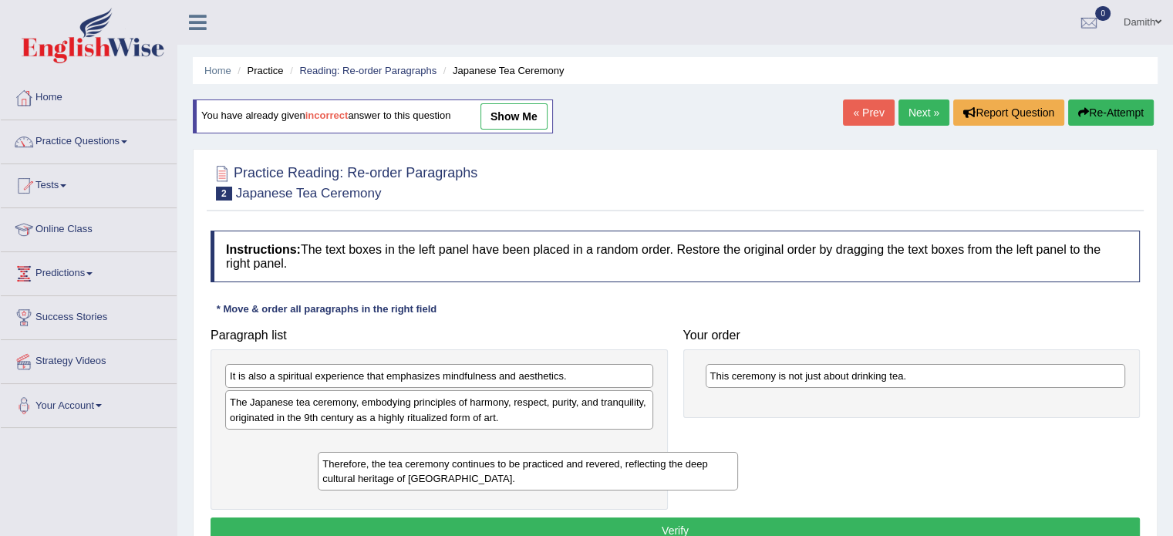
drag, startPoint x: 741, startPoint y: 409, endPoint x: 293, endPoint y: 476, distance: 452.8
click at [318, 476] on div "Therefore, the tea ceremony continues to be practiced and revered, reflecting t…" at bounding box center [528, 471] width 420 height 39
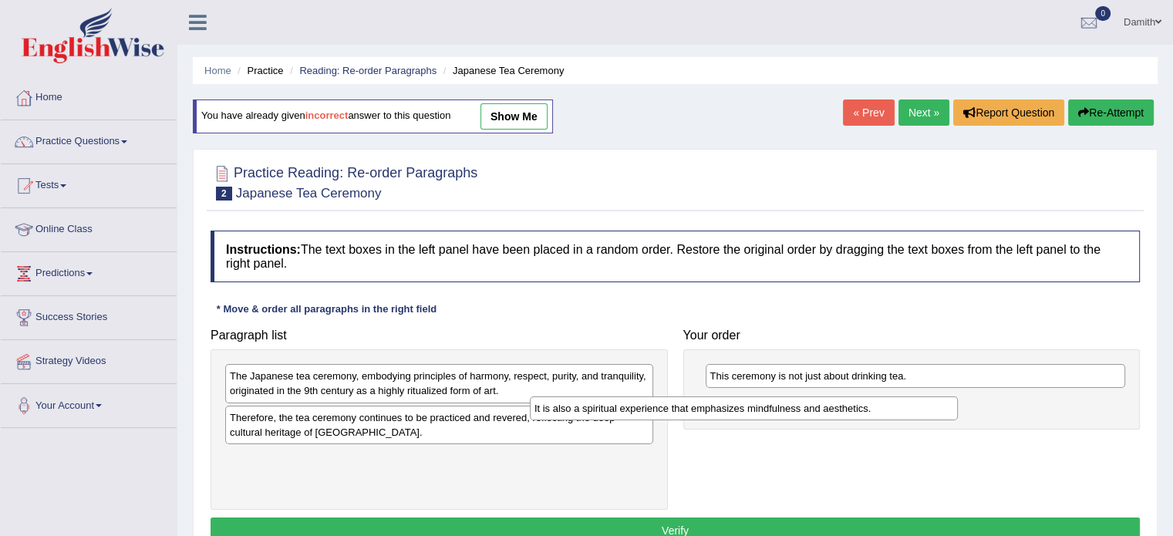
drag, startPoint x: 369, startPoint y: 377, endPoint x: 709, endPoint y: 406, distance: 342.0
click at [709, 406] on div "It is also a spiritual experience that emphasizes mindfulness and aesthetics." at bounding box center [744, 408] width 428 height 24
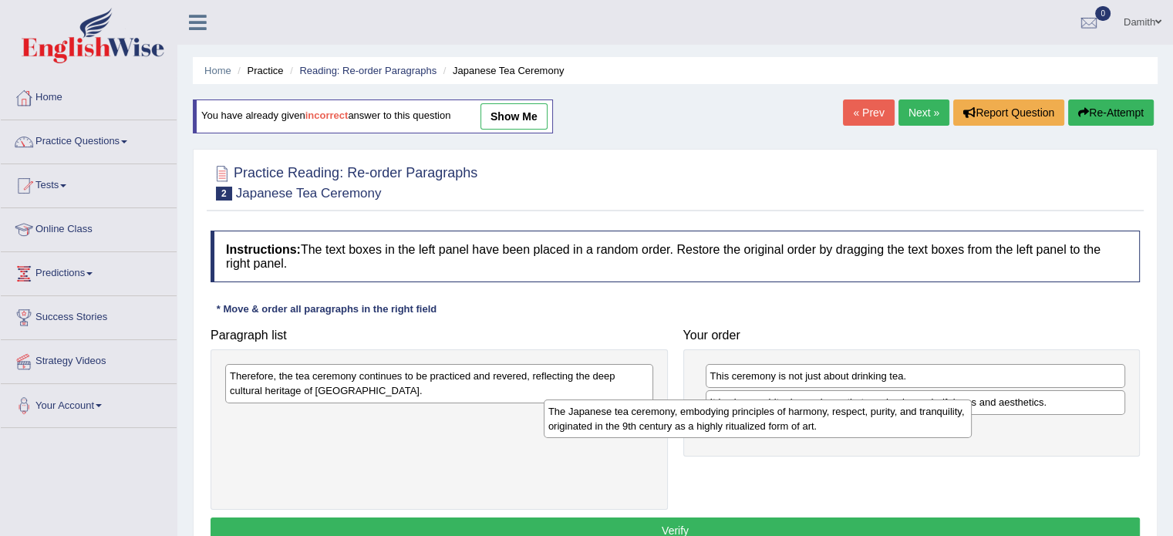
drag, startPoint x: 546, startPoint y: 396, endPoint x: 891, endPoint y: 434, distance: 347.5
click at [891, 434] on div "The Japanese tea ceremony, embodying principles of harmony, respect, purity, an…" at bounding box center [758, 418] width 428 height 39
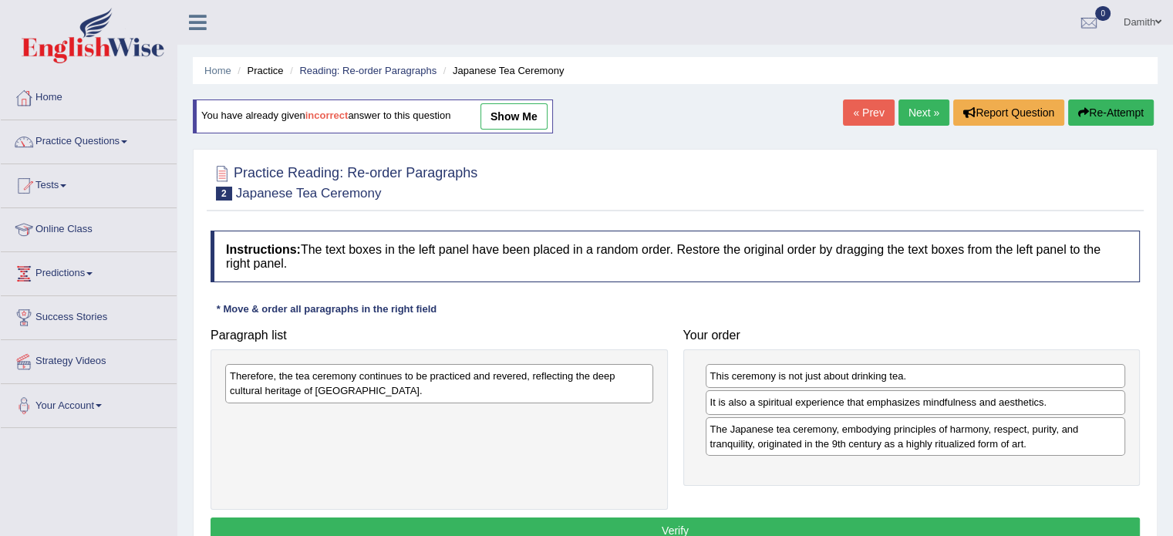
drag, startPoint x: 891, startPoint y: 434, endPoint x: 535, endPoint y: 462, distance: 357.3
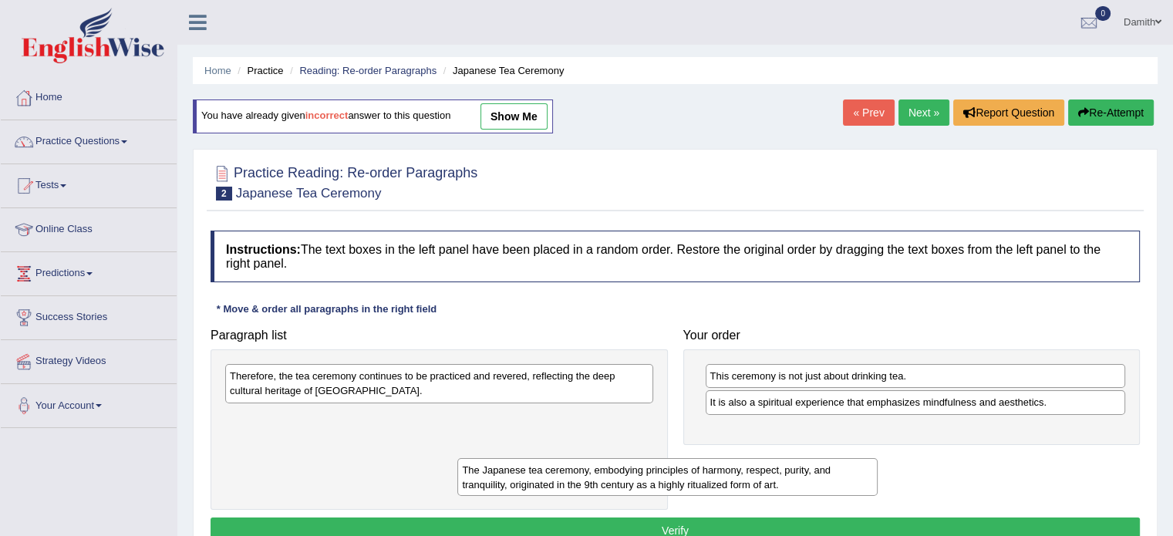
drag, startPoint x: 756, startPoint y: 437, endPoint x: 396, endPoint y: 486, distance: 363.4
click at [457, 486] on div "The Japanese tea ceremony, embodying principles of harmony, respect, purity, an…" at bounding box center [667, 477] width 420 height 39
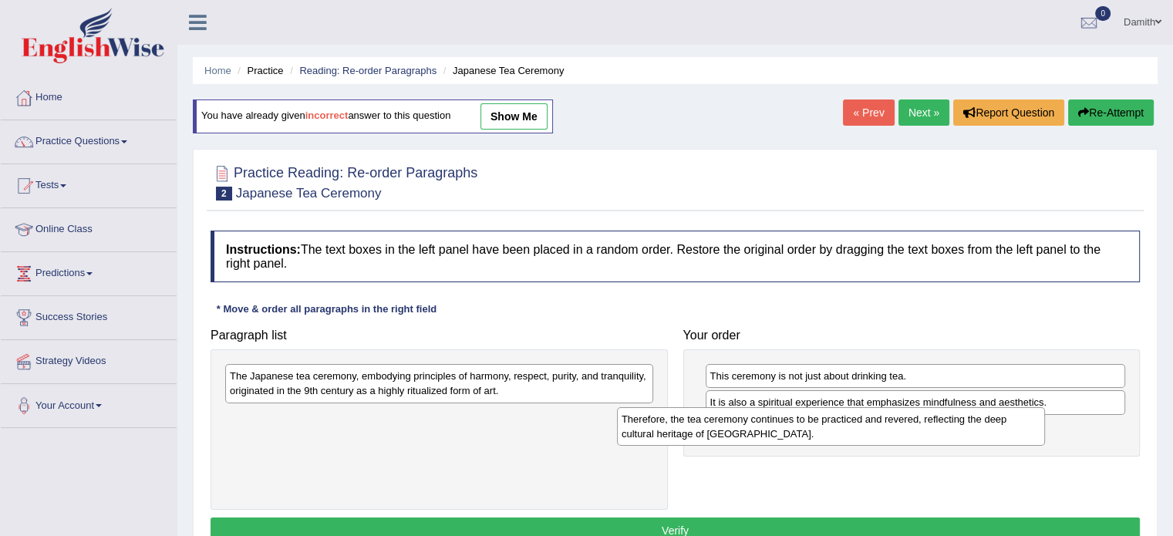
drag, startPoint x: 475, startPoint y: 381, endPoint x: 876, endPoint y: 424, distance: 403.2
click at [876, 424] on div "Therefore, the tea ceremony continues to be practiced and revered, reflecting t…" at bounding box center [831, 426] width 428 height 39
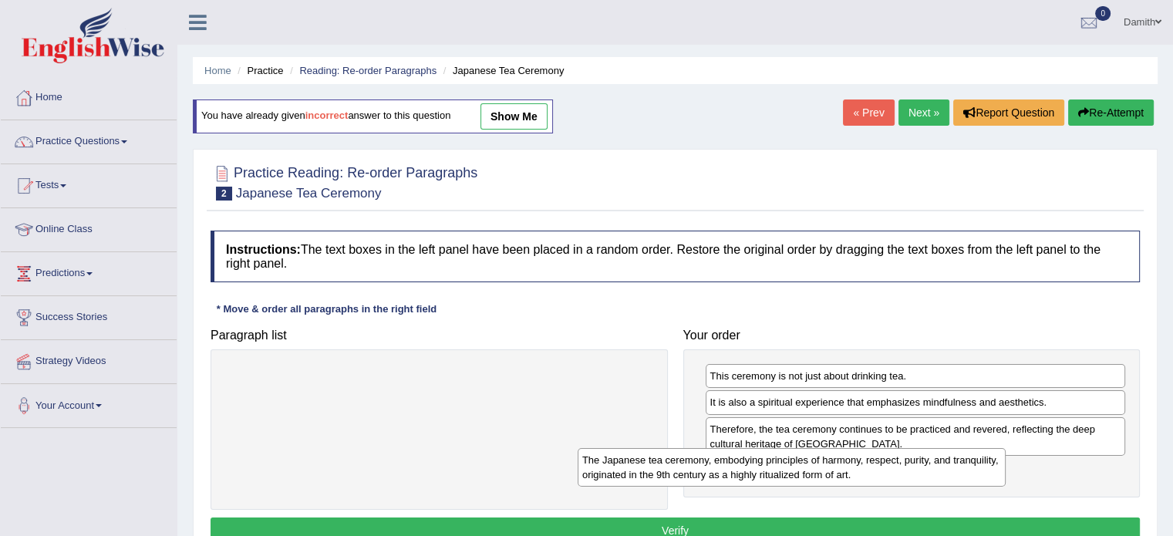
drag, startPoint x: 594, startPoint y: 392, endPoint x: 980, endPoint y: 480, distance: 396.0
click at [980, 480] on div "The Japanese tea ceremony, embodying principles of harmony, respect, purity, an…" at bounding box center [791, 467] width 428 height 39
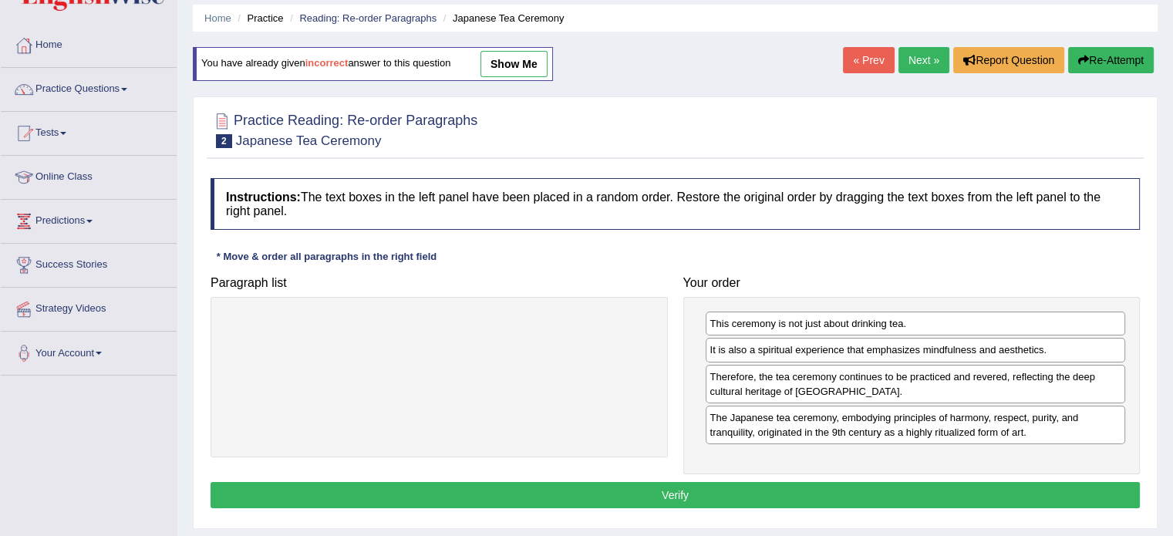
scroll to position [62, 0]
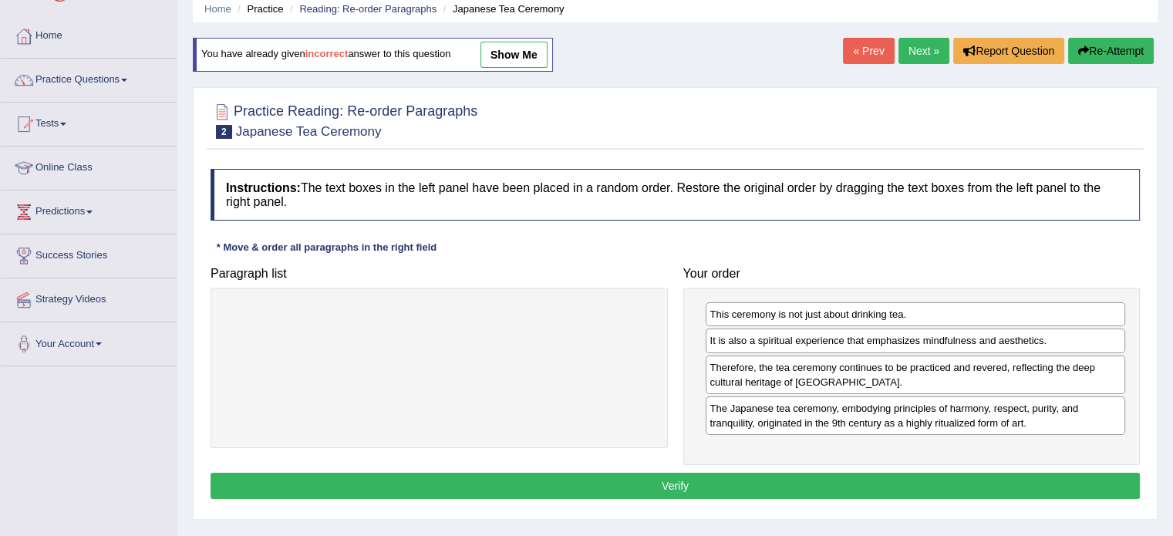
click at [1070, 487] on button "Verify" at bounding box center [674, 486] width 929 height 26
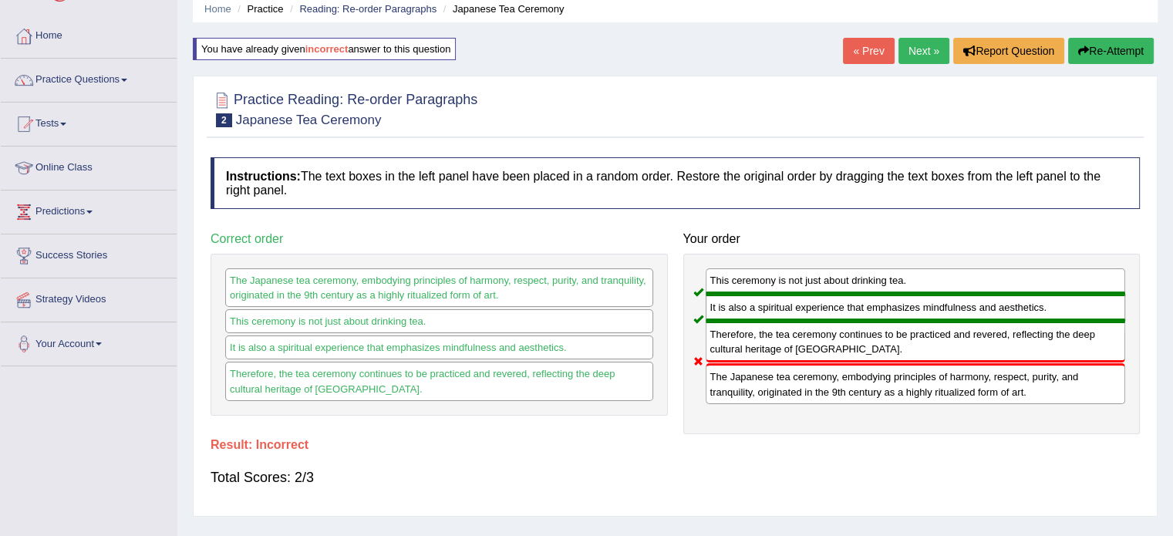
click at [1132, 40] on button "Re-Attempt" at bounding box center [1111, 51] width 86 height 26
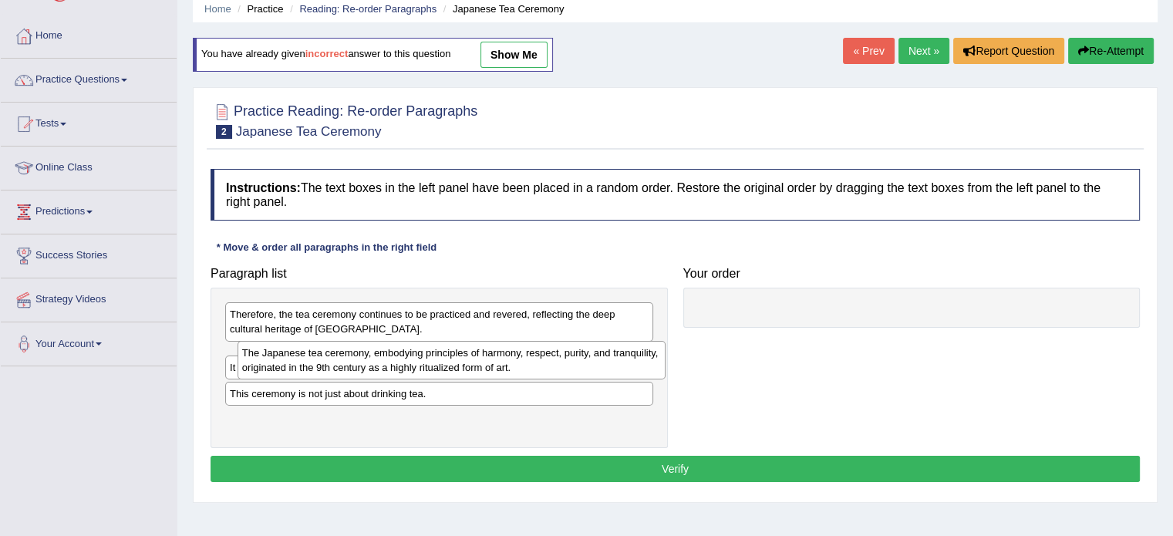
drag, startPoint x: 339, startPoint y: 359, endPoint x: 460, endPoint y: 344, distance: 121.3
click at [460, 344] on div "The Japanese tea ceremony, embodying principles of harmony, respect, purity, an…" at bounding box center [451, 360] width 428 height 39
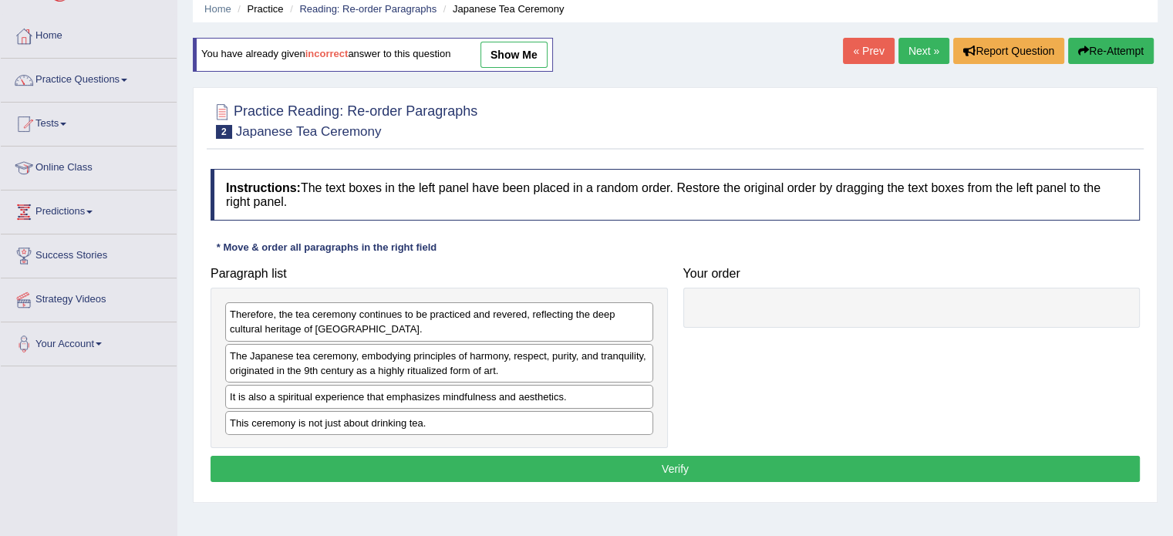
drag, startPoint x: 460, startPoint y: 344, endPoint x: 628, endPoint y: 322, distance: 170.2
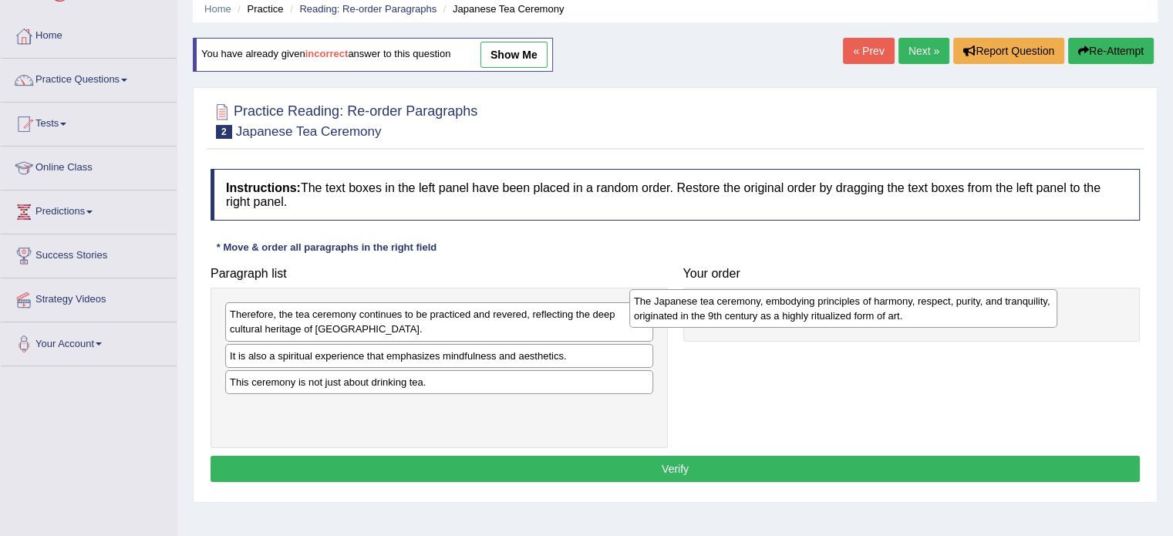
drag, startPoint x: 487, startPoint y: 367, endPoint x: 925, endPoint y: 313, distance: 441.2
click at [925, 313] on div "The Japanese tea ceremony, embodying principles of harmony, respect, purity, an…" at bounding box center [843, 308] width 428 height 39
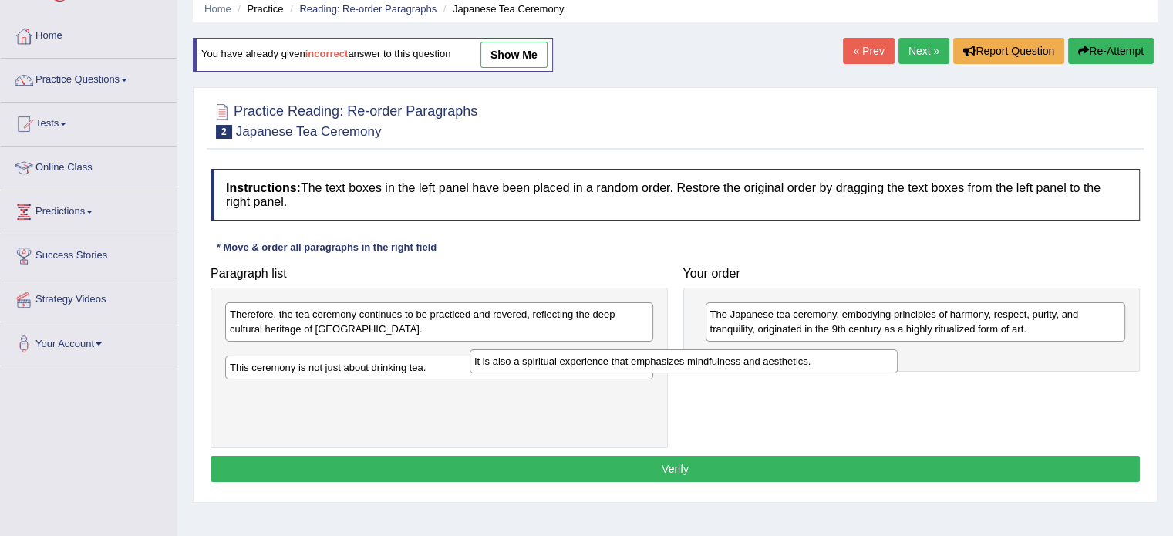
drag, startPoint x: 603, startPoint y: 362, endPoint x: 882, endPoint y: 369, distance: 279.2
click at [882, 369] on div "It is also a spiritual experience that emphasizes mindfulness and aesthetics." at bounding box center [684, 361] width 428 height 24
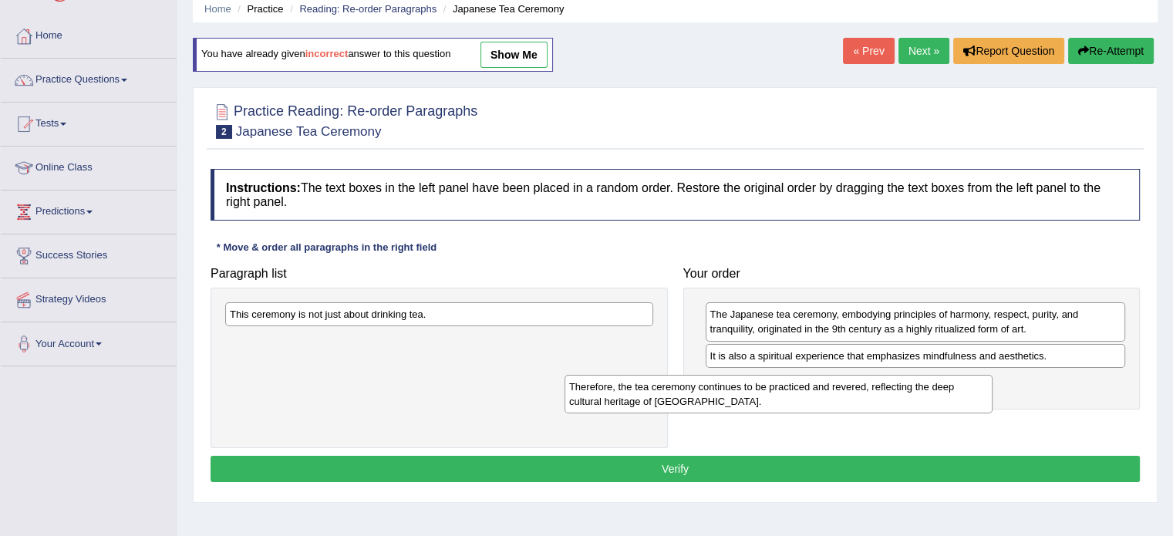
drag, startPoint x: 537, startPoint y: 329, endPoint x: 888, endPoint y: 402, distance: 359.0
click at [888, 402] on div "Therefore, the tea ceremony continues to be practiced and revered, reflecting t…" at bounding box center [778, 394] width 428 height 39
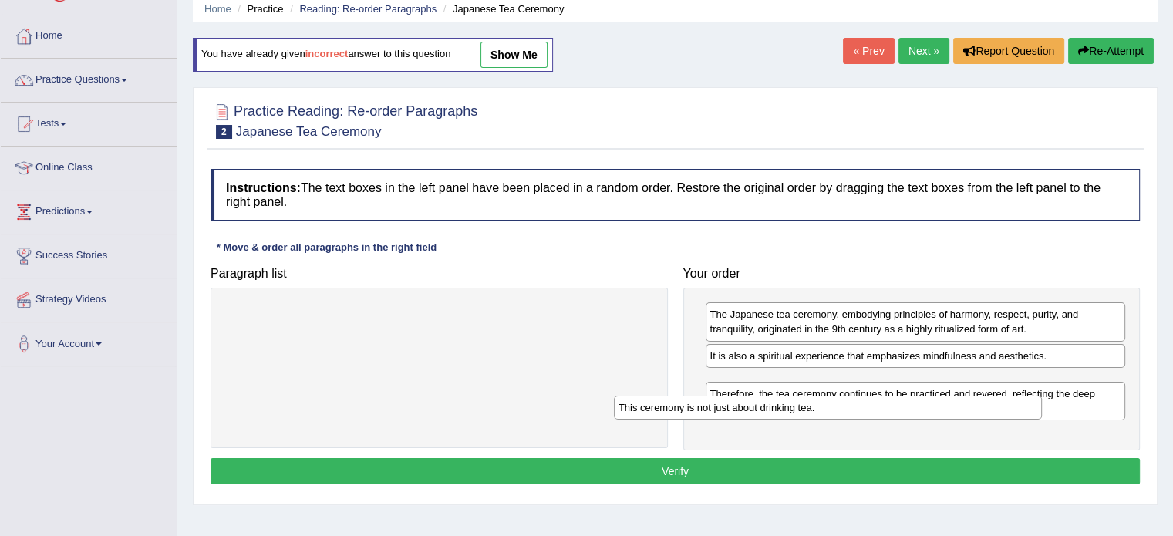
drag, startPoint x: 519, startPoint y: 305, endPoint x: 925, endPoint y: 398, distance: 416.9
click at [925, 398] on div "This ceremony is not just about drinking tea." at bounding box center [828, 408] width 428 height 24
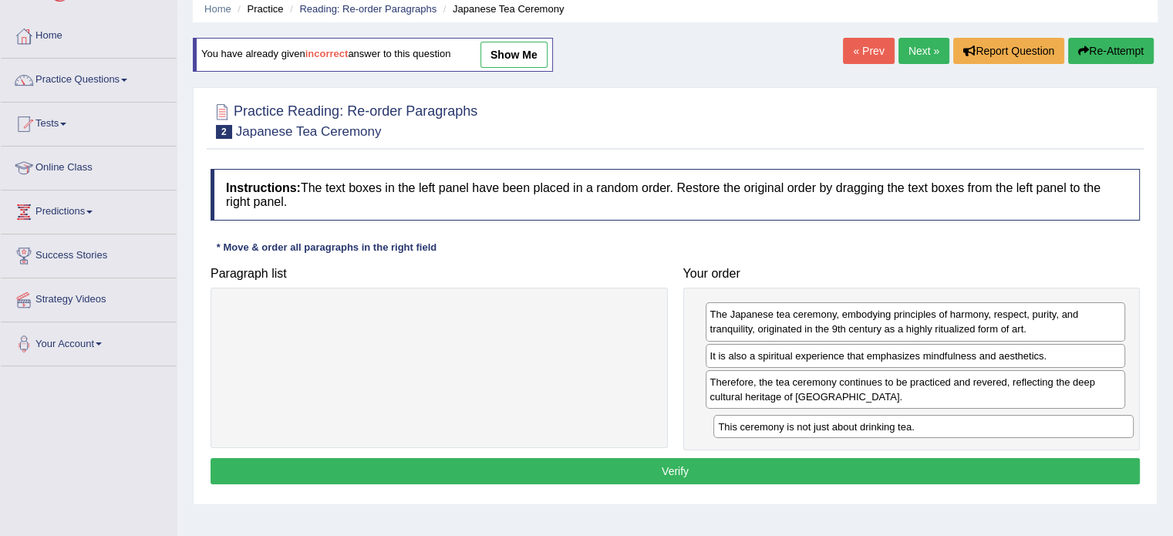
drag, startPoint x: 925, startPoint y: 383, endPoint x: 934, endPoint y: 429, distance: 46.3
click at [934, 429] on div "This ceremony is not just about drinking tea." at bounding box center [923, 427] width 420 height 24
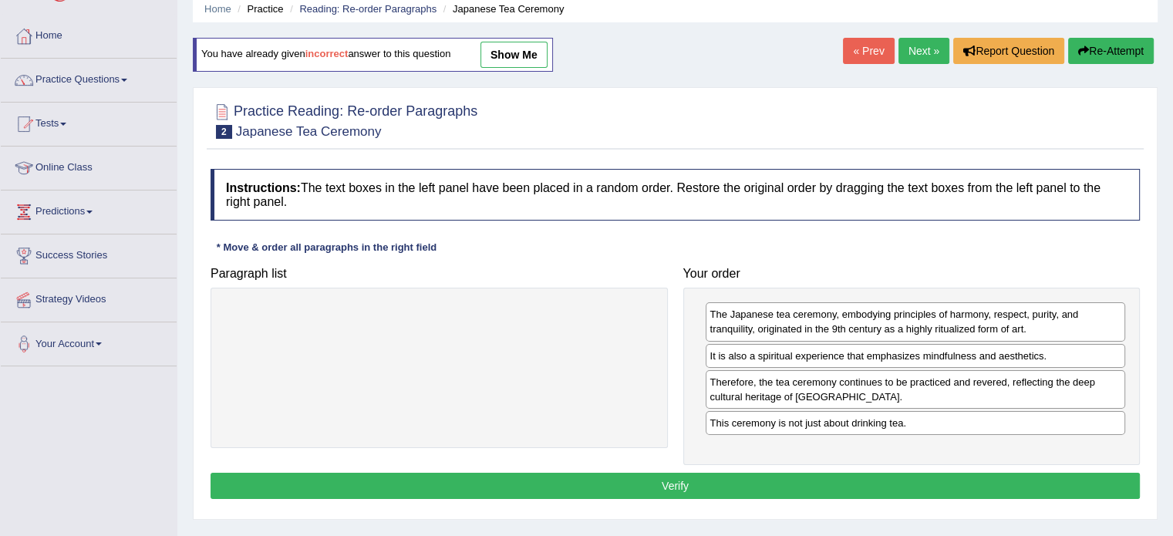
click at [1001, 486] on button "Verify" at bounding box center [674, 486] width 929 height 26
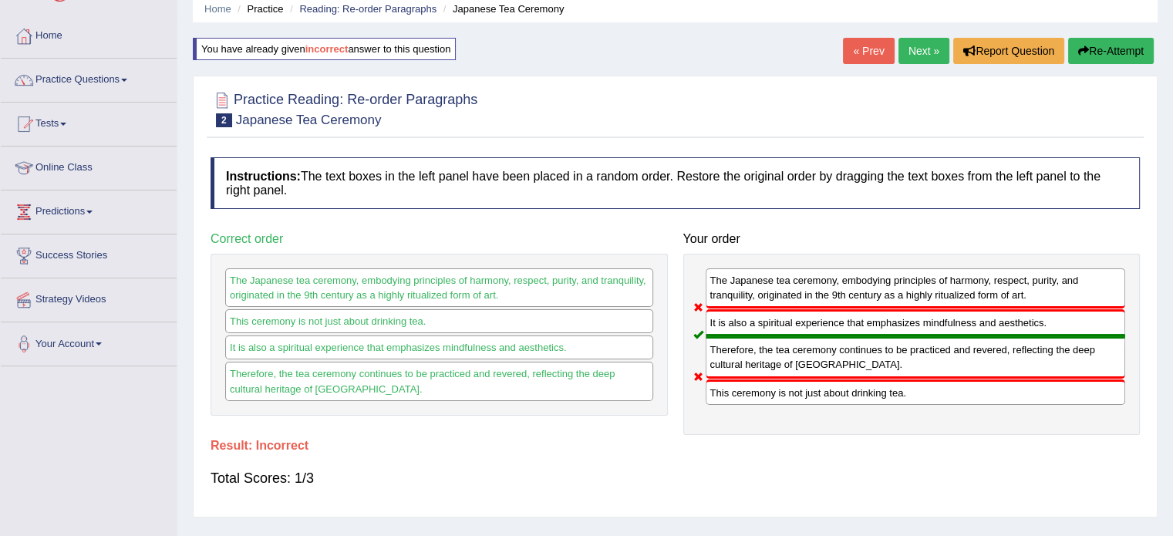
click at [1080, 49] on icon "button" at bounding box center [1083, 50] width 11 height 11
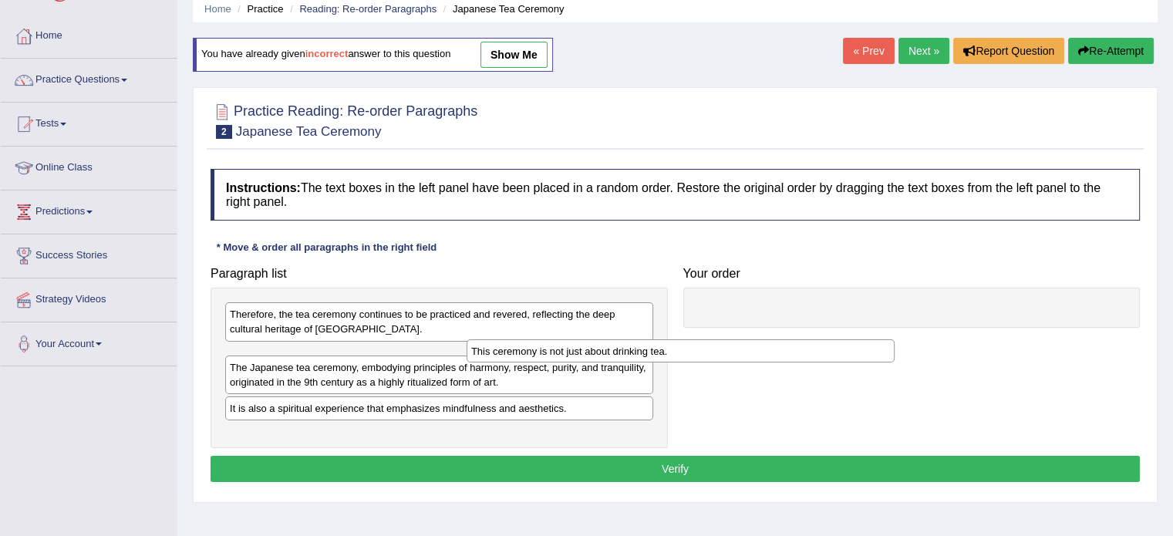
drag, startPoint x: 373, startPoint y: 422, endPoint x: 682, endPoint y: 311, distance: 327.5
click at [682, 339] on div "This ceremony is not just about drinking tea." at bounding box center [680, 351] width 428 height 24
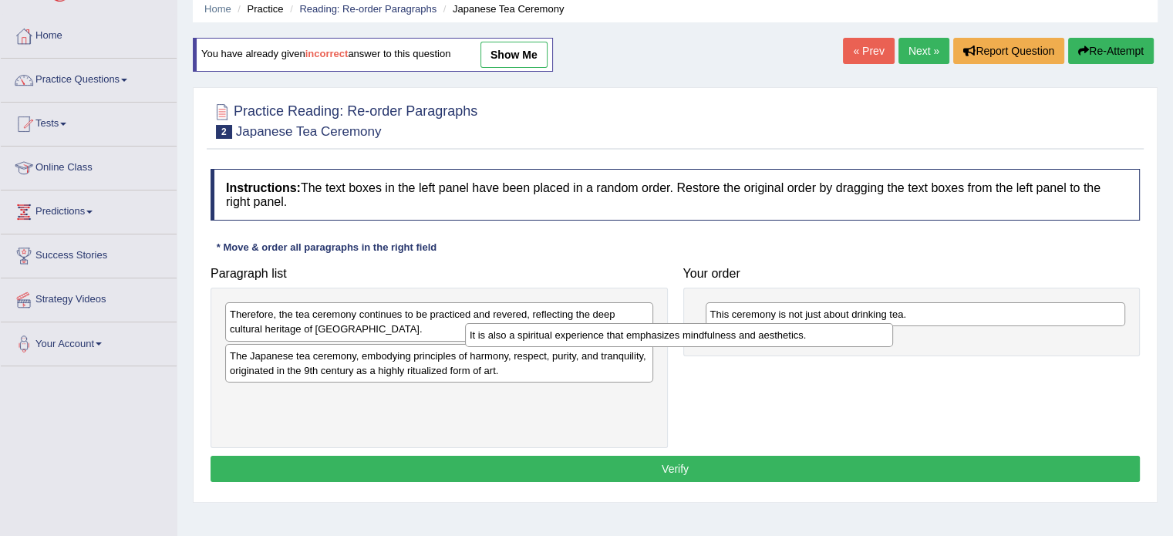
drag, startPoint x: 572, startPoint y: 394, endPoint x: 817, endPoint y: 330, distance: 253.4
click at [817, 330] on div "It is also a spiritual experience that emphasizes mindfulness and aesthetics." at bounding box center [679, 335] width 428 height 24
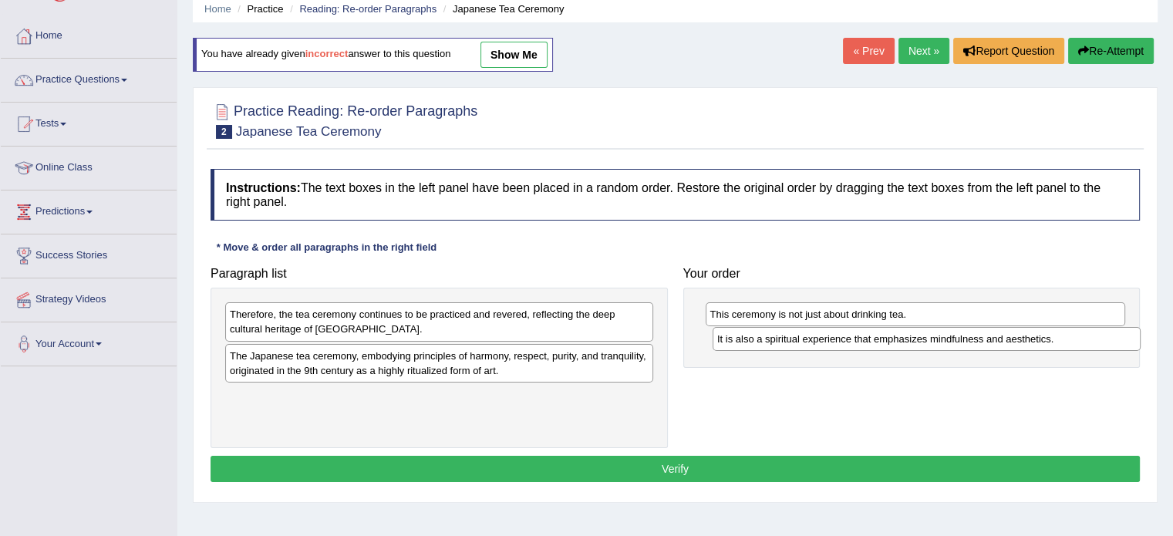
drag, startPoint x: 571, startPoint y: 398, endPoint x: 1059, endPoint y: 341, distance: 490.6
click at [1059, 341] on div "It is also a spiritual experience that emphasizes mindfulness and aesthetics." at bounding box center [926, 339] width 428 height 24
click at [426, 360] on div "The Japanese tea ceremony, embodying principles of harmony, respect, purity, an…" at bounding box center [439, 363] width 428 height 39
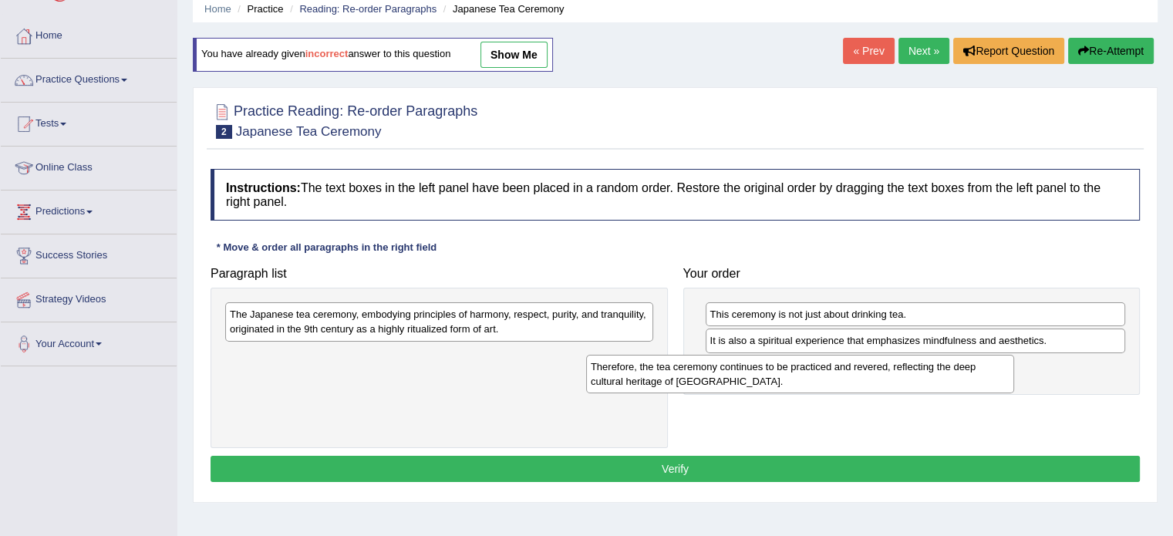
drag, startPoint x: 469, startPoint y: 322, endPoint x: 870, endPoint y: 377, distance: 404.6
click at [870, 377] on div "Therefore, the tea ceremony continues to be practiced and revered, reflecting t…" at bounding box center [800, 374] width 428 height 39
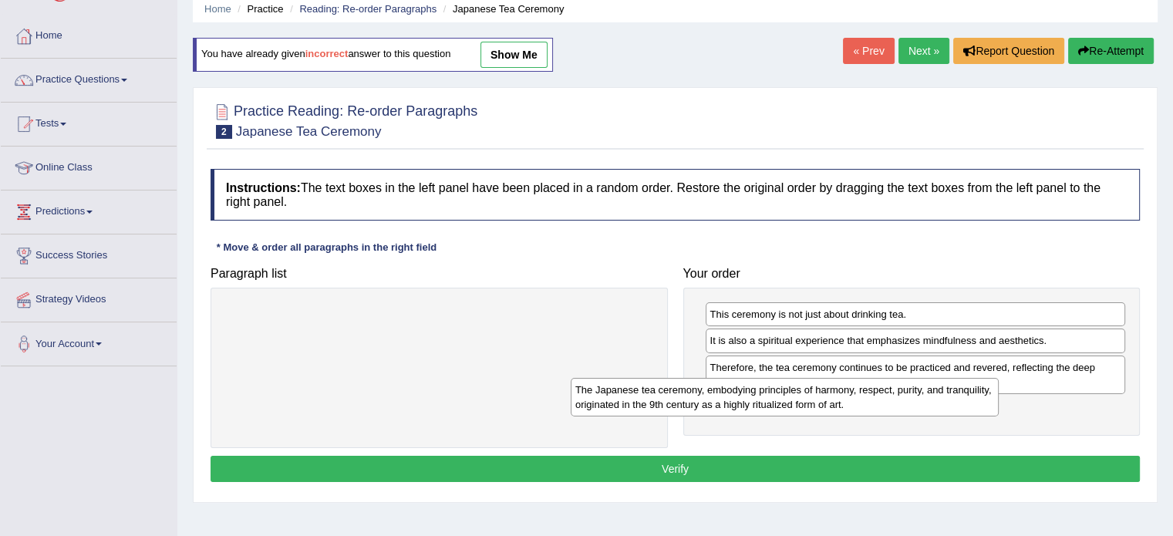
drag, startPoint x: 512, startPoint y: 324, endPoint x: 857, endPoint y: 399, distance: 353.6
click at [857, 399] on div "The Japanese tea ceremony, embodying principles of harmony, respect, purity, an…" at bounding box center [785, 397] width 428 height 39
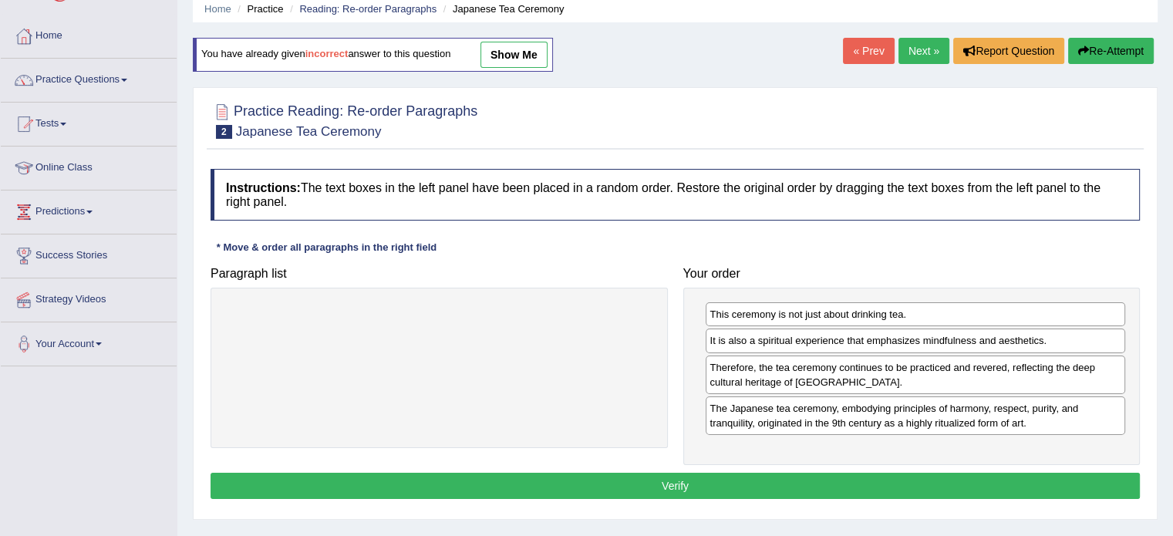
click at [817, 478] on button "Verify" at bounding box center [674, 486] width 929 height 26
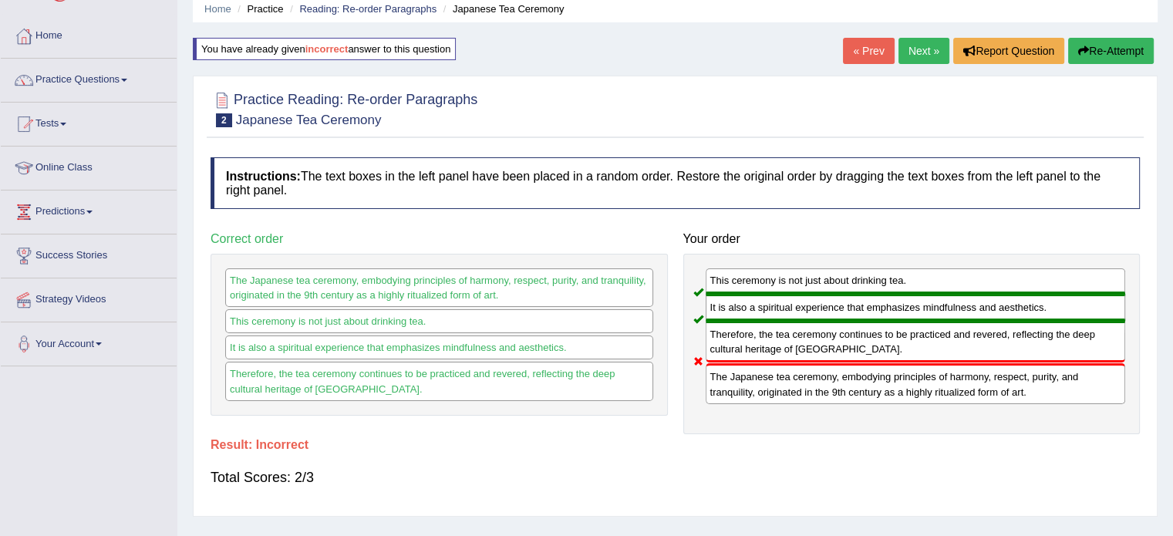
click at [1104, 55] on button "Re-Attempt" at bounding box center [1111, 51] width 86 height 26
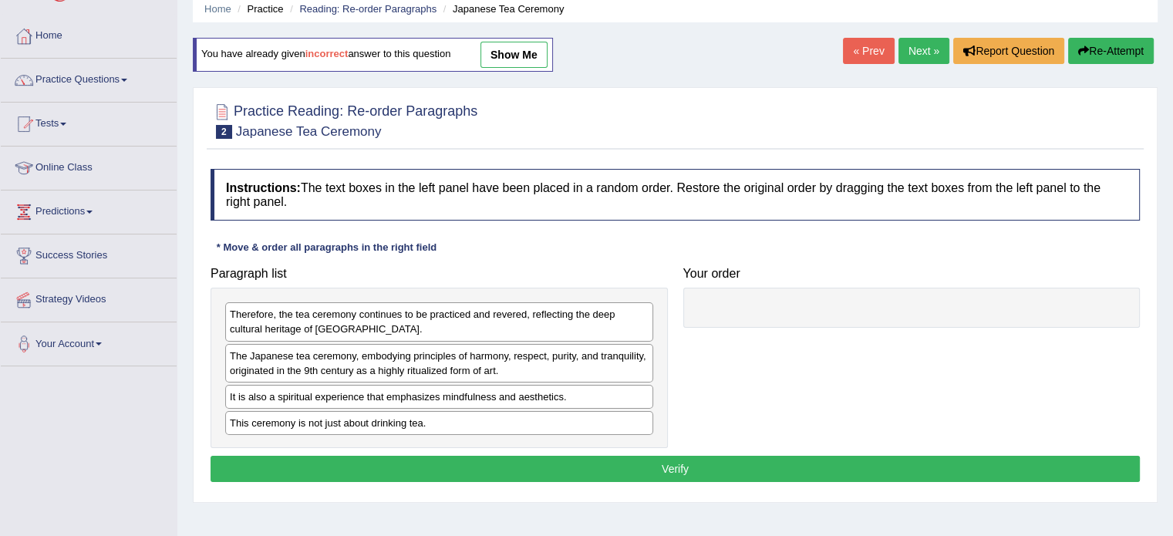
click at [305, 417] on div "This ceremony is not just about drinking tea." at bounding box center [439, 423] width 428 height 24
drag, startPoint x: 305, startPoint y: 417, endPoint x: 712, endPoint y: 295, distance: 425.9
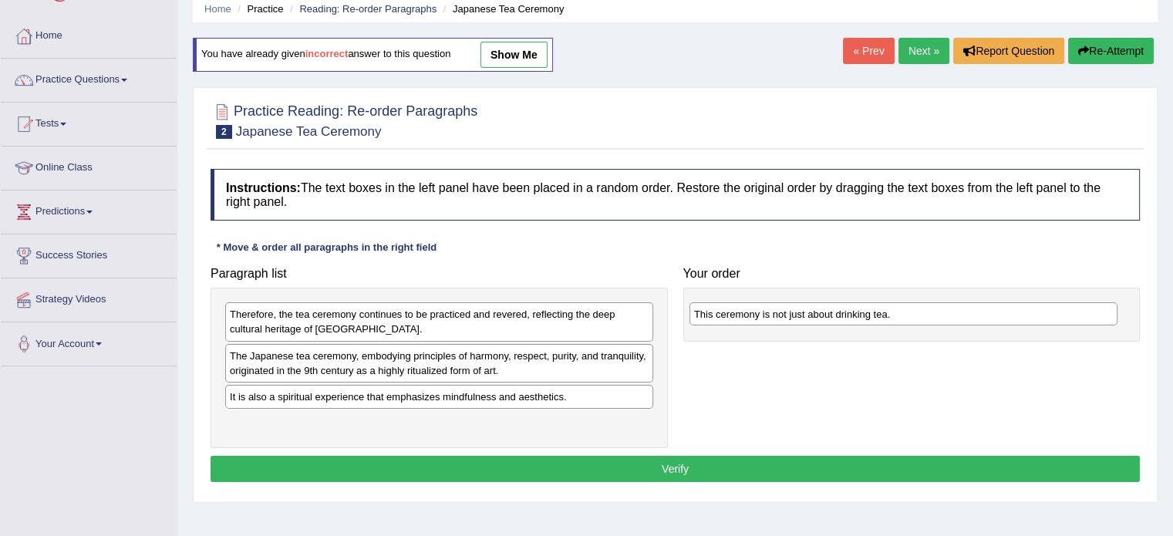
drag, startPoint x: 443, startPoint y: 424, endPoint x: 911, endPoint y: 316, distance: 480.3
click at [911, 316] on div "This ceremony is not just about drinking tea." at bounding box center [903, 314] width 428 height 24
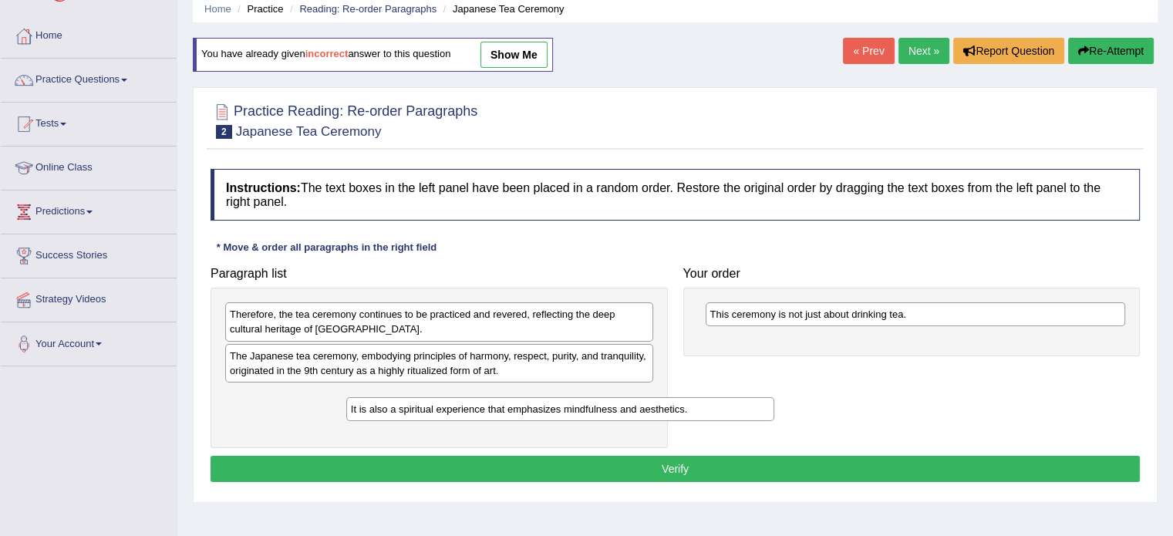
drag, startPoint x: 351, startPoint y: 398, endPoint x: 472, endPoint y: 411, distance: 121.8
click at [472, 411] on div "It is also a spiritual experience that emphasizes mindfulness and aesthetics." at bounding box center [560, 409] width 428 height 24
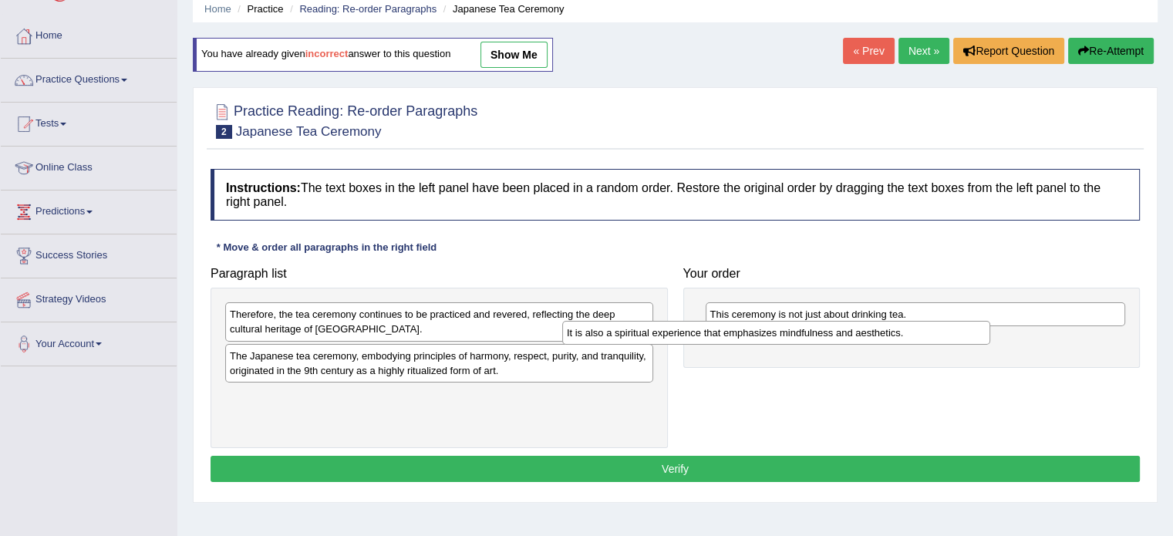
drag, startPoint x: 577, startPoint y: 397, endPoint x: 941, endPoint y: 334, distance: 369.4
click at [941, 334] on div "It is also a spiritual experience that emphasizes mindfulness and aesthetics." at bounding box center [776, 333] width 428 height 24
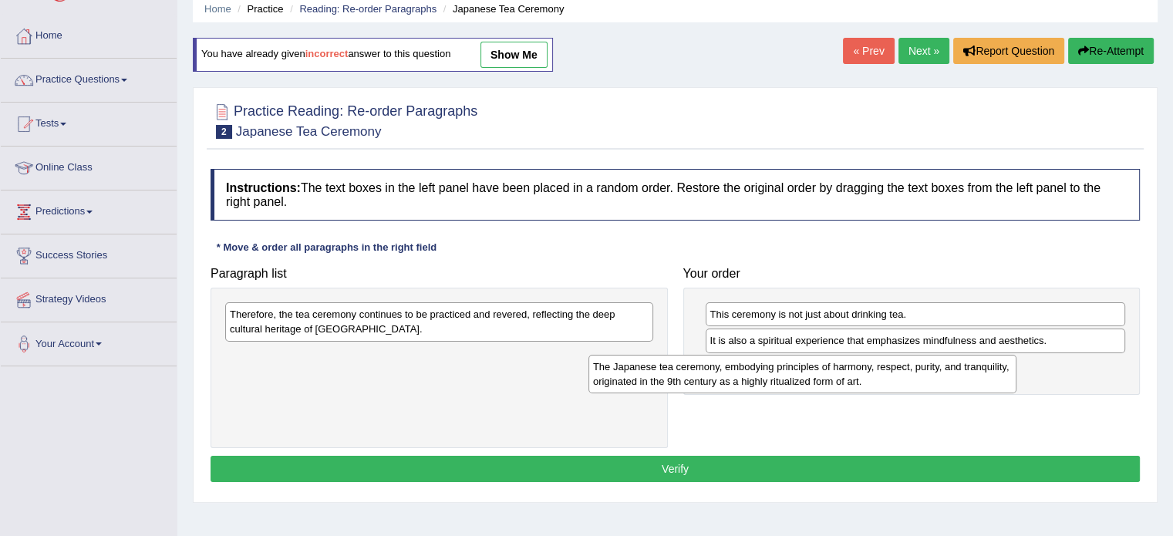
drag, startPoint x: 571, startPoint y: 367, endPoint x: 934, endPoint y: 377, distance: 363.3
click at [934, 377] on div "The Japanese tea ceremony, embodying principles of harmony, respect, purity, an…" at bounding box center [802, 374] width 428 height 39
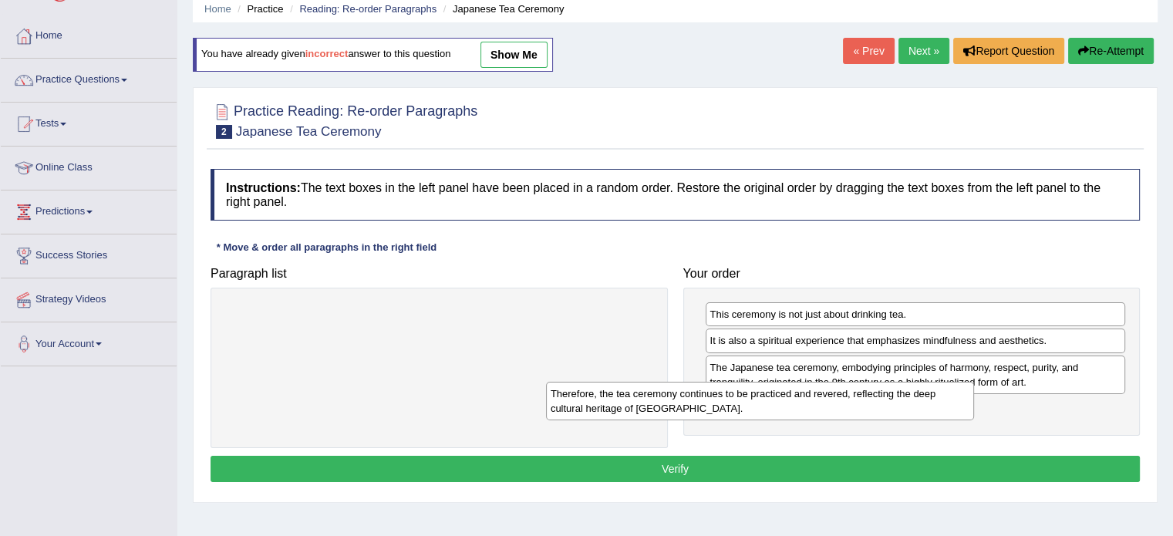
drag, startPoint x: 505, startPoint y: 315, endPoint x: 837, endPoint y: 396, distance: 342.0
click at [837, 396] on div "Therefore, the tea ceremony continues to be practiced and revered, reflecting t…" at bounding box center [760, 401] width 428 height 39
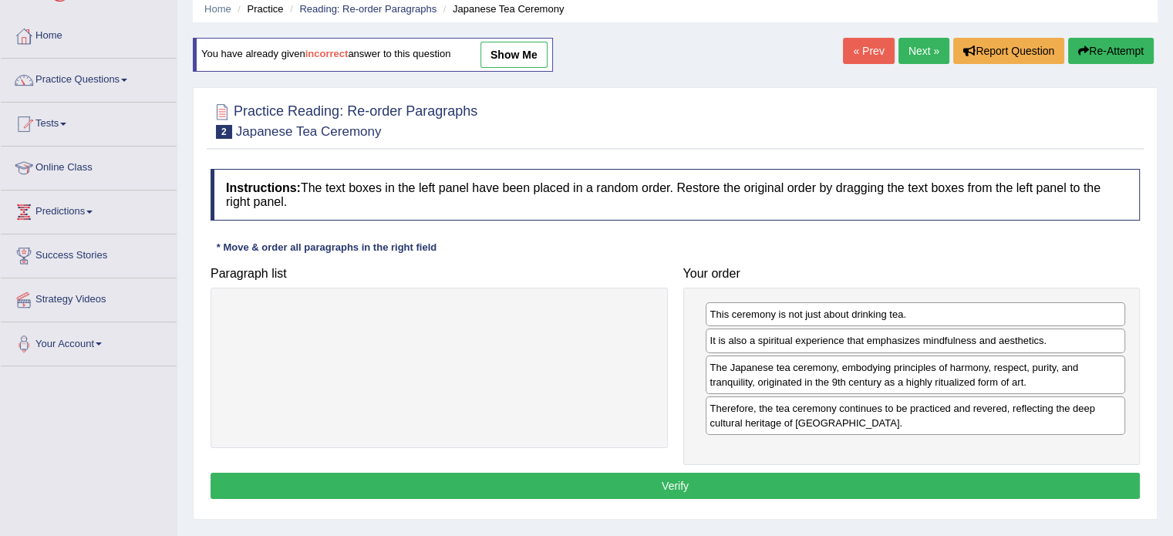
click at [832, 487] on button "Verify" at bounding box center [674, 486] width 929 height 26
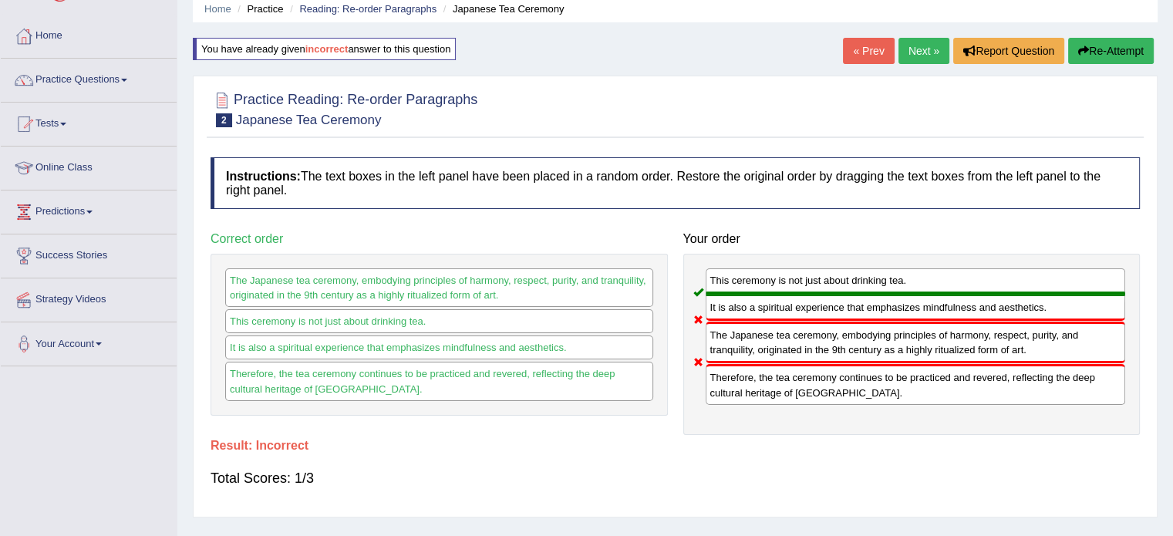
click at [1099, 42] on button "Re-Attempt" at bounding box center [1111, 51] width 86 height 26
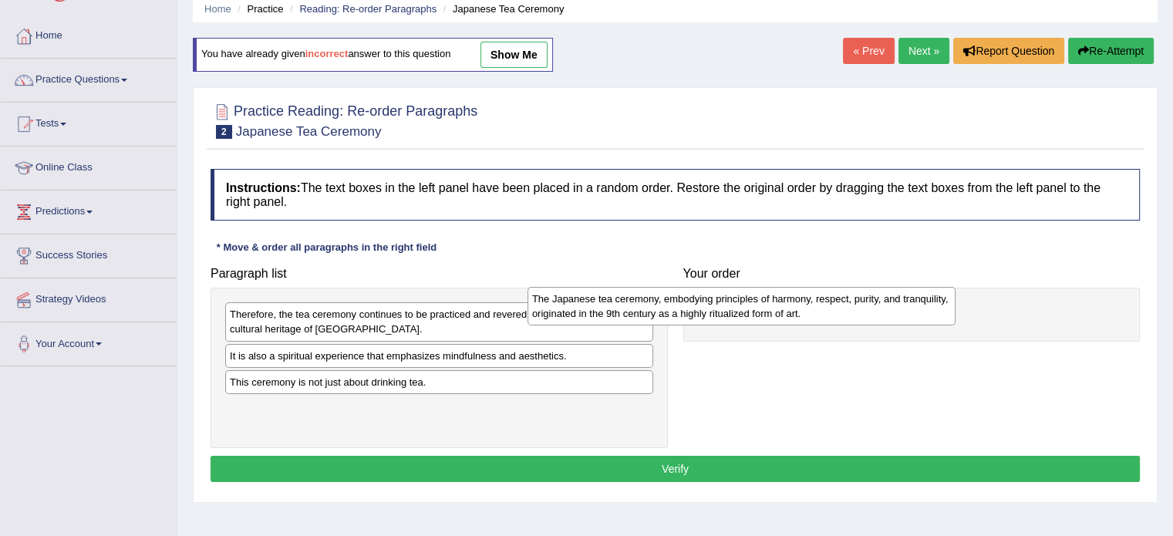
drag, startPoint x: 592, startPoint y: 355, endPoint x: 931, endPoint y: 304, distance: 343.1
click at [917, 301] on div "The Japanese tea ceremony, embodying principles of harmony, respect, purity, an…" at bounding box center [741, 306] width 428 height 39
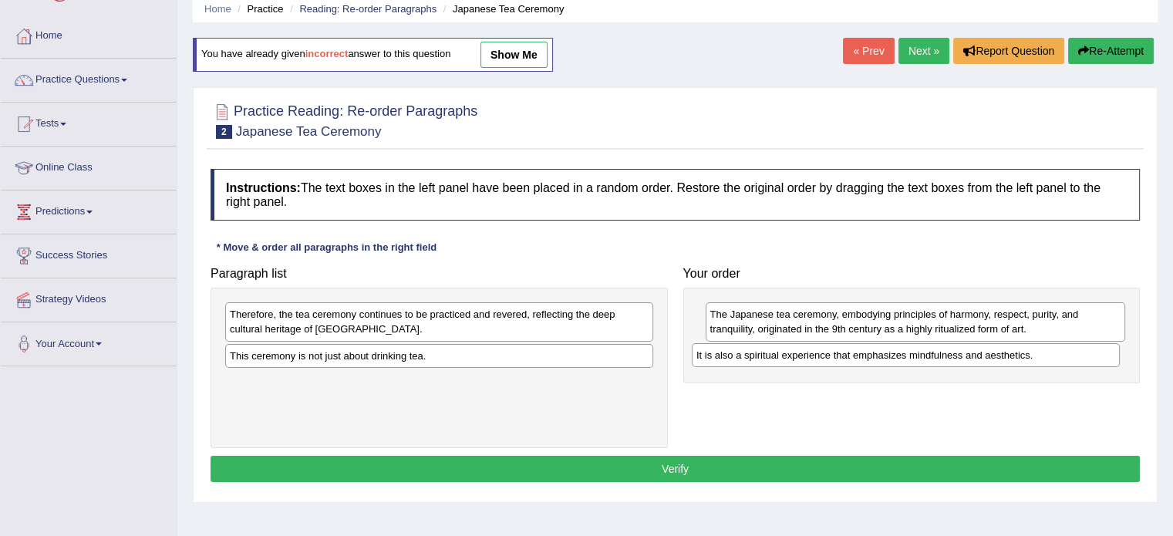
drag, startPoint x: 516, startPoint y: 351, endPoint x: 983, endPoint y: 351, distance: 467.2
click at [983, 351] on div "It is also a spiritual experience that emphasizes mindfulness and aesthetics." at bounding box center [906, 355] width 428 height 24
click at [409, 326] on div "Therefore, the tea ceremony continues to be practiced and revered, reflecting t…" at bounding box center [439, 321] width 428 height 39
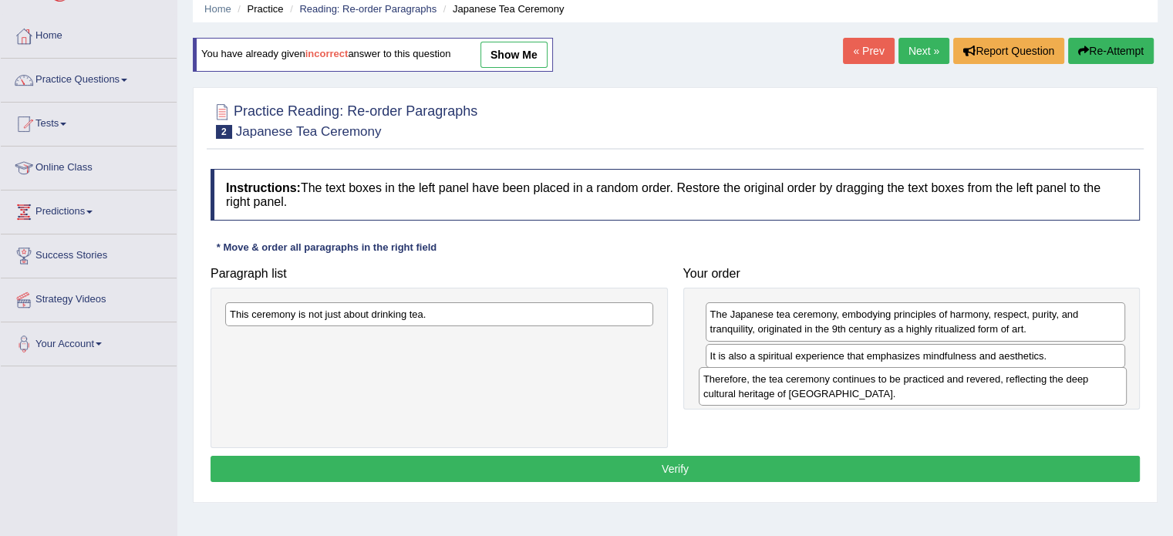
drag, startPoint x: 409, startPoint y: 326, endPoint x: 882, endPoint y: 391, distance: 477.8
click at [882, 391] on div "Therefore, the tea ceremony continues to be practiced and revered, reflecting t…" at bounding box center [913, 386] width 428 height 39
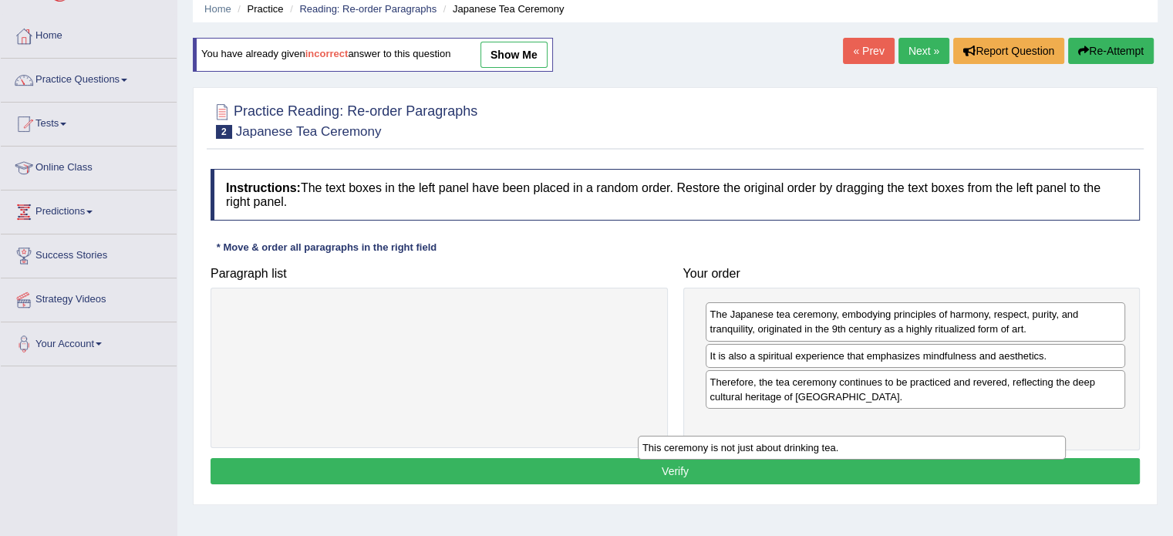
drag, startPoint x: 650, startPoint y: 314, endPoint x: 1042, endPoint y: 435, distance: 410.7
click at [1042, 436] on div "This ceremony is not just about drinking tea." at bounding box center [852, 448] width 428 height 24
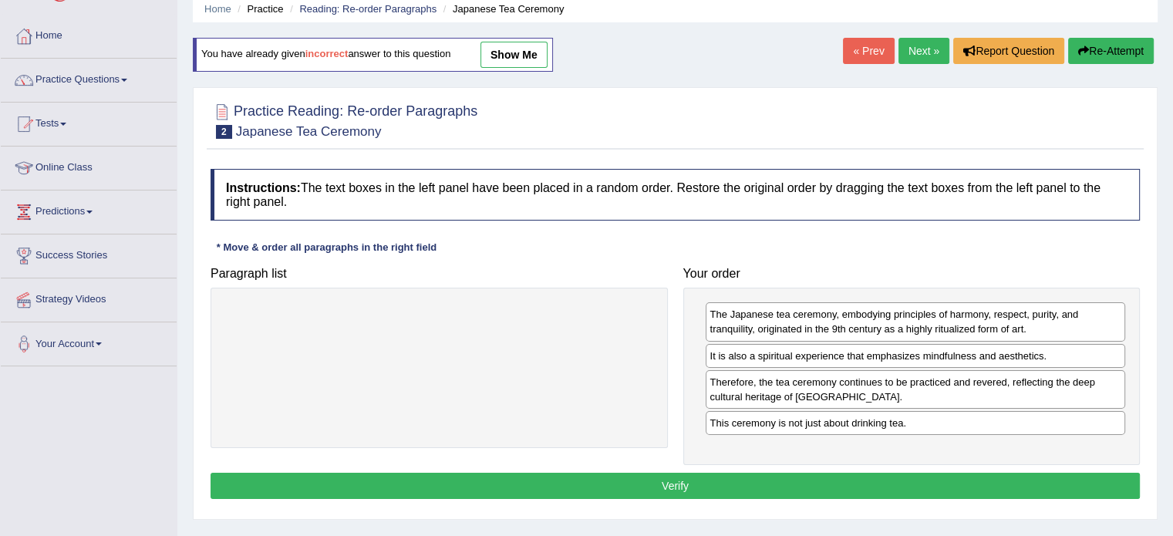
click at [1015, 477] on button "Verify" at bounding box center [674, 486] width 929 height 26
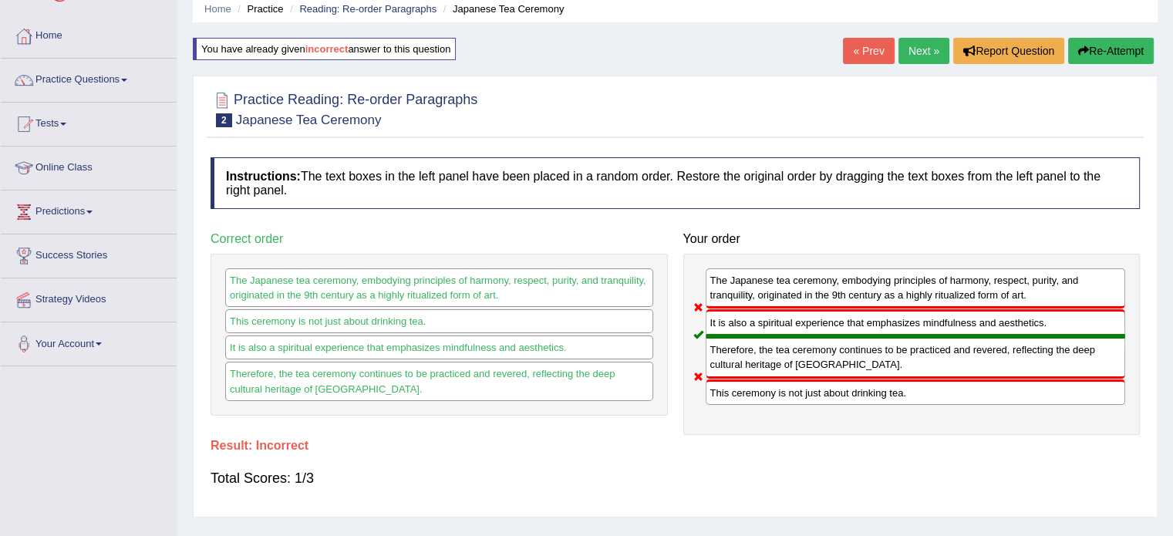
drag, startPoint x: 975, startPoint y: 88, endPoint x: 1089, endPoint y: 33, distance: 126.6
click at [1089, 33] on div "Home Practice Reading: Re-order Paragraphs Japanese Tea Ceremony You have alrea…" at bounding box center [674, 323] width 995 height 771
click at [1089, 42] on button "Re-Attempt" at bounding box center [1111, 51] width 86 height 26
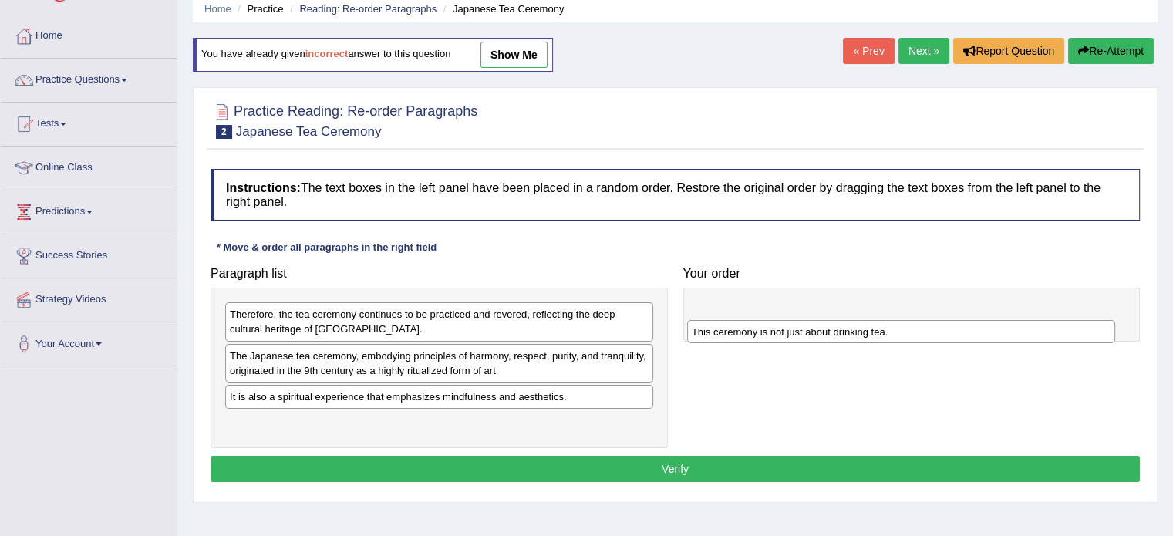
drag, startPoint x: 278, startPoint y: 426, endPoint x: 739, endPoint y: 329, distance: 471.2
click at [739, 329] on div "This ceremony is not just about drinking tea." at bounding box center [901, 332] width 428 height 24
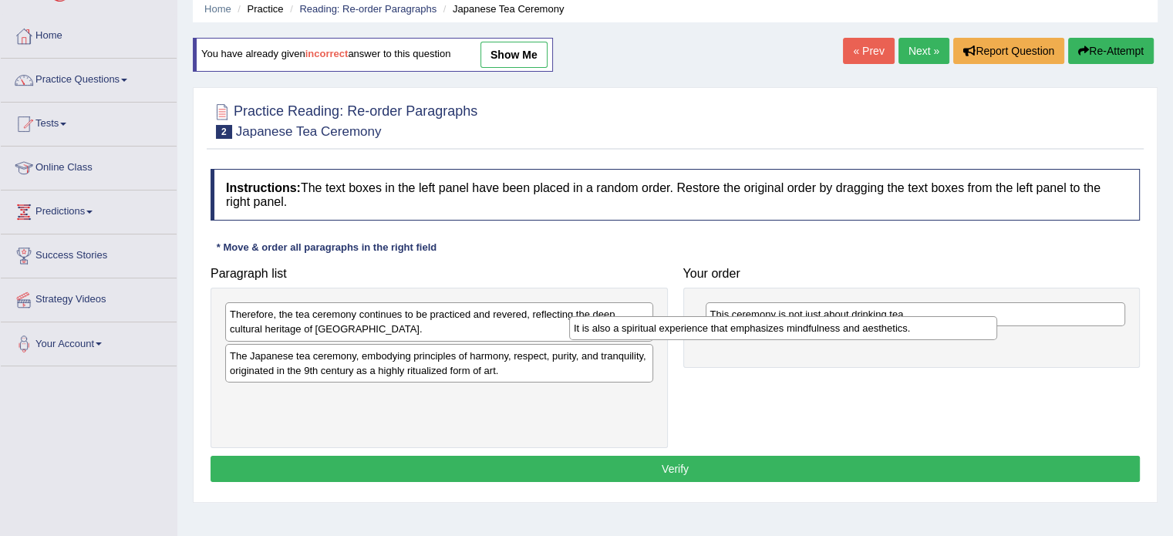
drag, startPoint x: 519, startPoint y: 396, endPoint x: 863, endPoint y: 329, distance: 350.2
click at [863, 329] on div "It is also a spiritual experience that emphasizes mindfulness and aesthetics." at bounding box center [783, 328] width 428 height 24
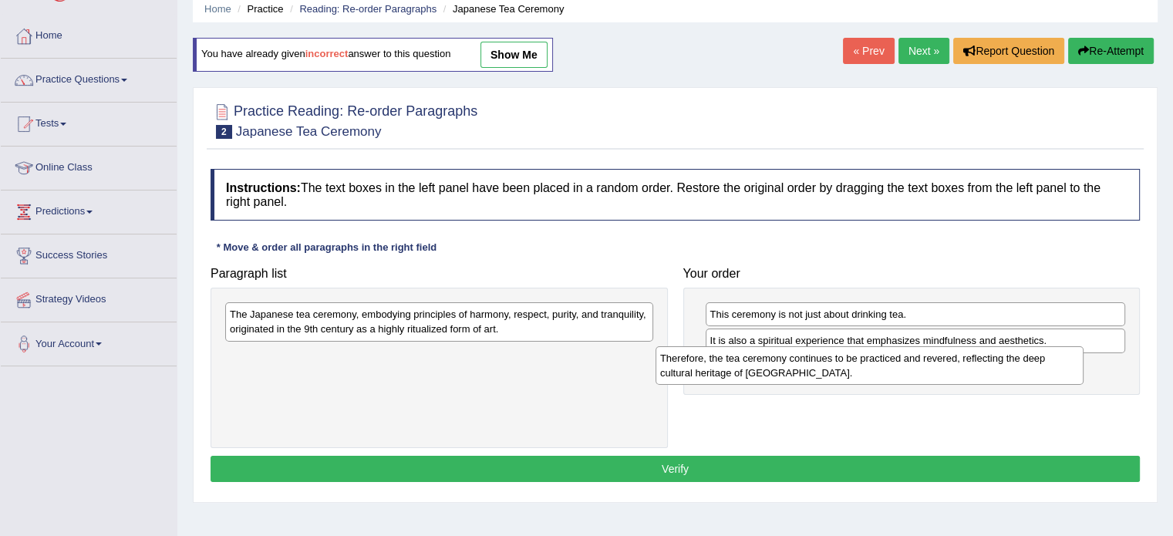
drag, startPoint x: 538, startPoint y: 316, endPoint x: 968, endPoint y: 359, distance: 432.4
click at [968, 359] on div "Therefore, the tea ceremony continues to be practiced and revered, reflecting t…" at bounding box center [869, 365] width 428 height 39
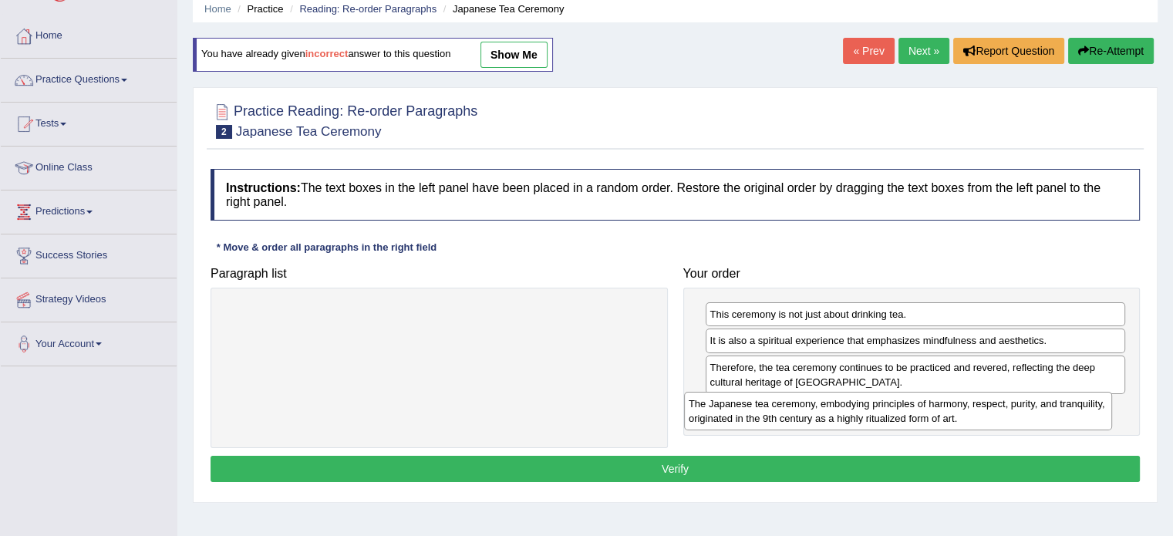
drag, startPoint x: 576, startPoint y: 316, endPoint x: 1035, endPoint y: 406, distance: 467.4
click at [1035, 406] on div "The Japanese tea ceremony, embodying principles of harmony, respect, purity, an…" at bounding box center [898, 411] width 428 height 39
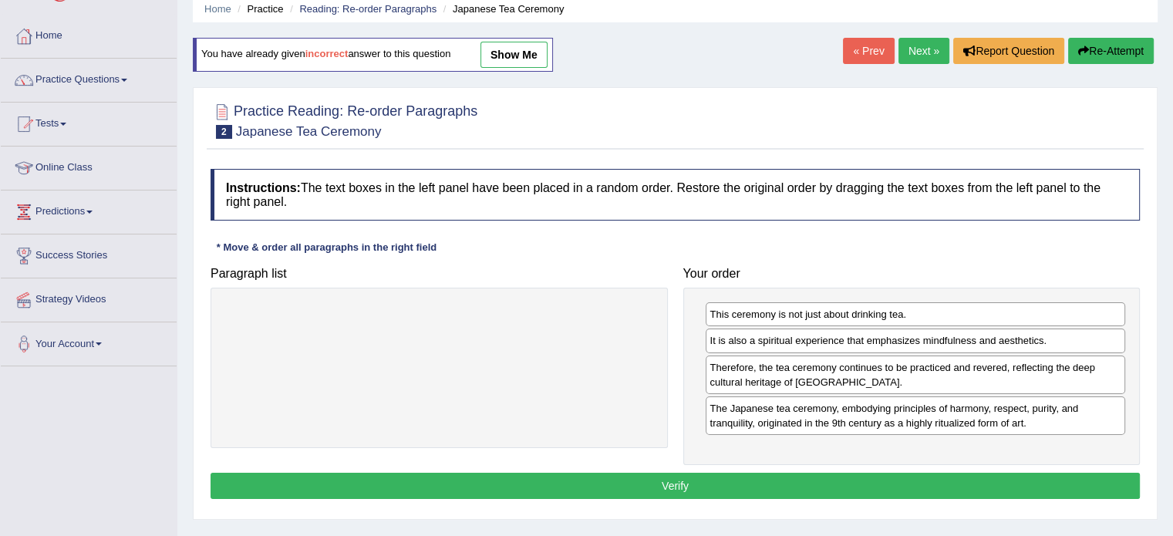
click at [998, 474] on button "Verify" at bounding box center [674, 486] width 929 height 26
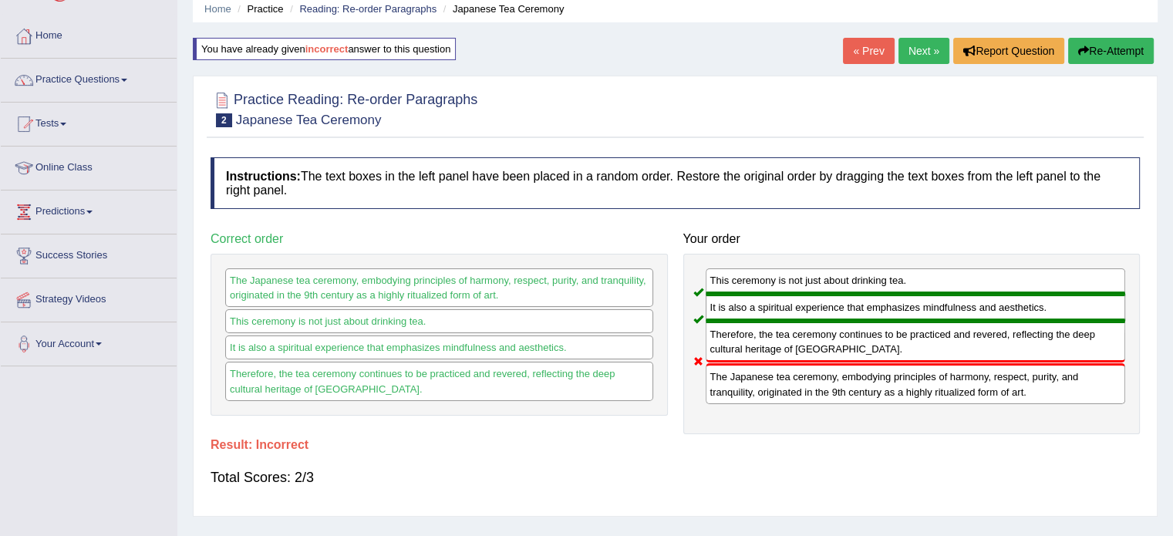
click at [908, 51] on link "Next »" at bounding box center [923, 51] width 51 height 26
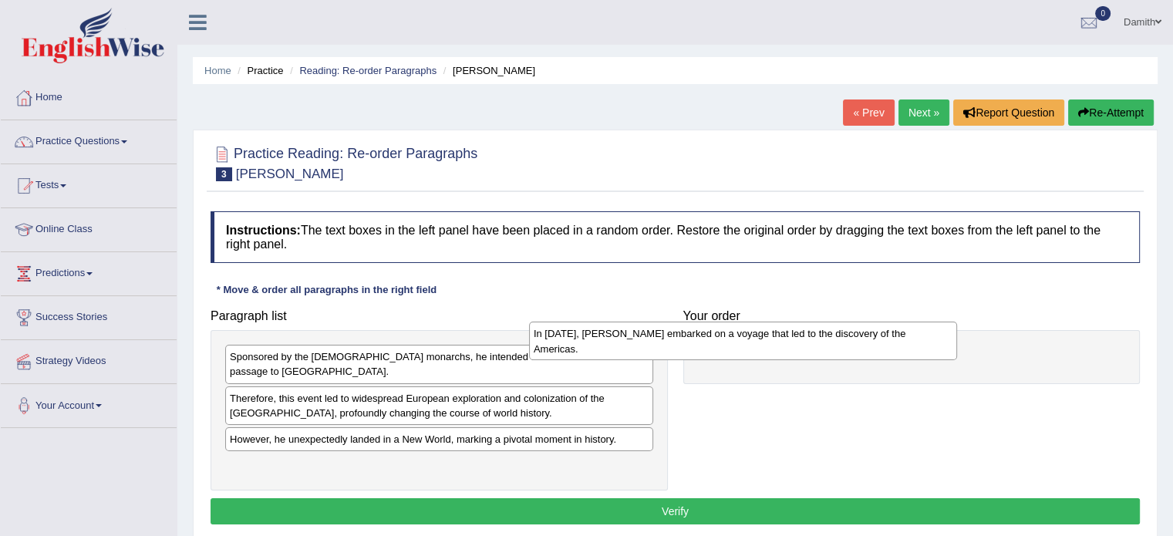
drag, startPoint x: 553, startPoint y: 456, endPoint x: 897, endPoint y: 342, distance: 363.3
click at [897, 342] on div "In [DATE], [PERSON_NAME] embarked on a voyage that led to the discovery of the …" at bounding box center [743, 341] width 428 height 39
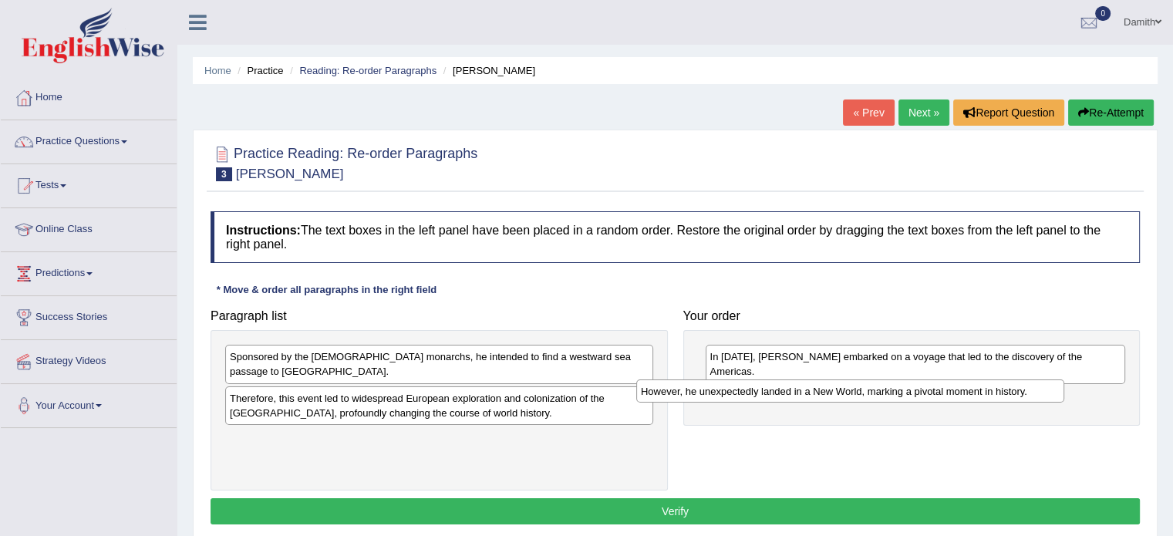
drag, startPoint x: 500, startPoint y: 426, endPoint x: 911, endPoint y: 394, distance: 413.0
click at [911, 394] on div "However, he unexpectedly landed in a New World, marking a pivotal moment in his…" at bounding box center [850, 391] width 428 height 24
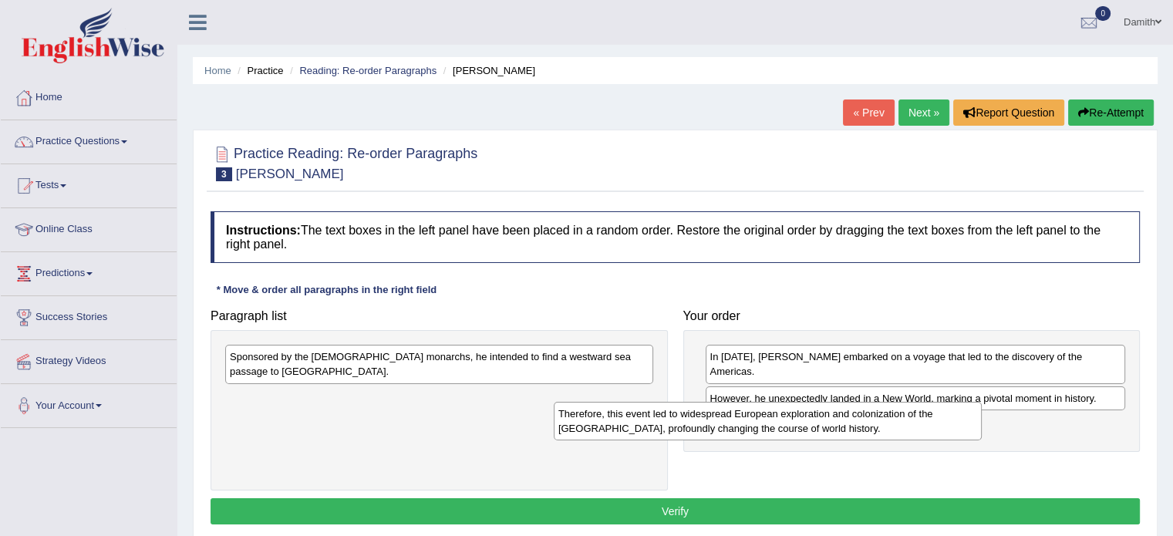
drag, startPoint x: 483, startPoint y: 394, endPoint x: 811, endPoint y: 425, distance: 329.9
click at [811, 425] on div "Therefore, this event led to widespread European exploration and colonization o…" at bounding box center [768, 421] width 428 height 39
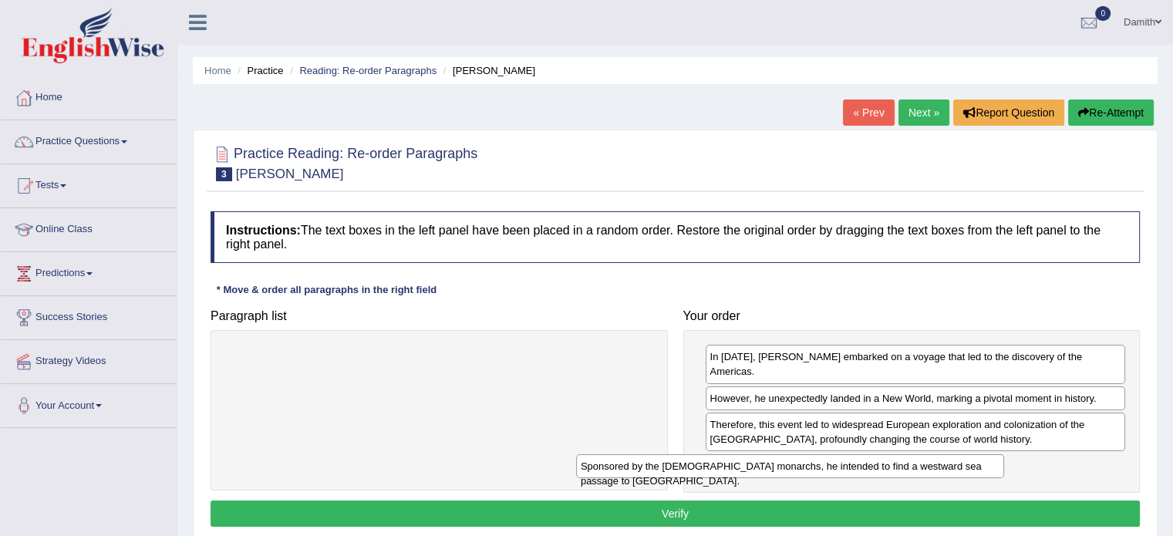
drag, startPoint x: 593, startPoint y: 355, endPoint x: 944, endPoint y: 466, distance: 367.7
click at [944, 466] on div "Sponsored by the Spanish monarchs, he intended to find a westward sea passage t…" at bounding box center [790, 466] width 428 height 24
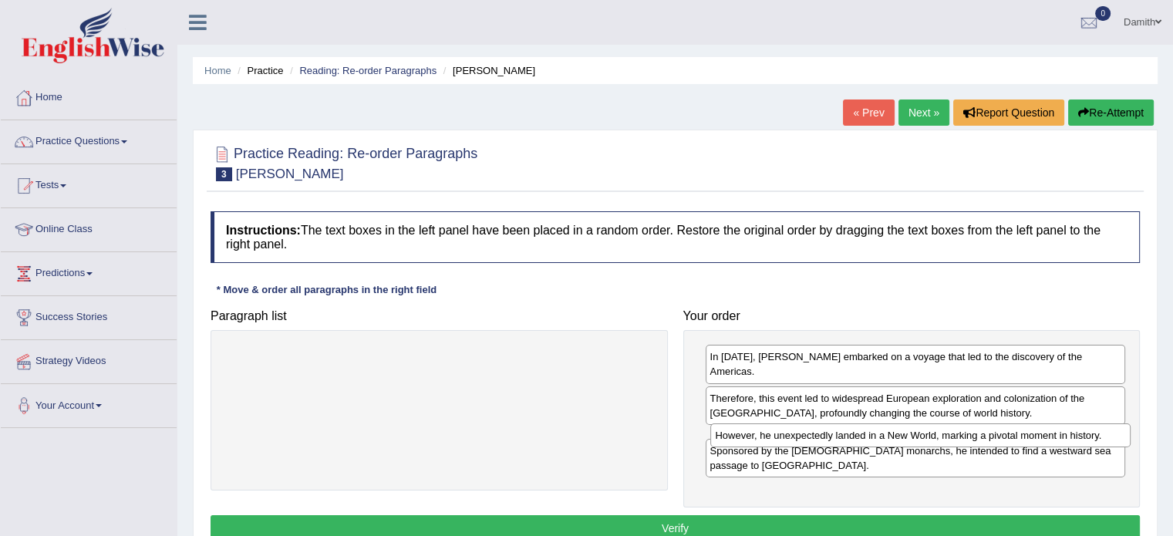
drag, startPoint x: 767, startPoint y: 406, endPoint x: 771, endPoint y: 446, distance: 39.5
click at [771, 446] on div "However, he unexpectedly landed in a New World, marking a pivotal moment in his…" at bounding box center [920, 435] width 420 height 24
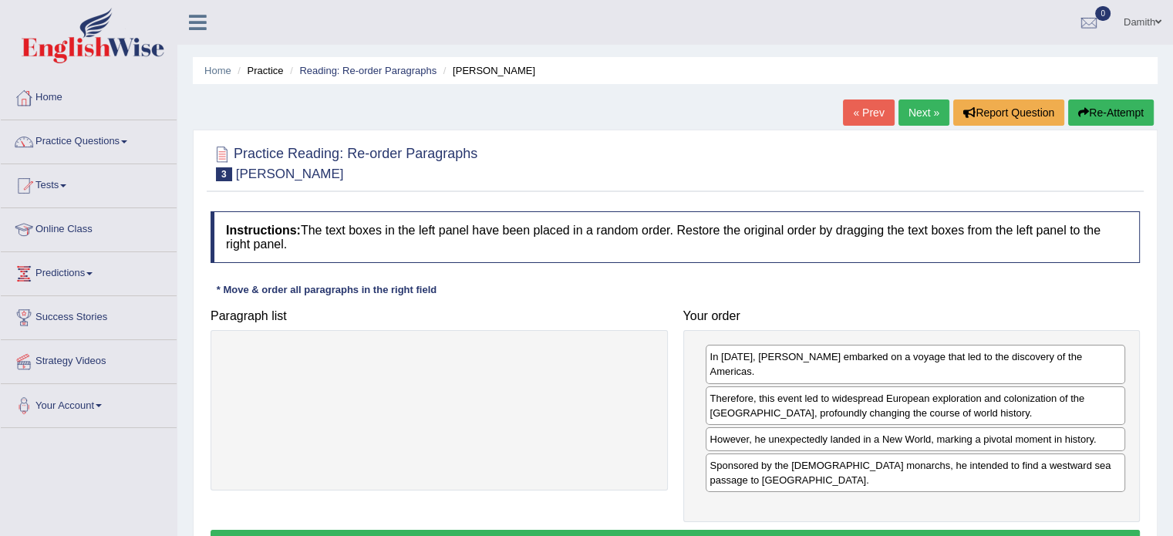
click at [782, 530] on button "Verify" at bounding box center [674, 543] width 929 height 26
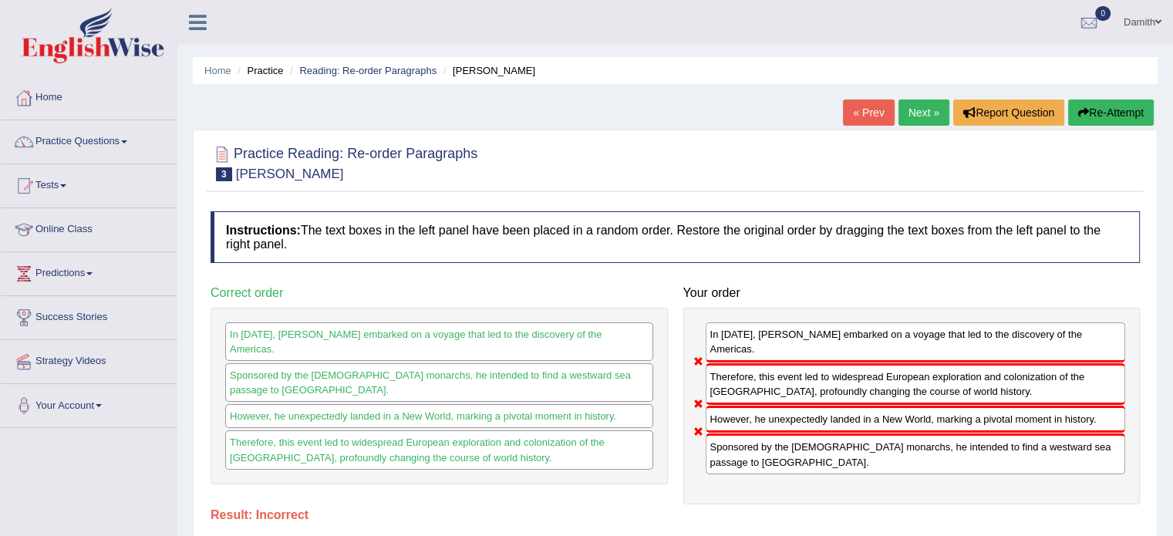
click at [1106, 112] on button "Re-Attempt" at bounding box center [1111, 112] width 86 height 26
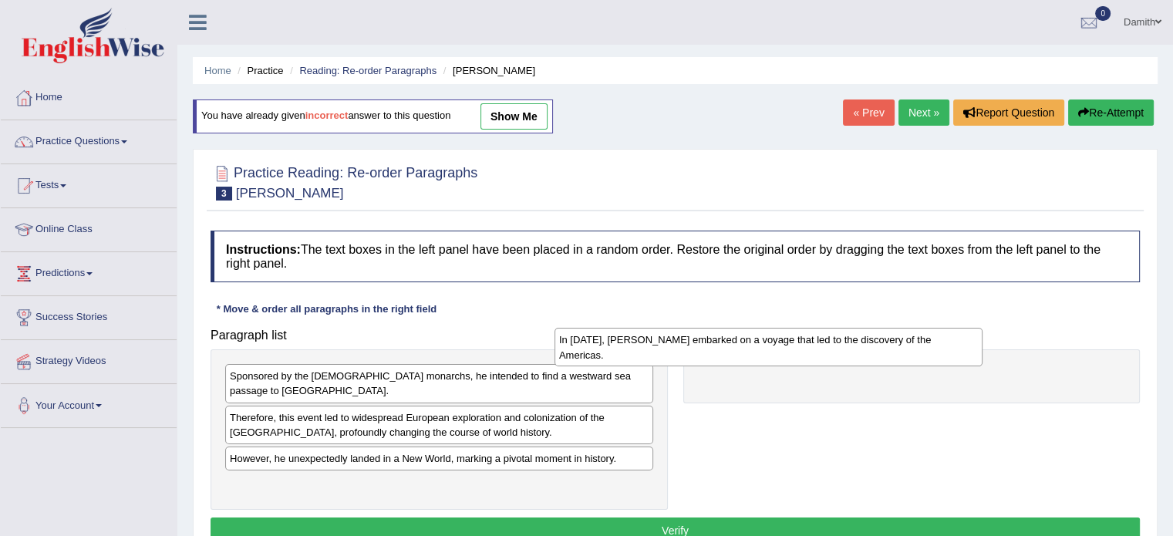
drag, startPoint x: 586, startPoint y: 470, endPoint x: 915, endPoint y: 342, distance: 353.5
click at [915, 342] on div "In [DATE], [PERSON_NAME] embarked on a voyage that led to the discovery of the …" at bounding box center [768, 347] width 428 height 39
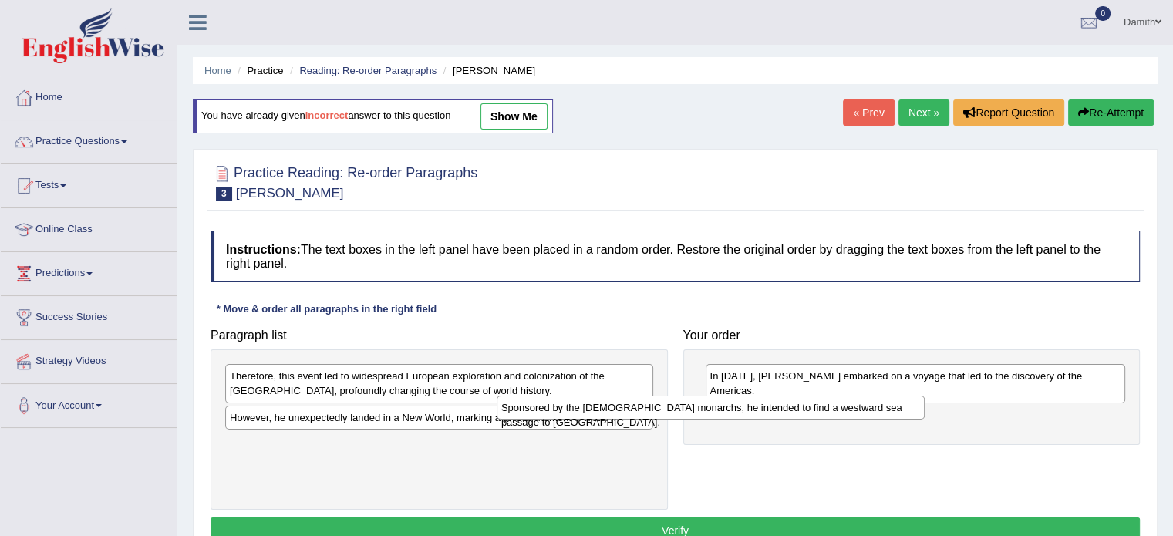
drag, startPoint x: 552, startPoint y: 379, endPoint x: 823, endPoint y: 410, distance: 273.2
click at [823, 410] on div "Sponsored by the [DEMOGRAPHIC_DATA] monarchs, he intended to find a westward se…" at bounding box center [711, 408] width 428 height 24
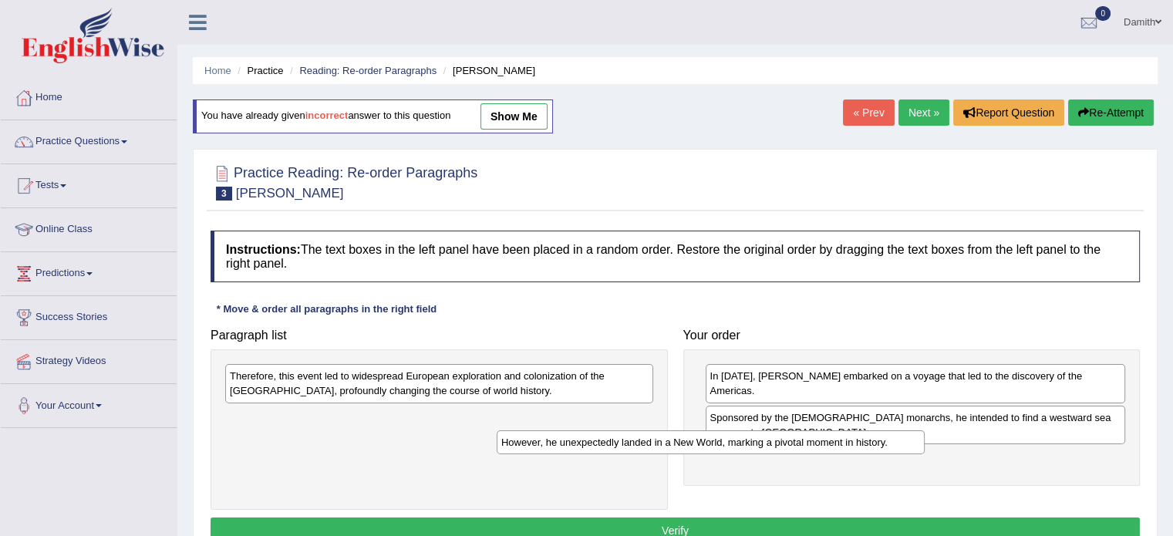
drag, startPoint x: 441, startPoint y: 418, endPoint x: 712, endPoint y: 443, distance: 272.5
click at [712, 443] on div "However, he unexpectedly landed in a New World, marking a pivotal moment in his…" at bounding box center [711, 442] width 428 height 24
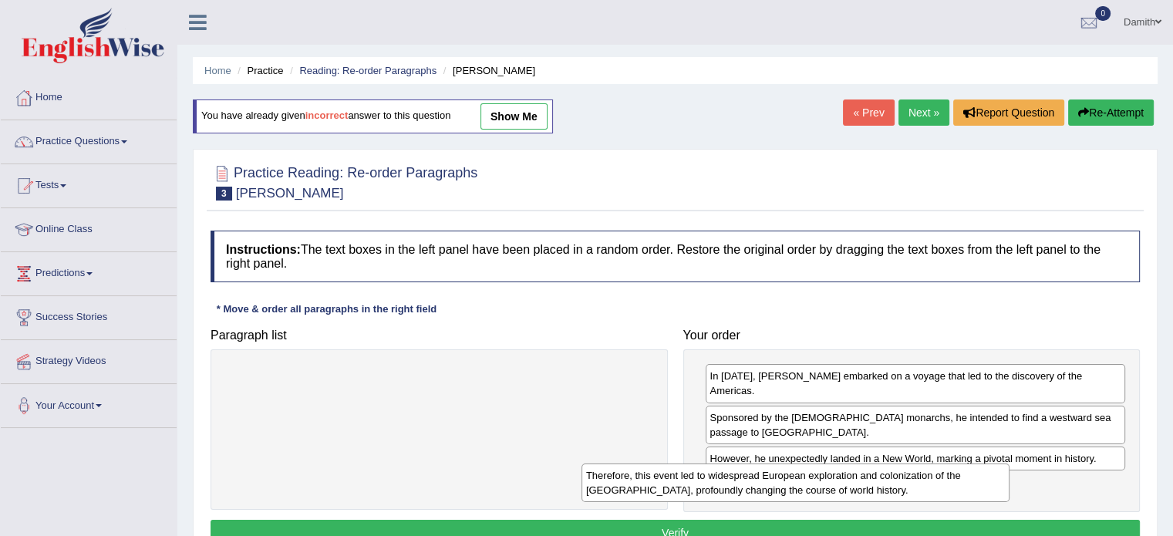
drag, startPoint x: 552, startPoint y: 379, endPoint x: 909, endPoint y: 478, distance: 370.6
click at [909, 478] on div "Therefore, this event led to widespread European exploration and colonization o…" at bounding box center [795, 482] width 428 height 39
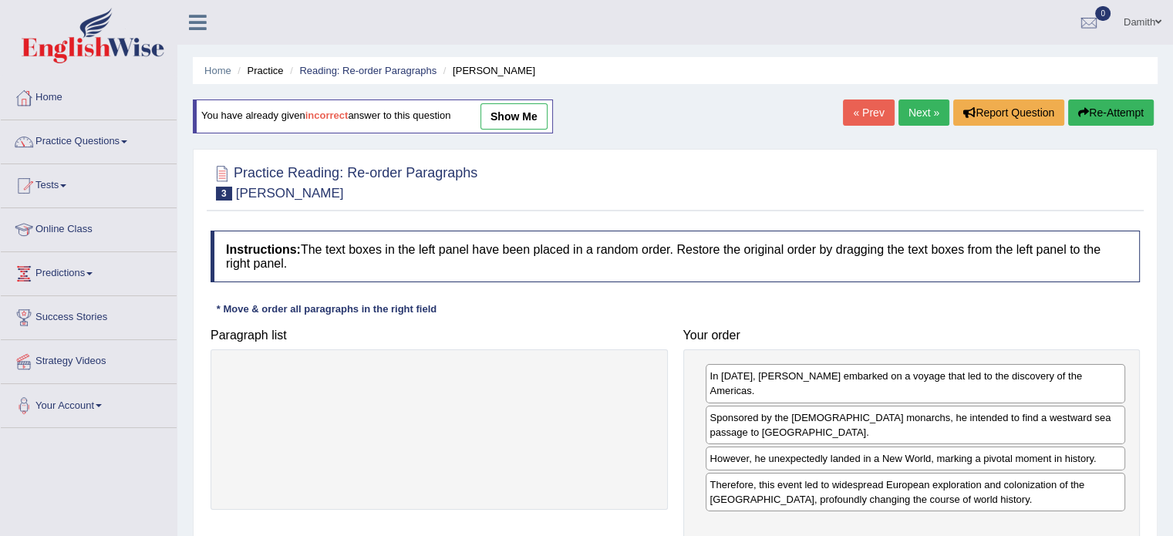
scroll to position [31, 0]
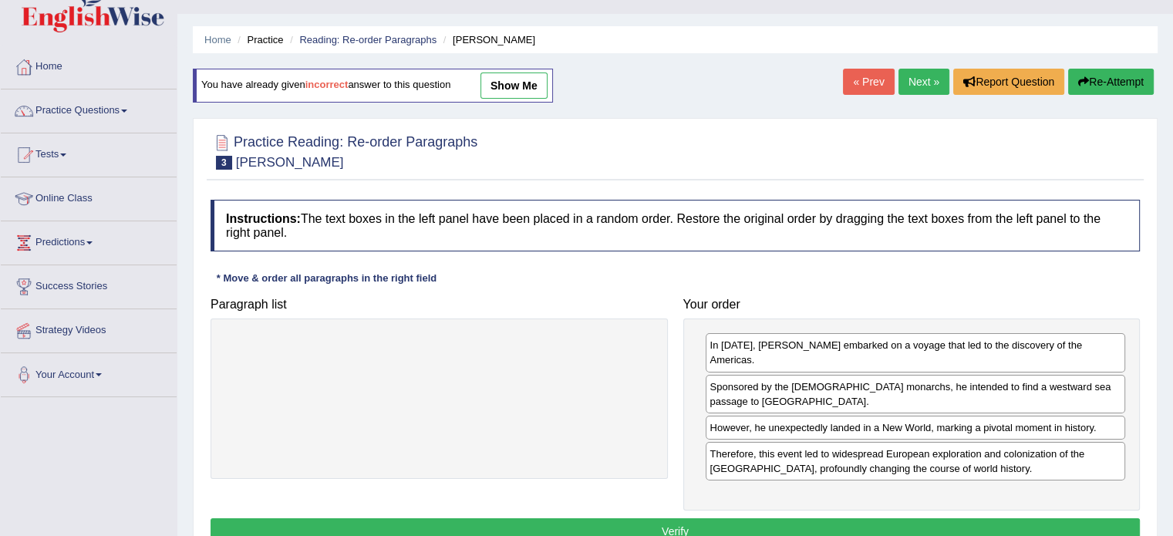
click at [1099, 518] on button "Verify" at bounding box center [674, 531] width 929 height 26
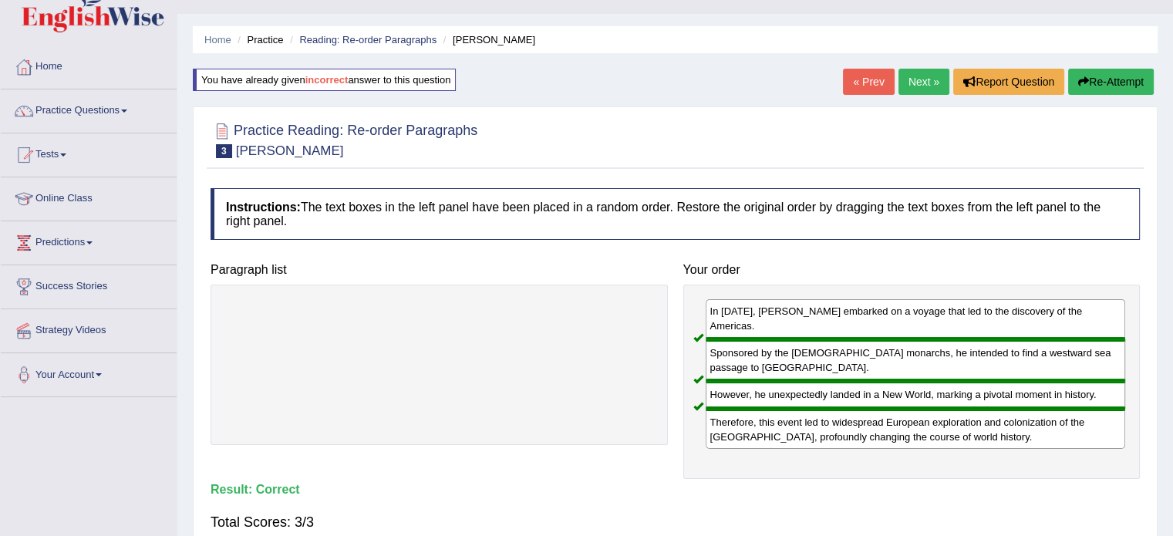
click at [910, 82] on link "Next »" at bounding box center [923, 82] width 51 height 26
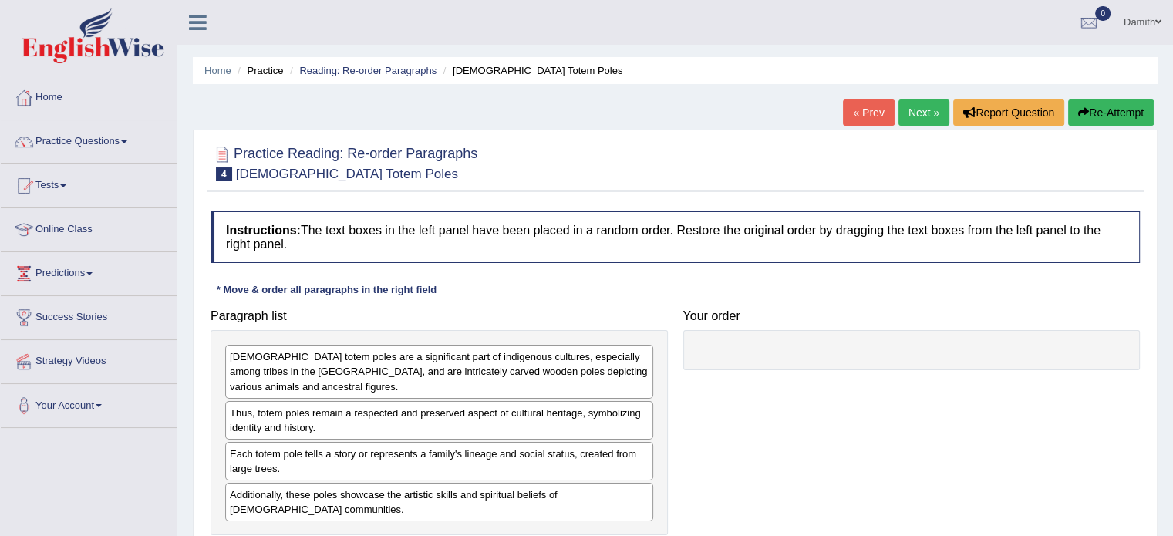
drag, startPoint x: 264, startPoint y: 55, endPoint x: 376, endPoint y: 282, distance: 253.4
click at [376, 282] on div "Home Practice Reading: Re-order Paragraphs [DEMOGRAPHIC_DATA] Totem Poles « Pre…" at bounding box center [674, 385] width 995 height 771
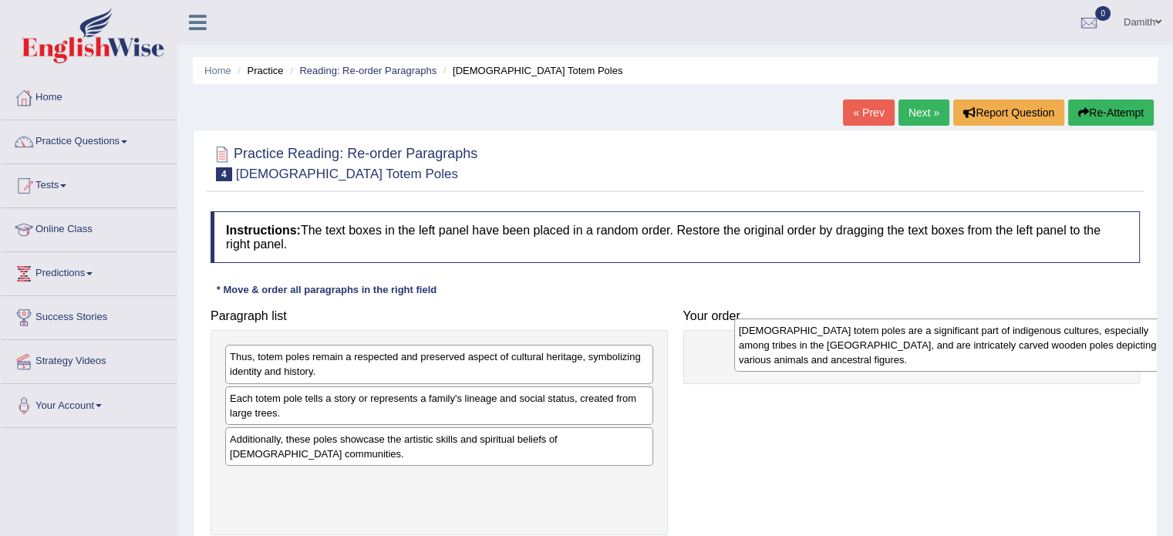
drag, startPoint x: 305, startPoint y: 375, endPoint x: 823, endPoint y: 349, distance: 519.5
click at [823, 349] on div "[DEMOGRAPHIC_DATA] totem poles are a significant part of indigenous cultures, e…" at bounding box center [948, 344] width 428 height 53
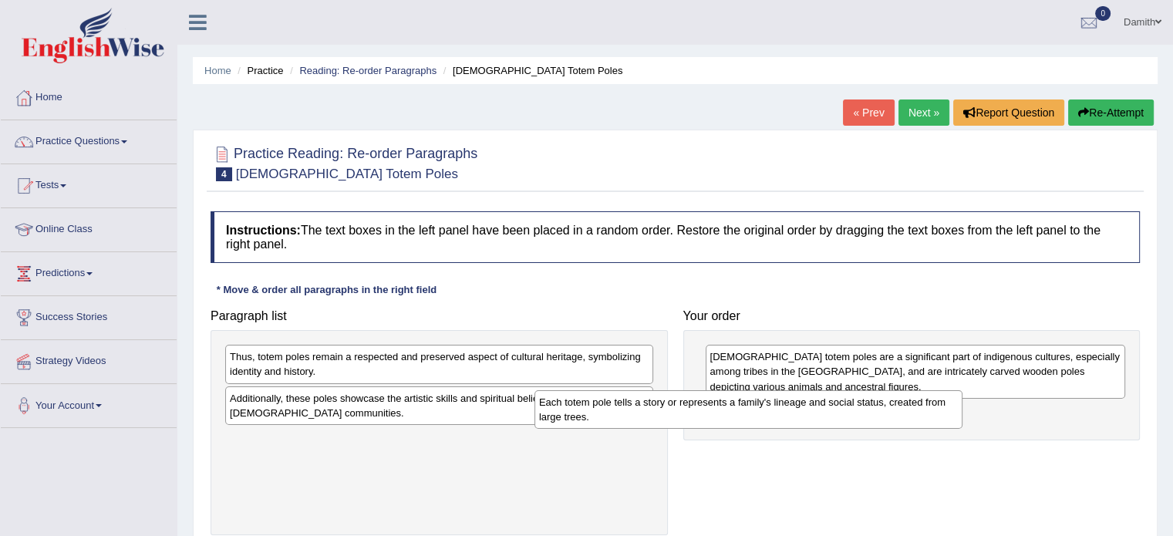
drag, startPoint x: 551, startPoint y: 408, endPoint x: 867, endPoint y: 412, distance: 315.4
click at [867, 412] on div "Each totem pole tells a story or represents a family's lineage and social statu…" at bounding box center [748, 409] width 428 height 39
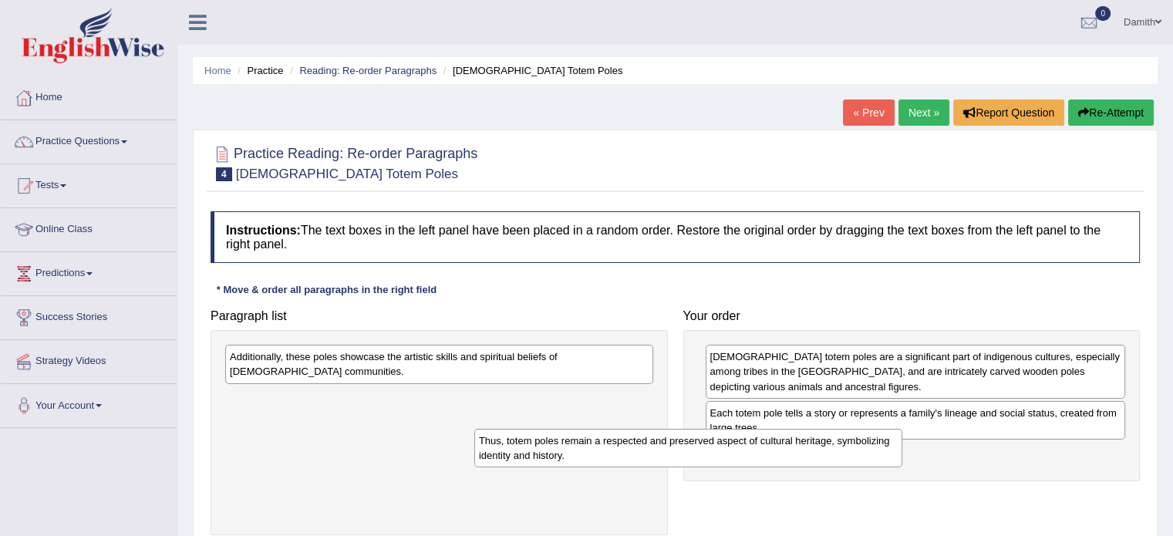
drag, startPoint x: 578, startPoint y: 364, endPoint x: 880, endPoint y: 456, distance: 315.1
click at [880, 456] on div "Thus, totem poles remain a respected and preserved aspect of cultural heritage,…" at bounding box center [688, 448] width 428 height 39
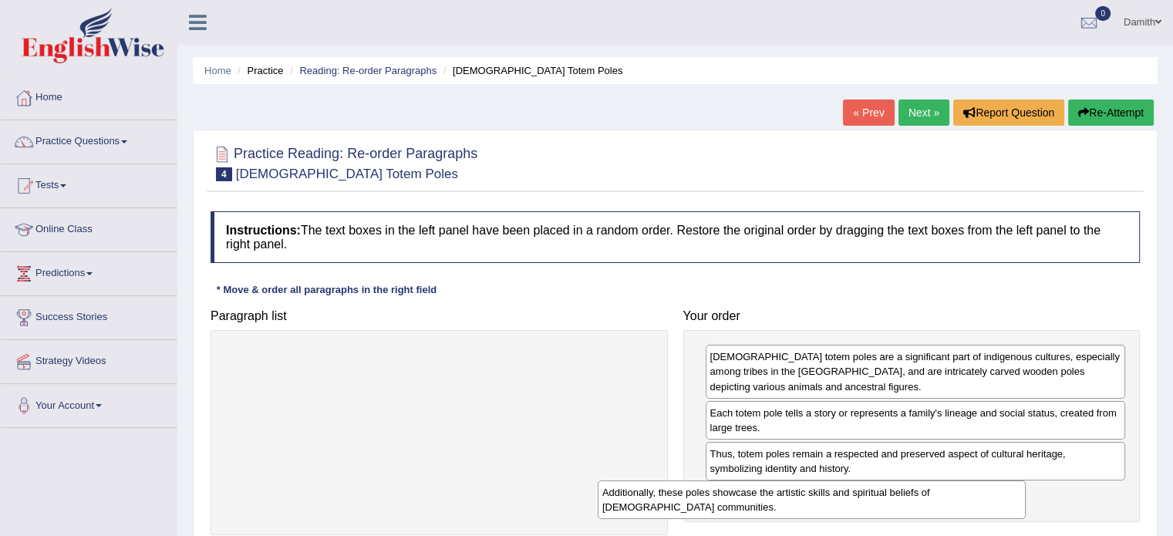
drag, startPoint x: 623, startPoint y: 371, endPoint x: 1032, endPoint y: 504, distance: 429.8
click at [1025, 504] on div "Additionally, these poles showcase the artistic skills and spiritual beliefs of…" at bounding box center [812, 499] width 428 height 39
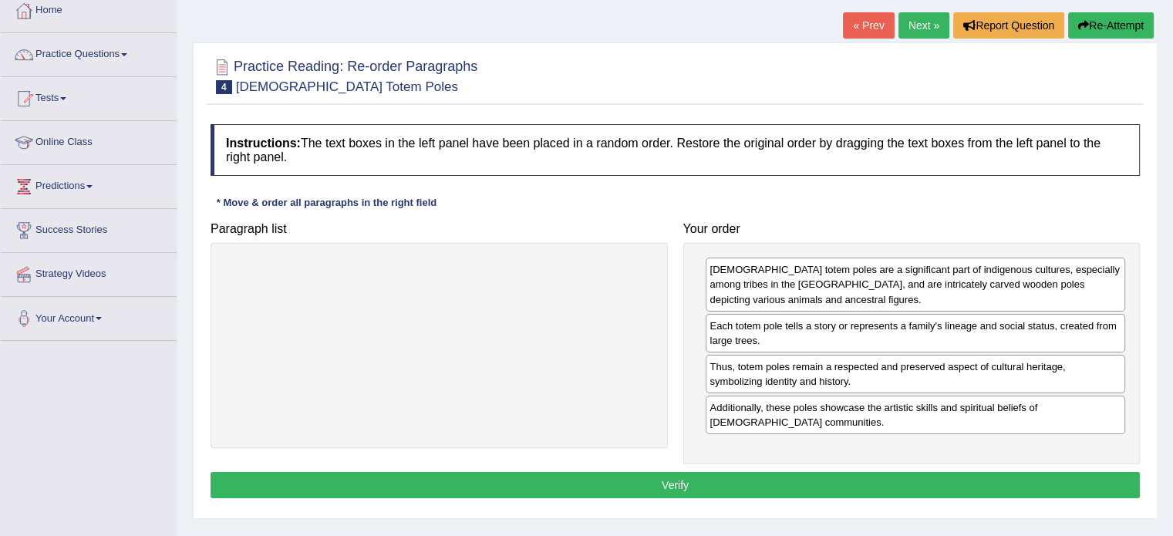
scroll to position [93, 0]
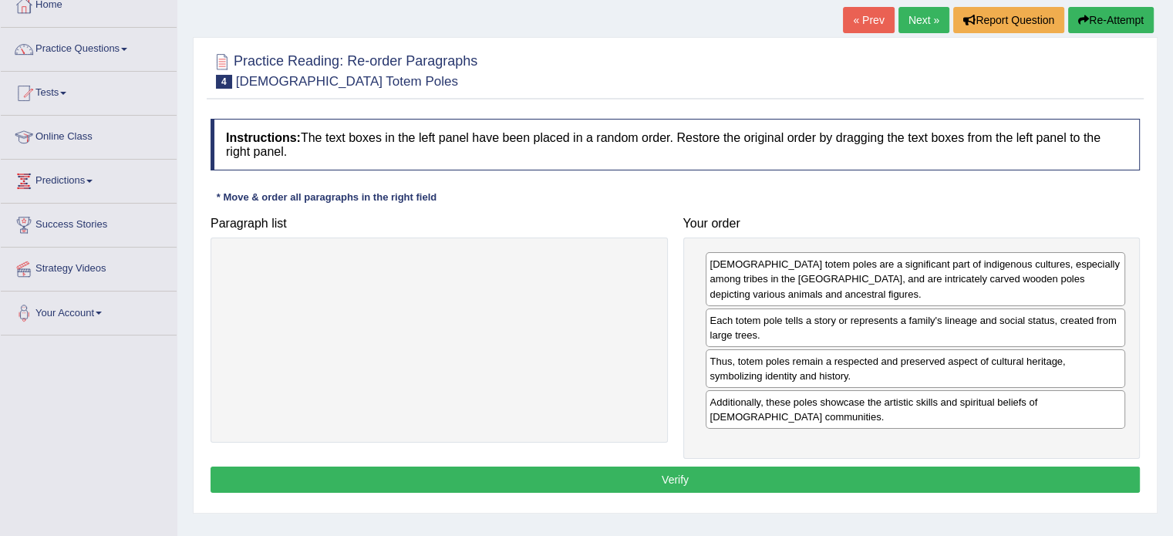
click at [1076, 477] on button "Verify" at bounding box center [674, 479] width 929 height 26
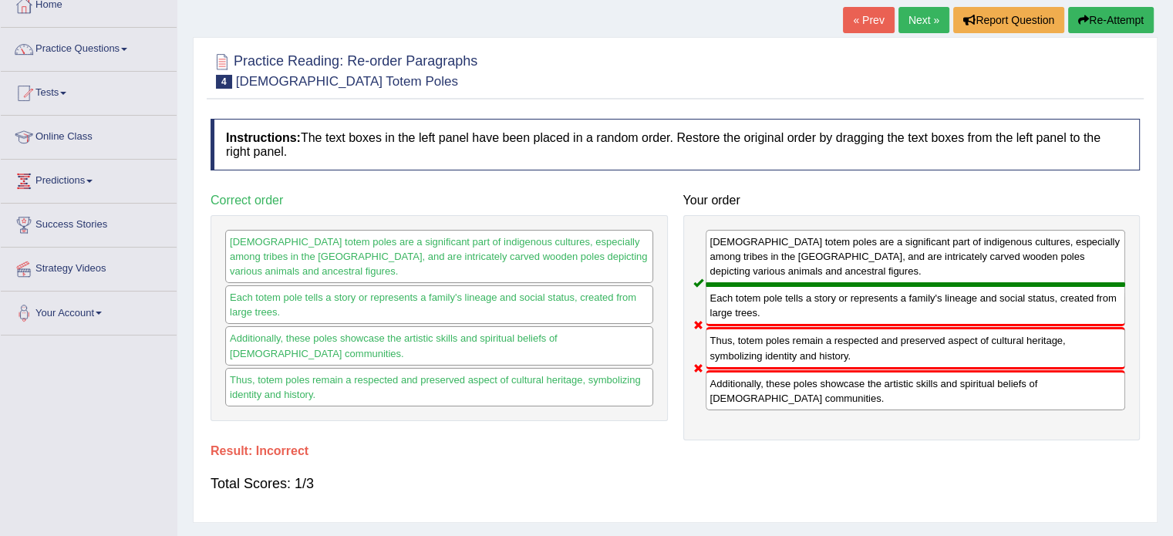
click at [1113, 12] on button "Re-Attempt" at bounding box center [1111, 20] width 86 height 26
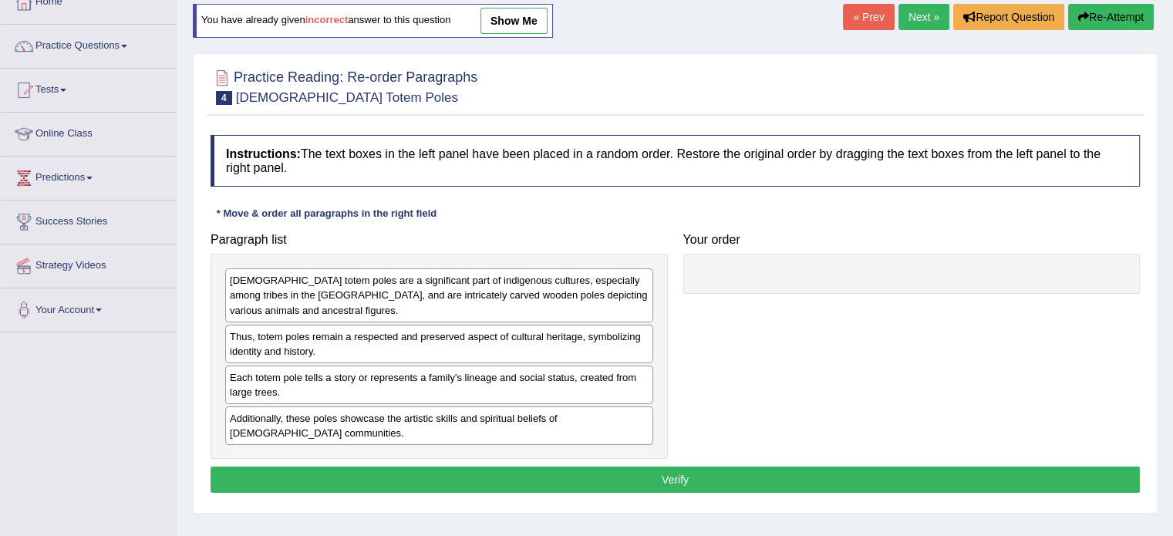
scroll to position [93, 0]
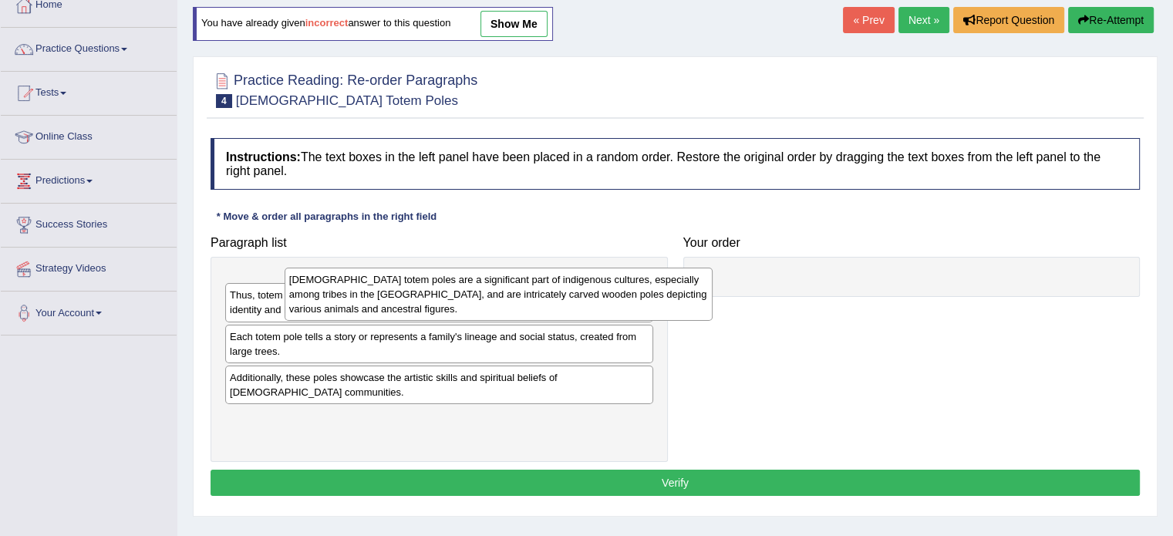
drag, startPoint x: 529, startPoint y: 290, endPoint x: 777, endPoint y: 284, distance: 248.3
click at [712, 284] on div "[DEMOGRAPHIC_DATA] totem poles are a significant part of indigenous cultures, e…" at bounding box center [498, 294] width 428 height 53
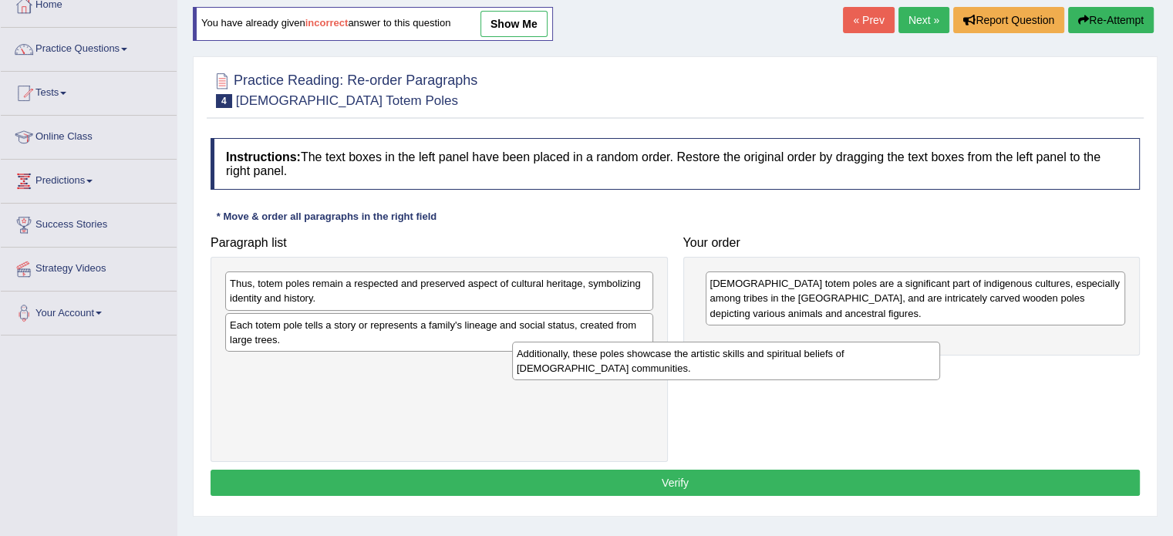
drag, startPoint x: 547, startPoint y: 370, endPoint x: 852, endPoint y: 359, distance: 305.5
click at [852, 359] on div "Additionally, these poles showcase the artistic skills and spiritual beliefs of…" at bounding box center [726, 361] width 428 height 39
drag, startPoint x: 597, startPoint y: 375, endPoint x: 916, endPoint y: 359, distance: 319.6
click at [916, 359] on div "Additionally, these poles showcase the artistic skills and spiritual beliefs of…" at bounding box center [715, 361] width 428 height 39
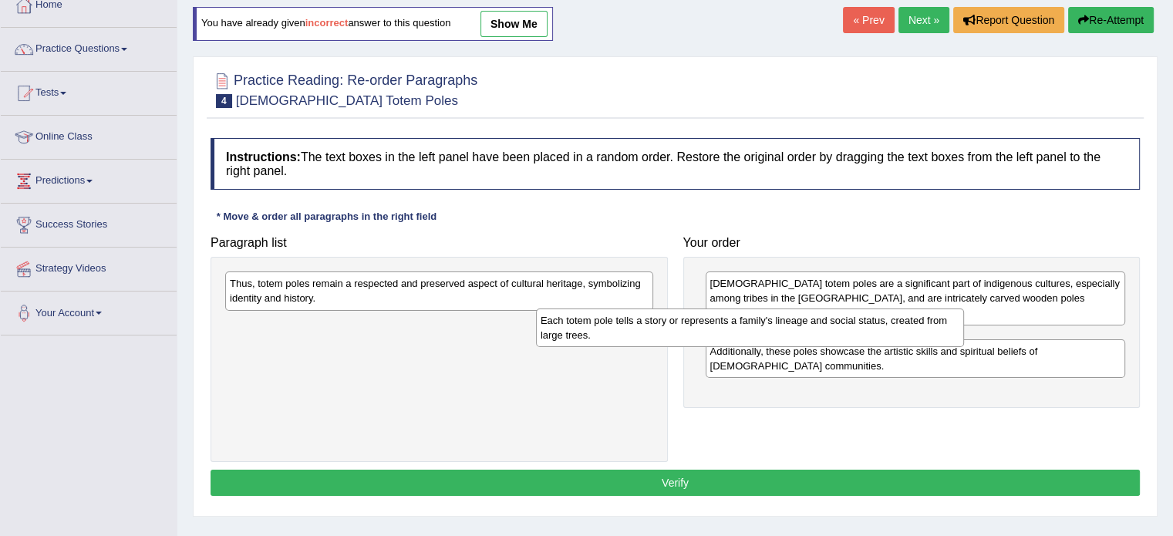
drag, startPoint x: 600, startPoint y: 333, endPoint x: 911, endPoint y: 329, distance: 310.7
click at [911, 329] on div "Each totem pole tells a story or represents a family's lineage and social statu…" at bounding box center [750, 327] width 428 height 39
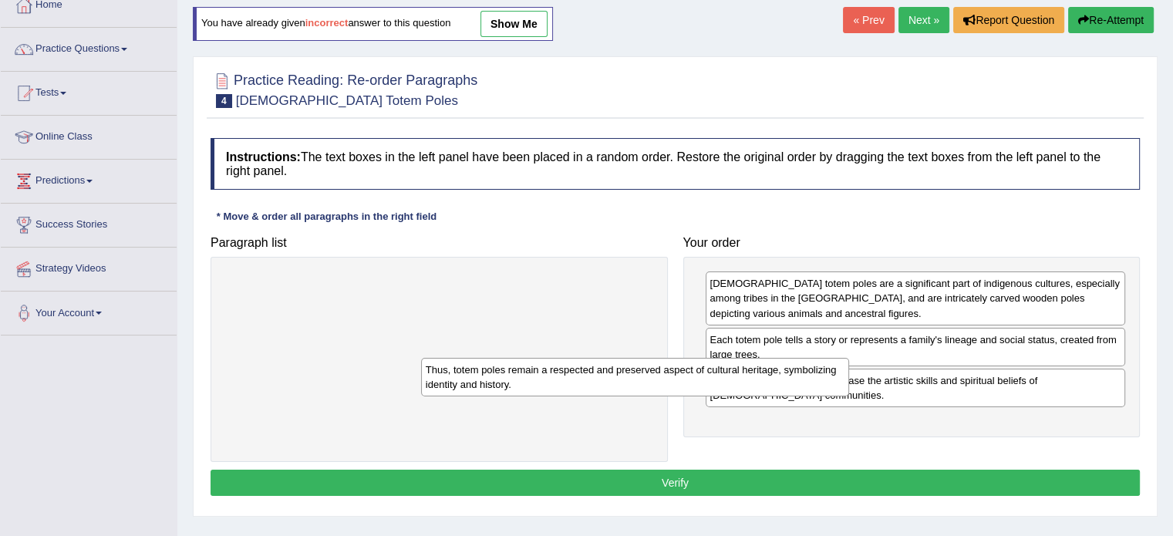
drag, startPoint x: 499, startPoint y: 281, endPoint x: 800, endPoint y: 412, distance: 328.0
click at [800, 396] on div "Thus, totem poles remain a respected and preserved aspect of cultural heritage,…" at bounding box center [635, 377] width 428 height 39
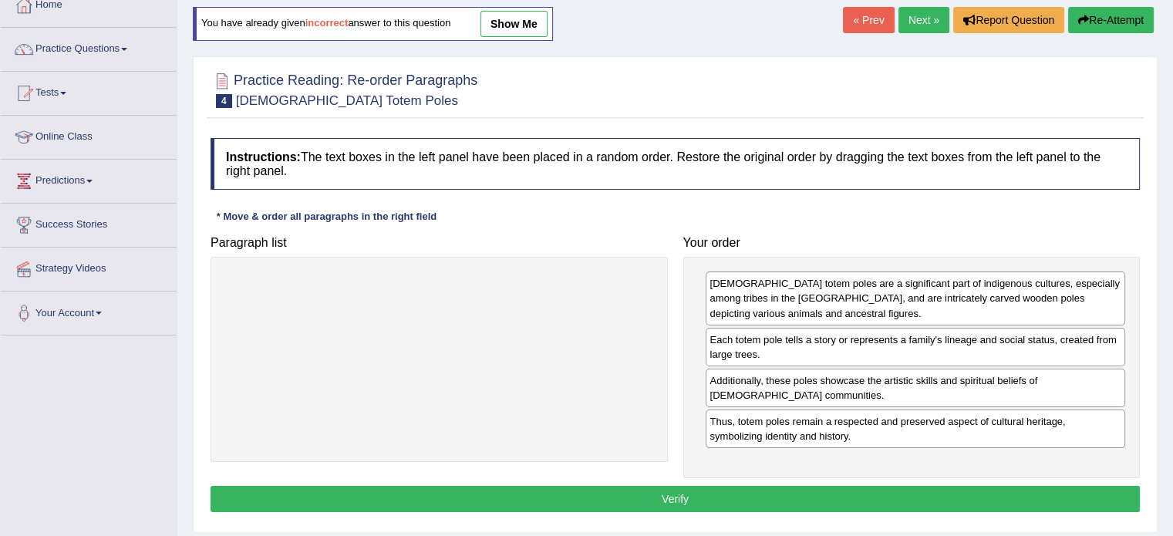
click at [778, 499] on button "Verify" at bounding box center [674, 499] width 929 height 26
